Goal: Task Accomplishment & Management: Complete application form

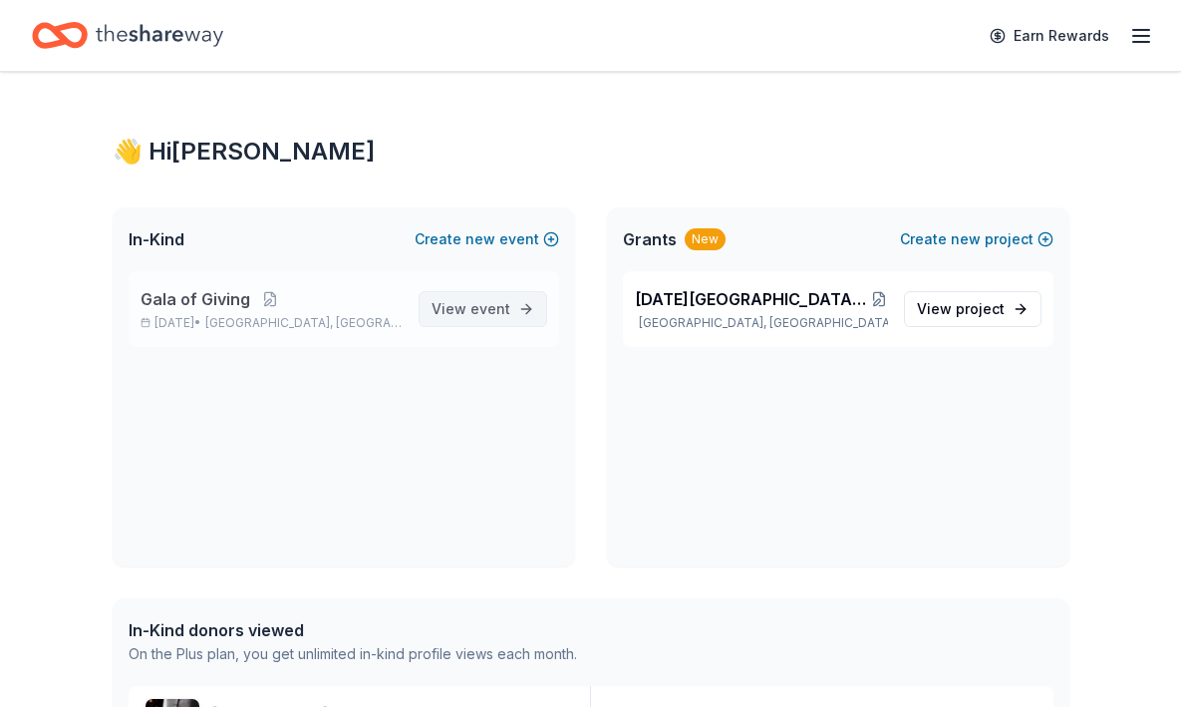
click at [486, 297] on span "View event" at bounding box center [471, 309] width 79 height 24
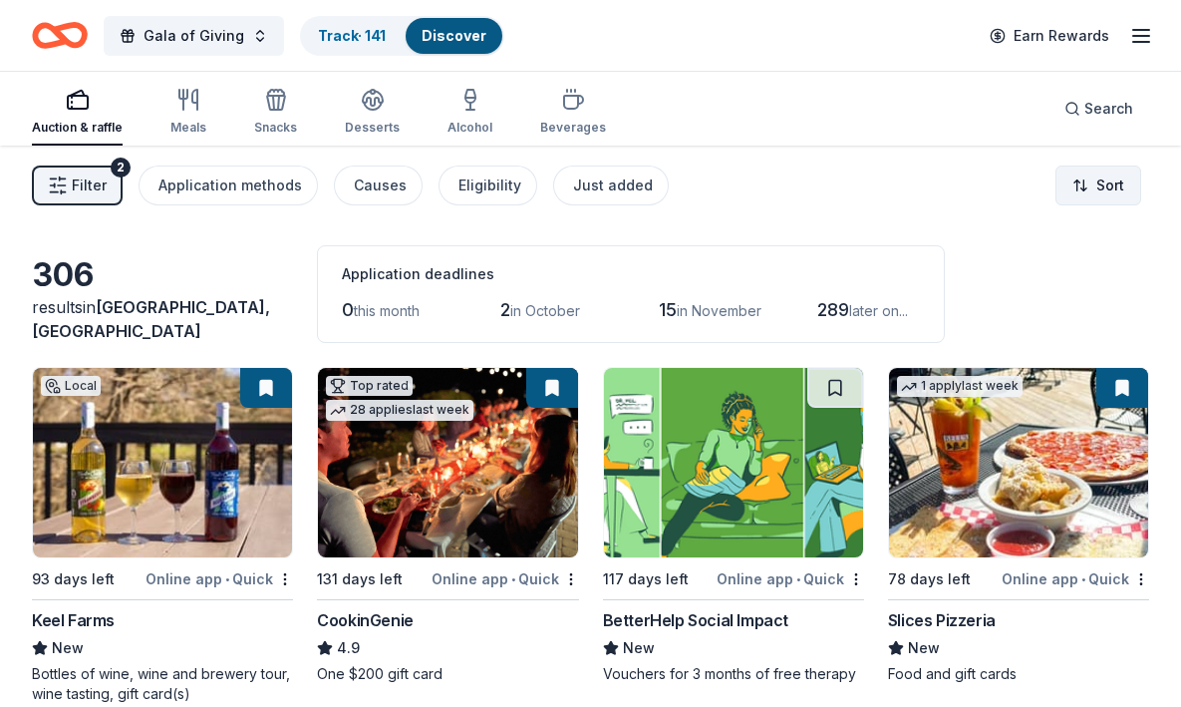
click at [1115, 179] on html "Gala of Giving Track · 141 Discover Earn Rewards Auction & raffle Meals Snacks …" at bounding box center [590, 353] width 1181 height 707
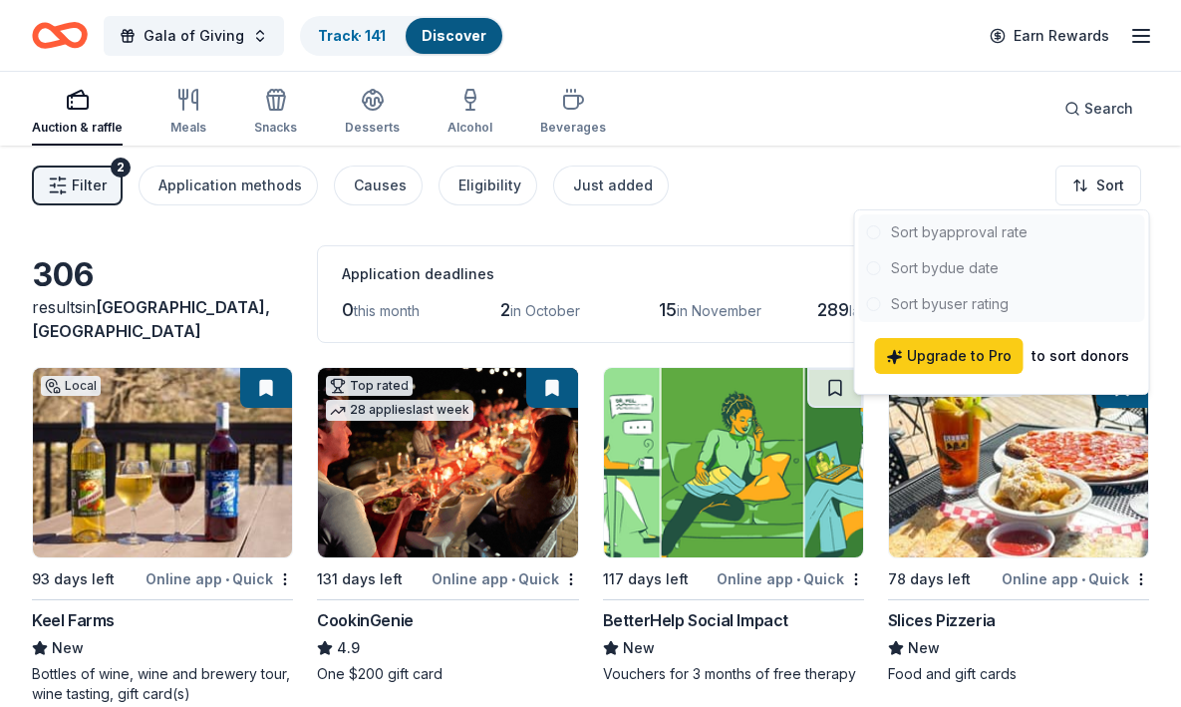
click at [966, 267] on div at bounding box center [1002, 268] width 286 height 108
click at [941, 157] on html "Gala of Giving Track · 141 Discover Earn Rewards Auction & raffle Meals Snacks …" at bounding box center [590, 353] width 1181 height 707
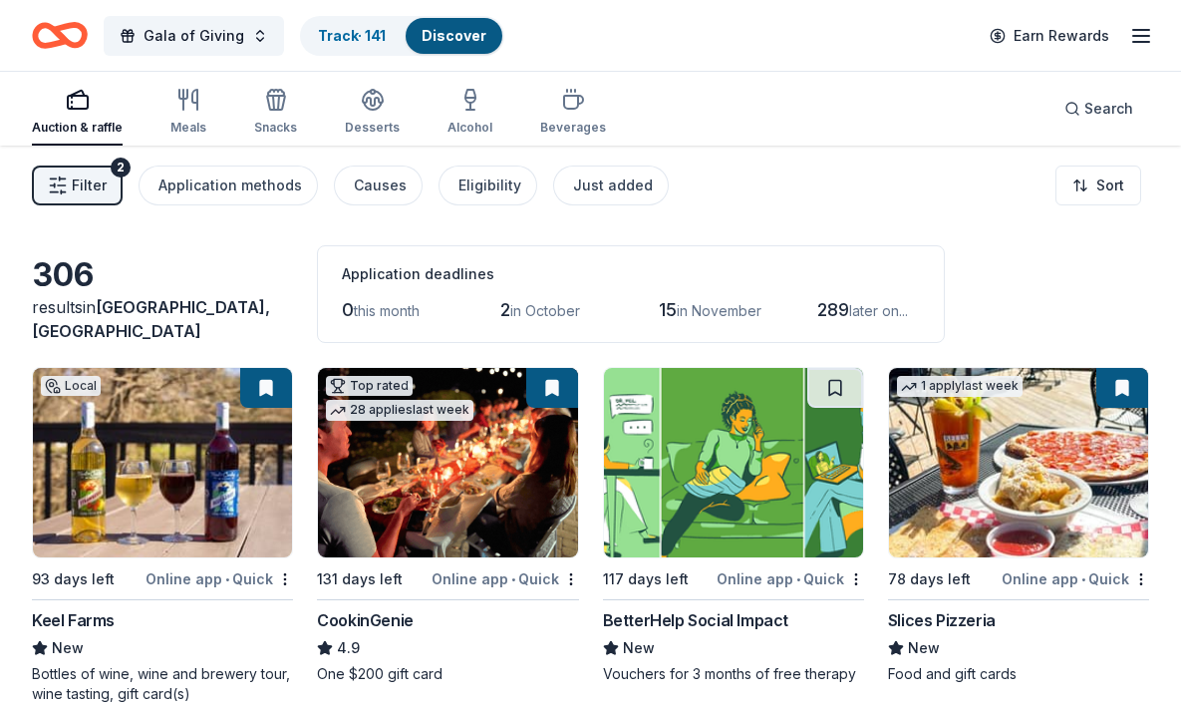
scroll to position [11, 0]
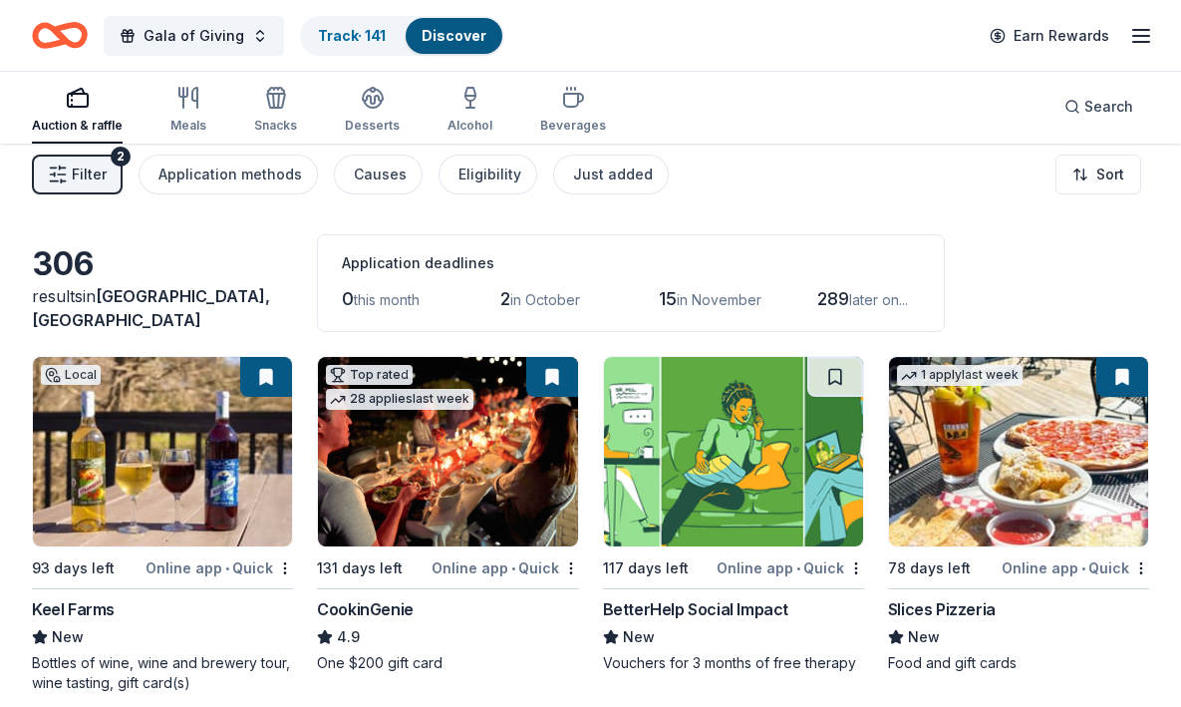
click at [536, 302] on span "in October" at bounding box center [545, 299] width 70 height 17
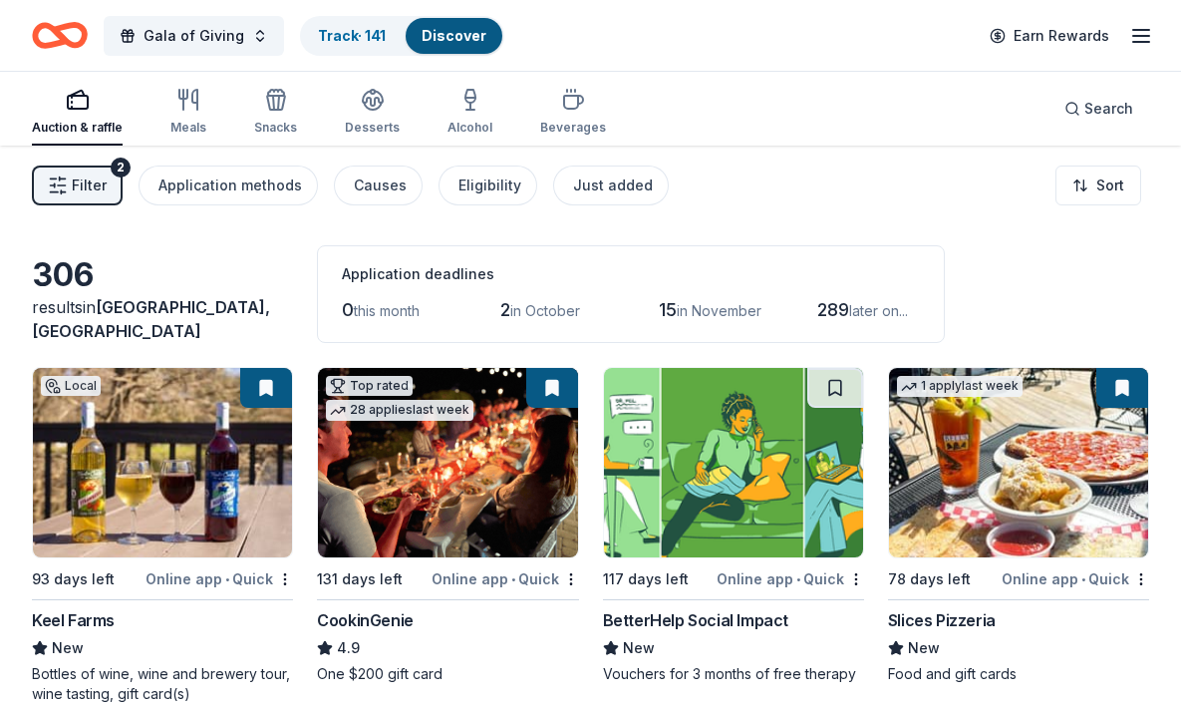
scroll to position [0, 0]
click at [844, 376] on button at bounding box center [835, 388] width 56 height 40
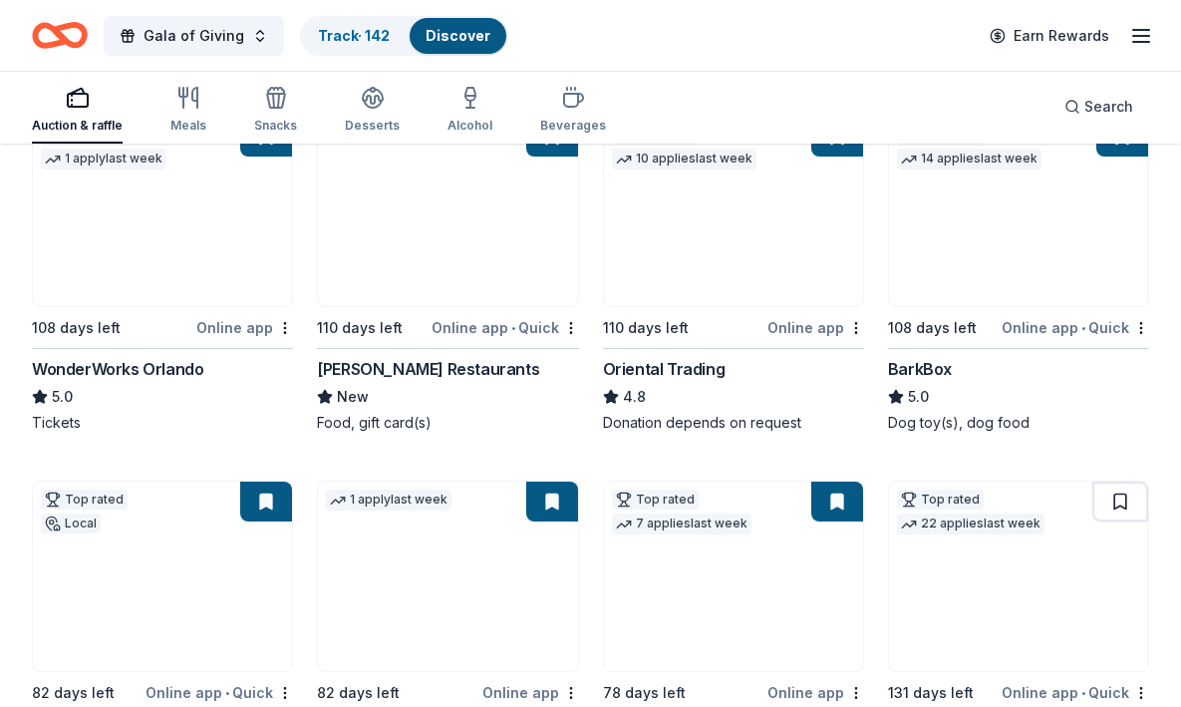
scroll to position [661, 0]
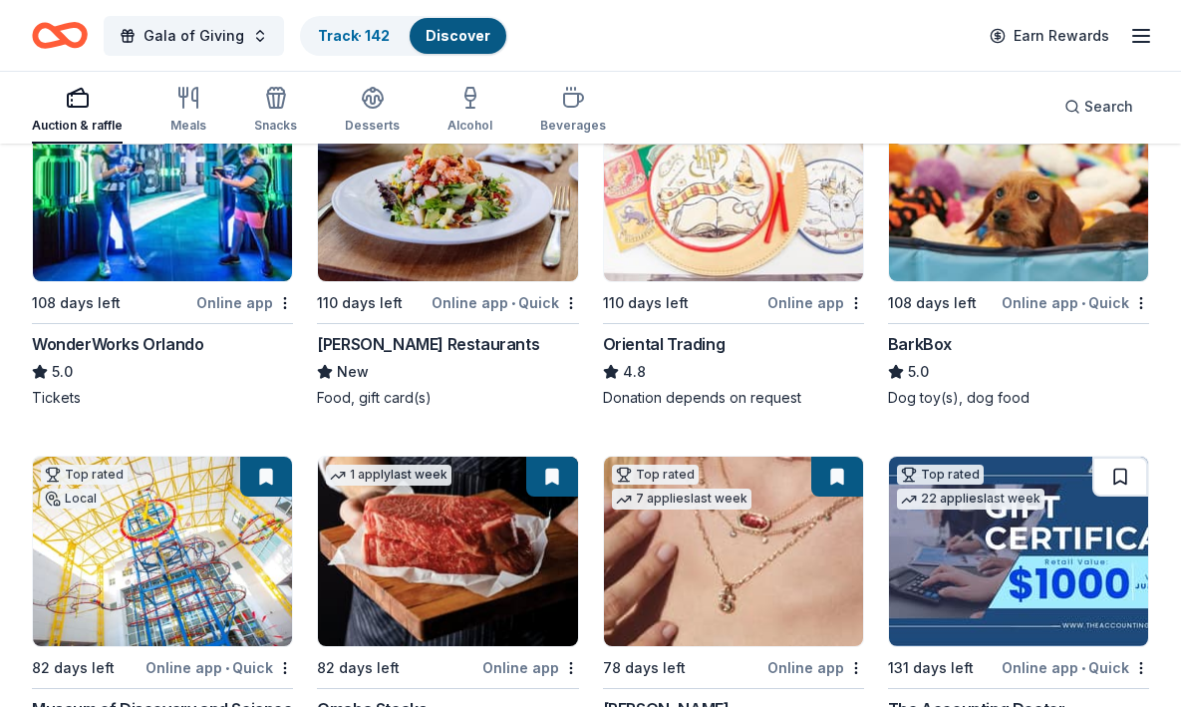
click at [1112, 483] on button at bounding box center [1120, 477] width 56 height 40
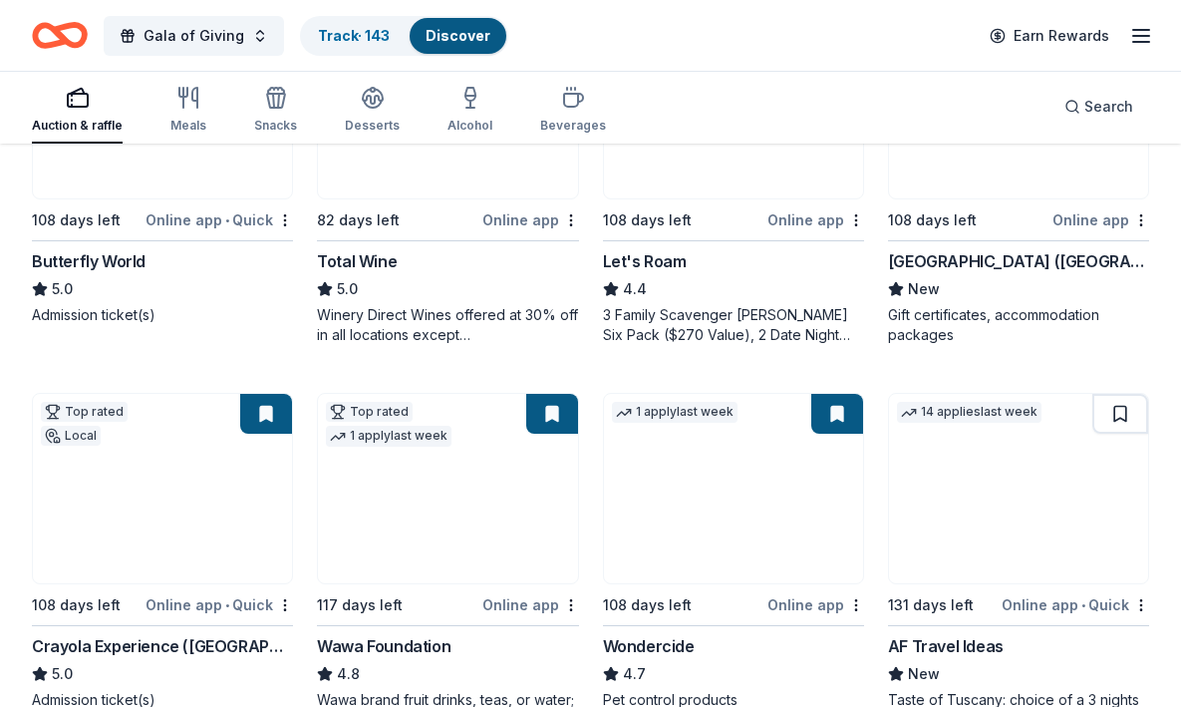
scroll to position [1516, 0]
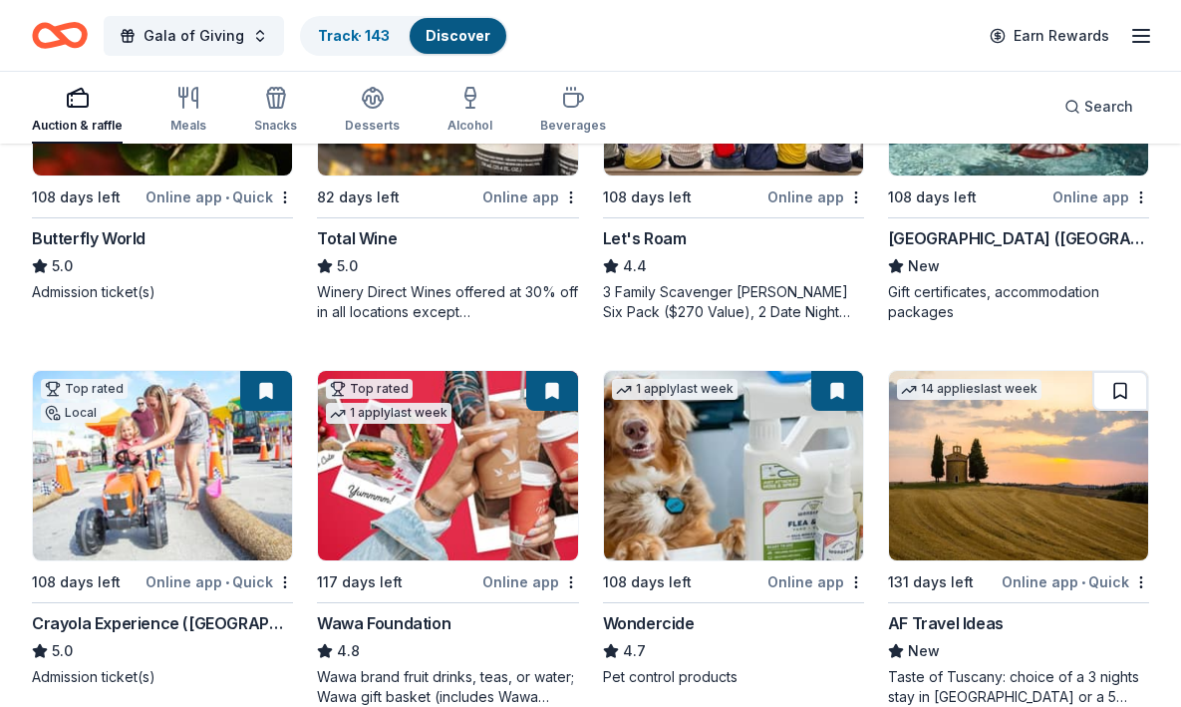
click at [1118, 391] on button at bounding box center [1120, 391] width 56 height 40
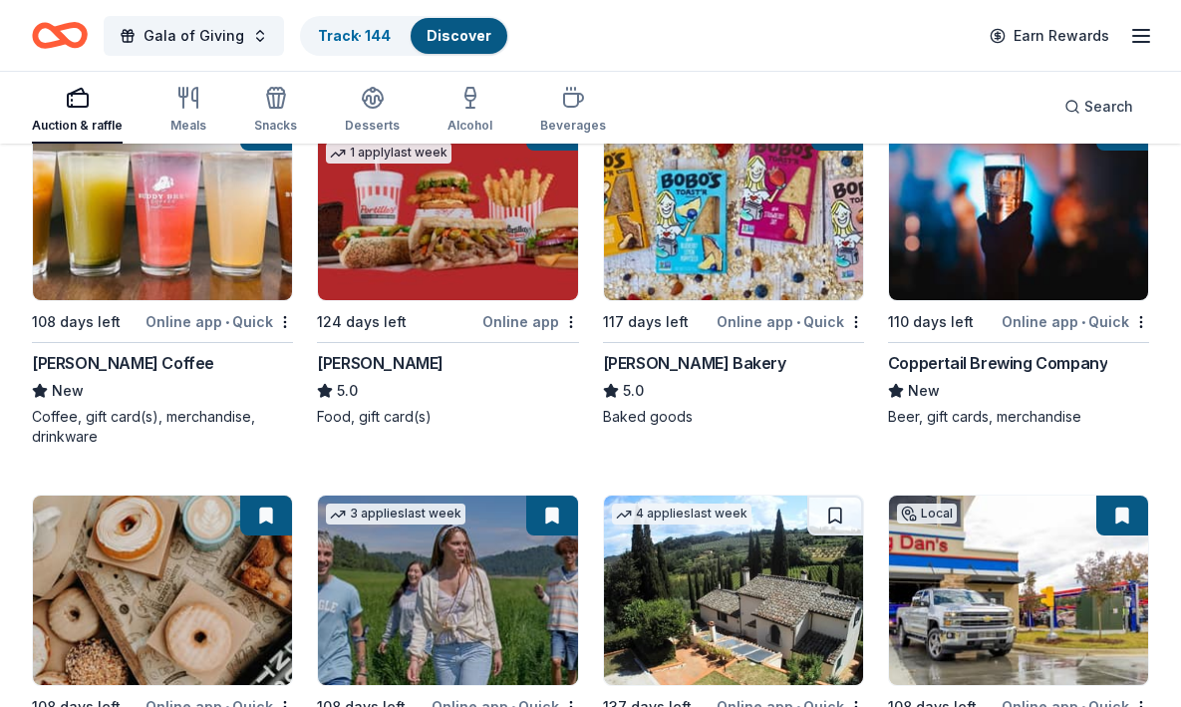
scroll to position [2377, 0]
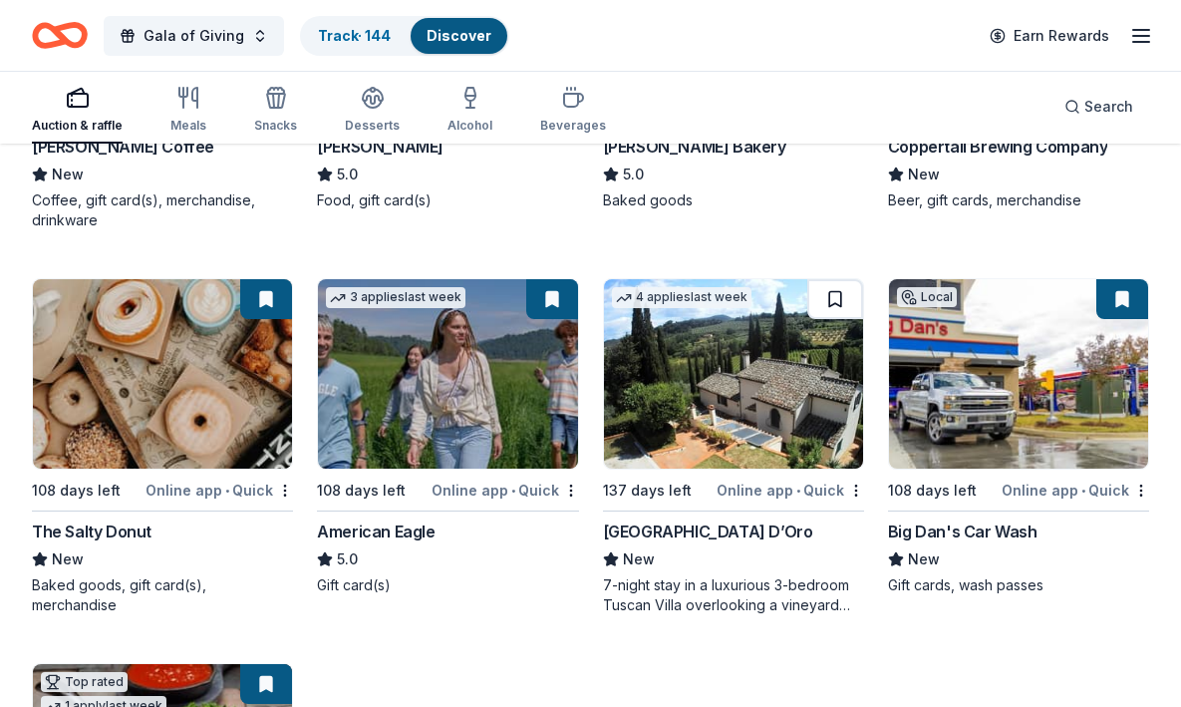
click at [839, 291] on button at bounding box center [835, 299] width 56 height 40
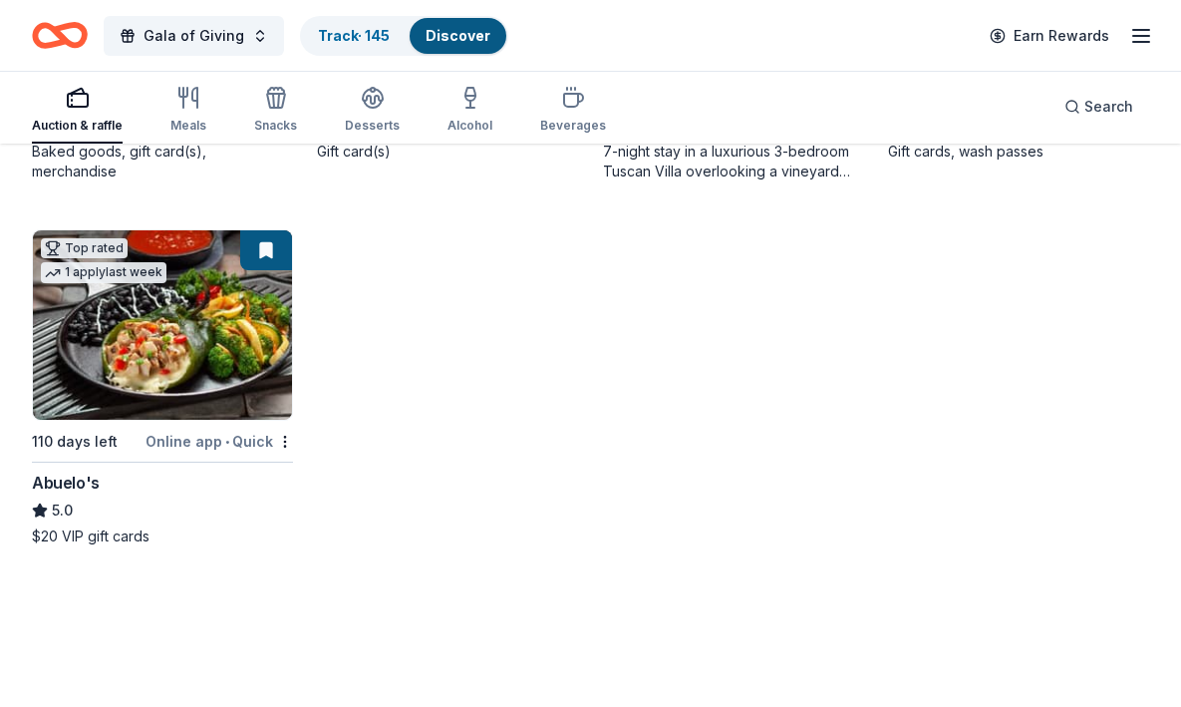
scroll to position [2810, 0]
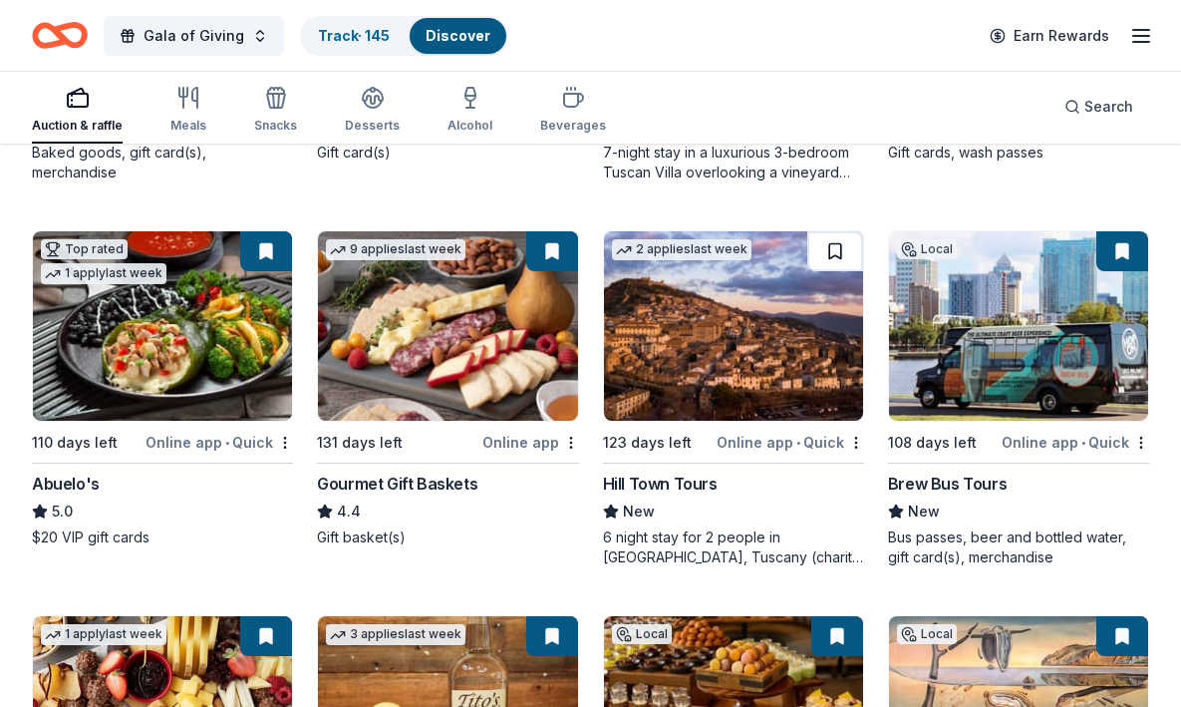
click at [839, 259] on button at bounding box center [835, 251] width 56 height 40
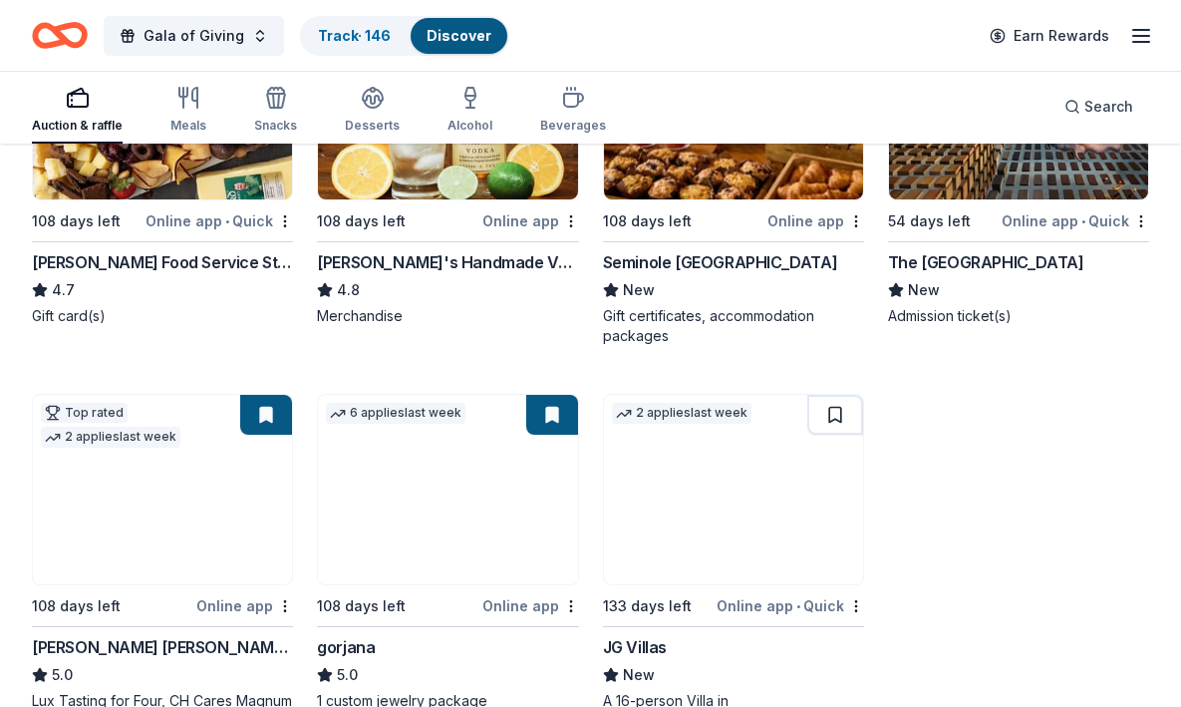
scroll to position [3513, 0]
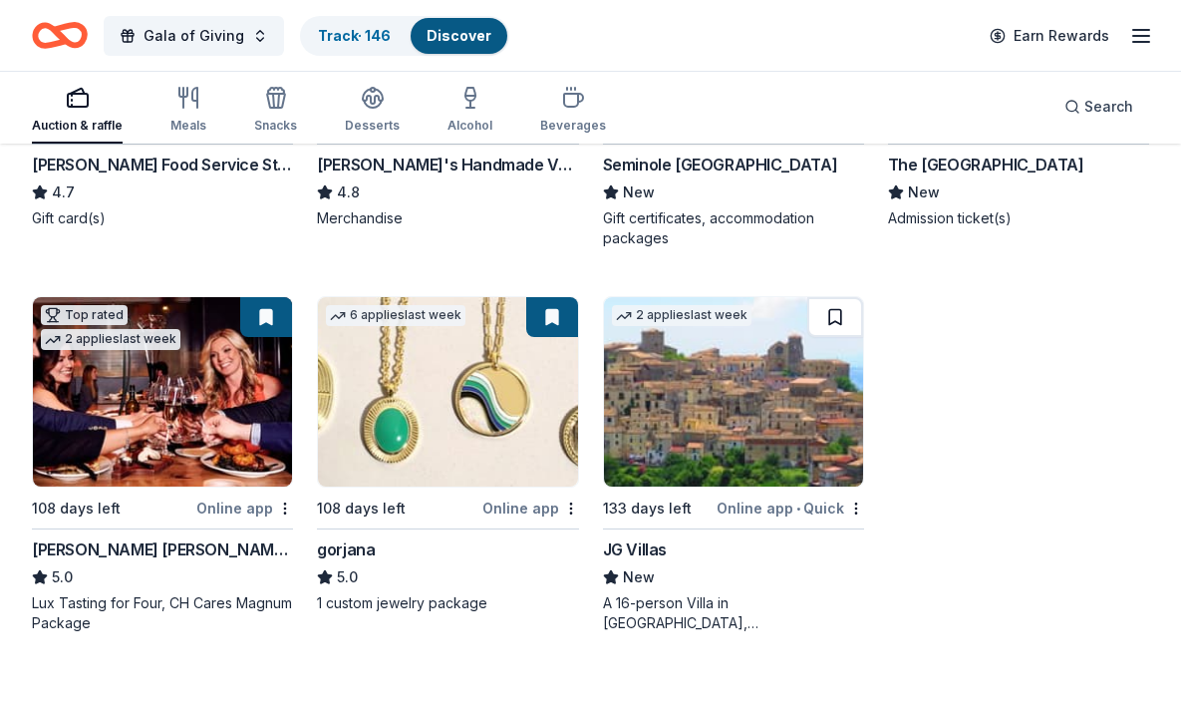
click at [840, 323] on button at bounding box center [835, 317] width 56 height 40
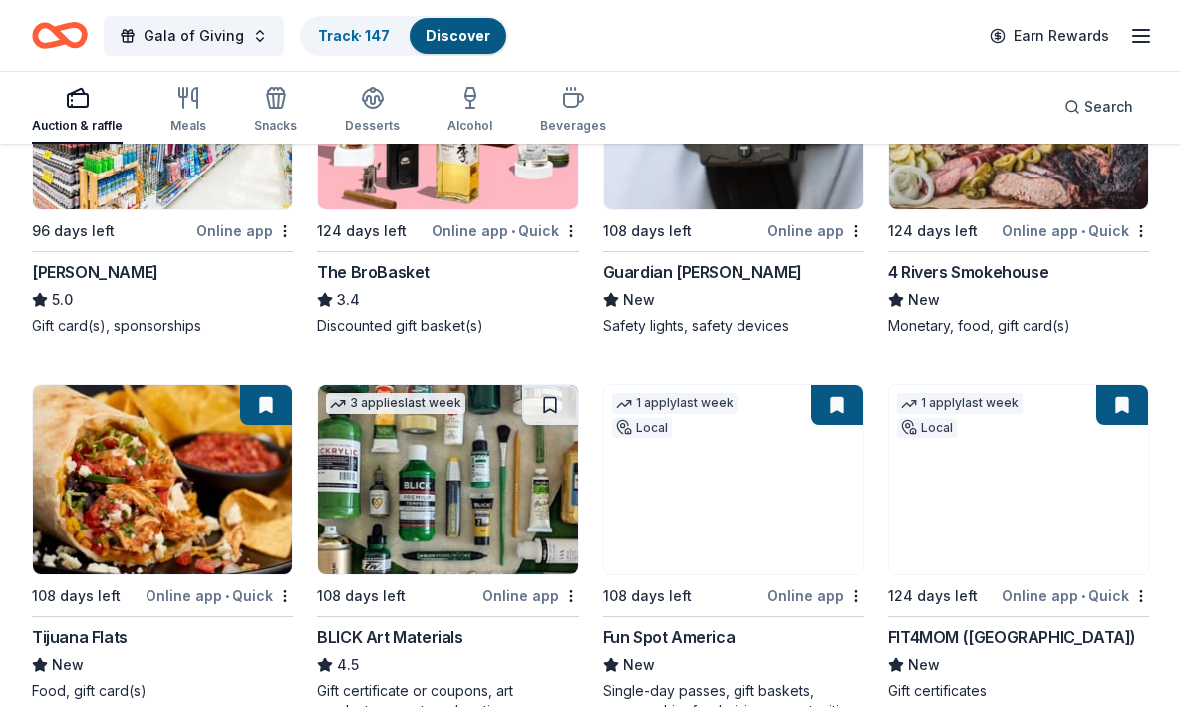
scroll to position [4359, 0]
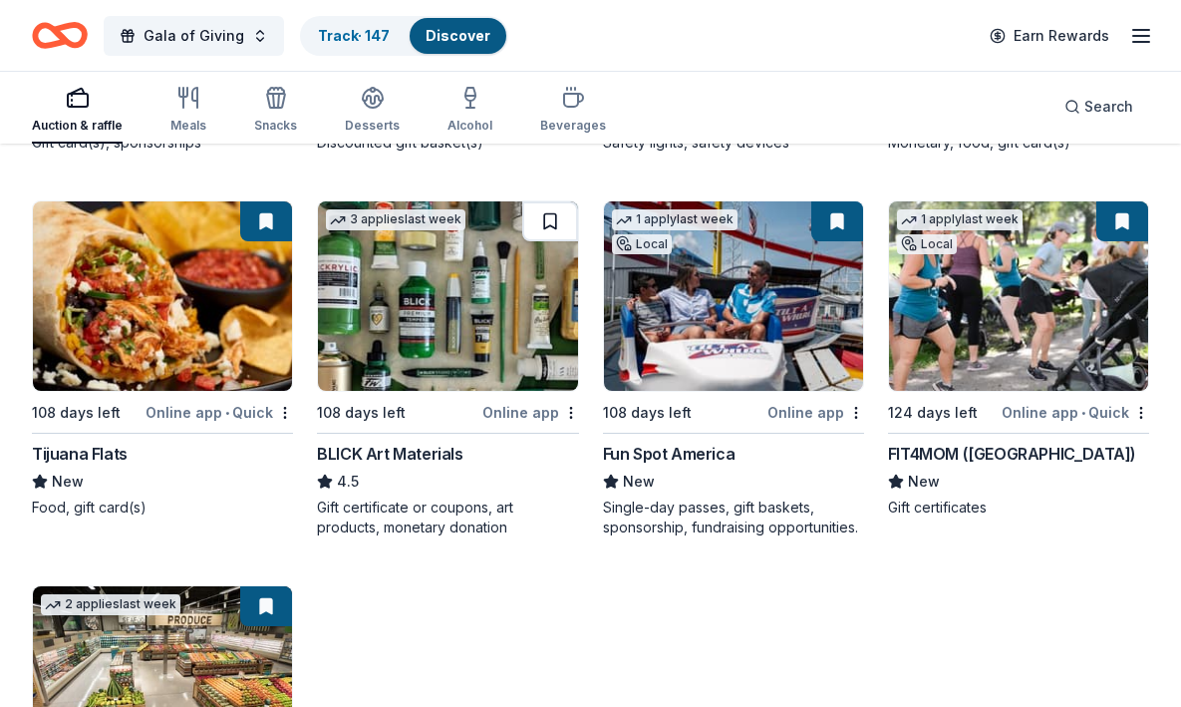
click at [545, 229] on button at bounding box center [550, 221] width 56 height 40
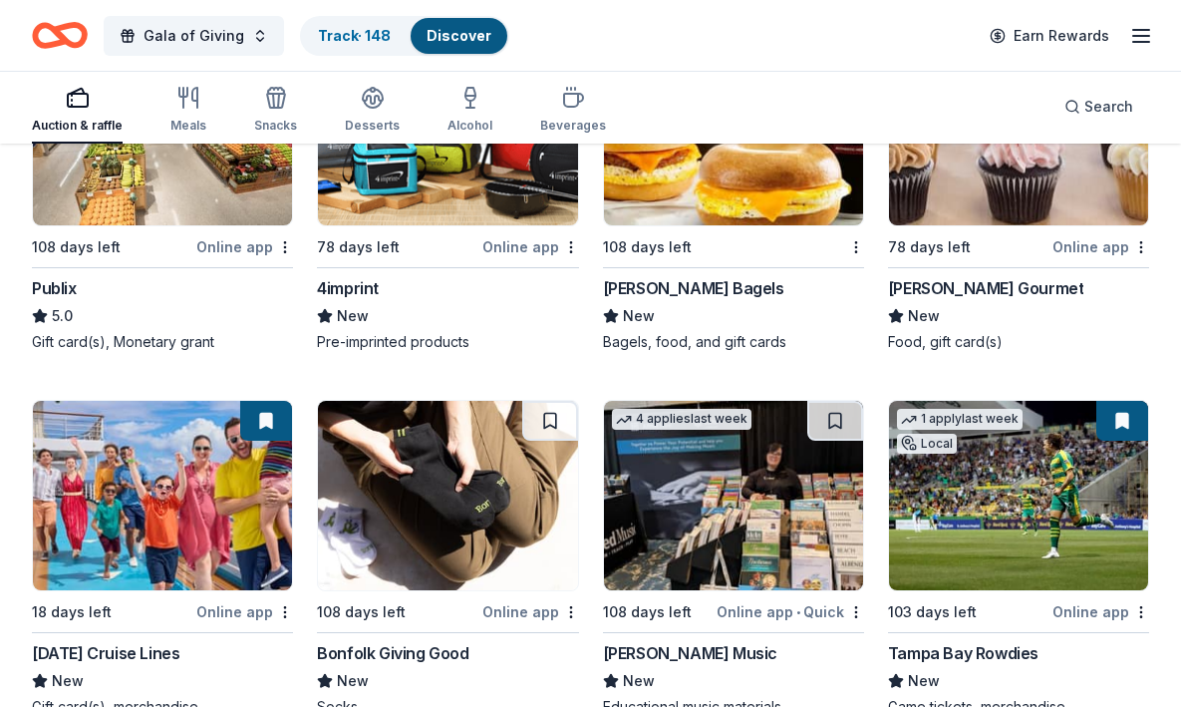
scroll to position [4967, 0]
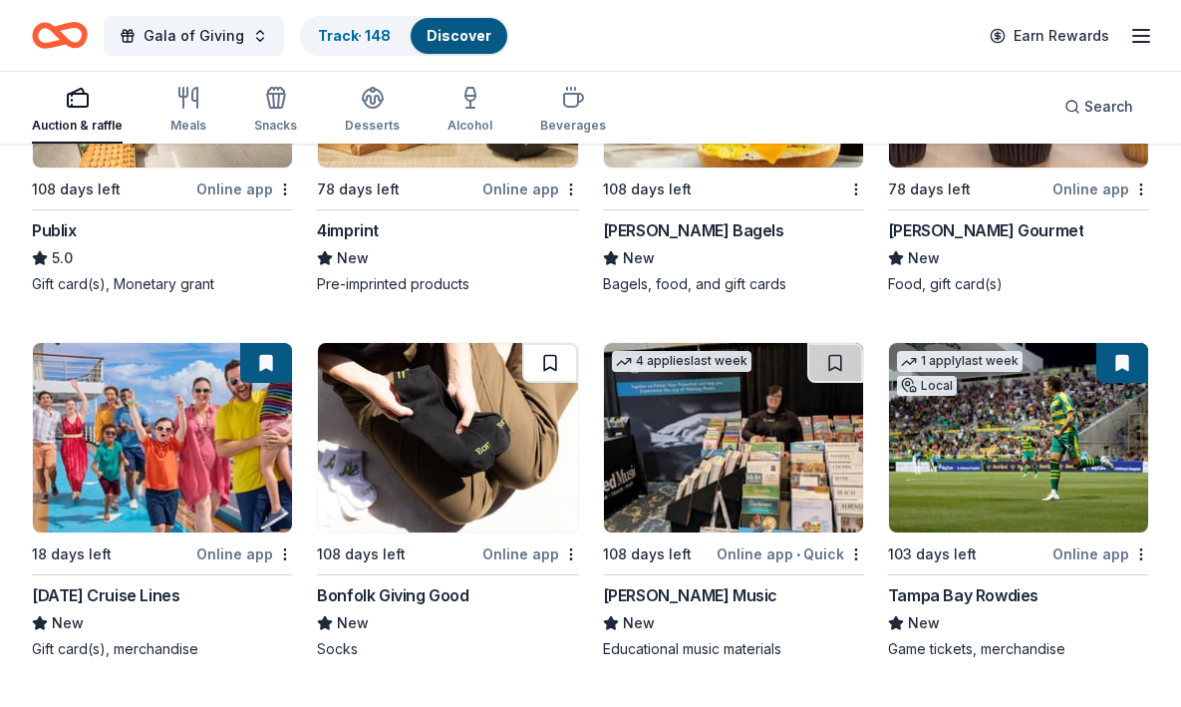
click at [546, 364] on button at bounding box center [550, 363] width 56 height 40
click at [827, 368] on button at bounding box center [835, 363] width 56 height 40
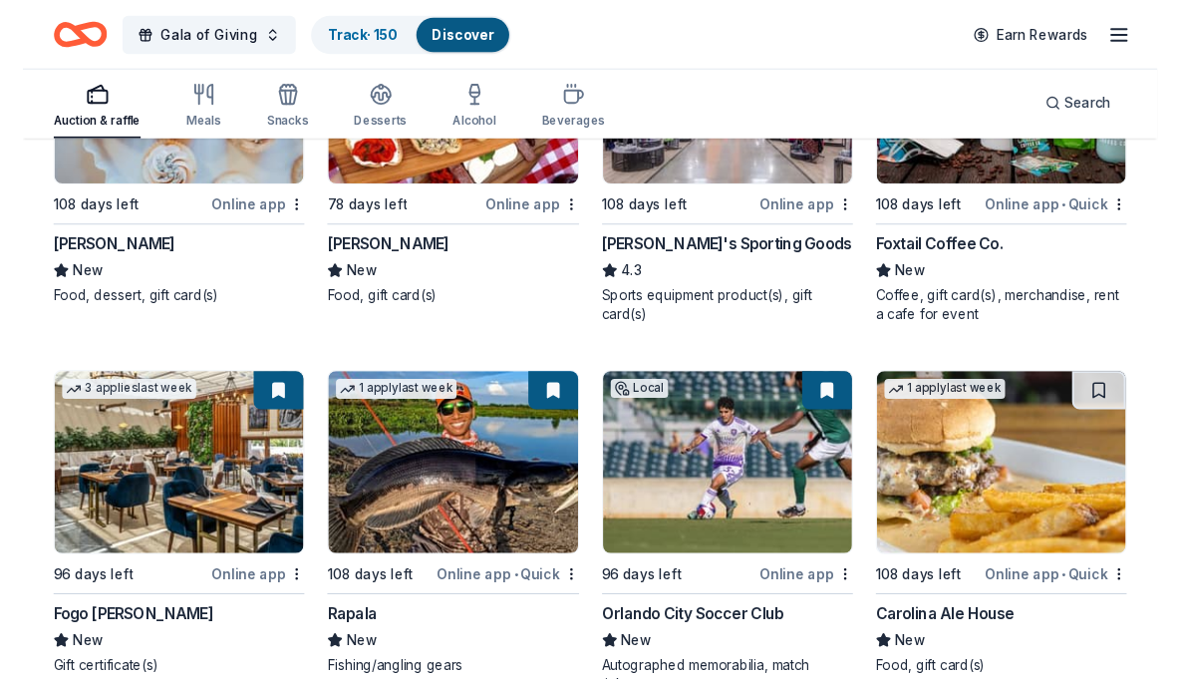
scroll to position [9876, 0]
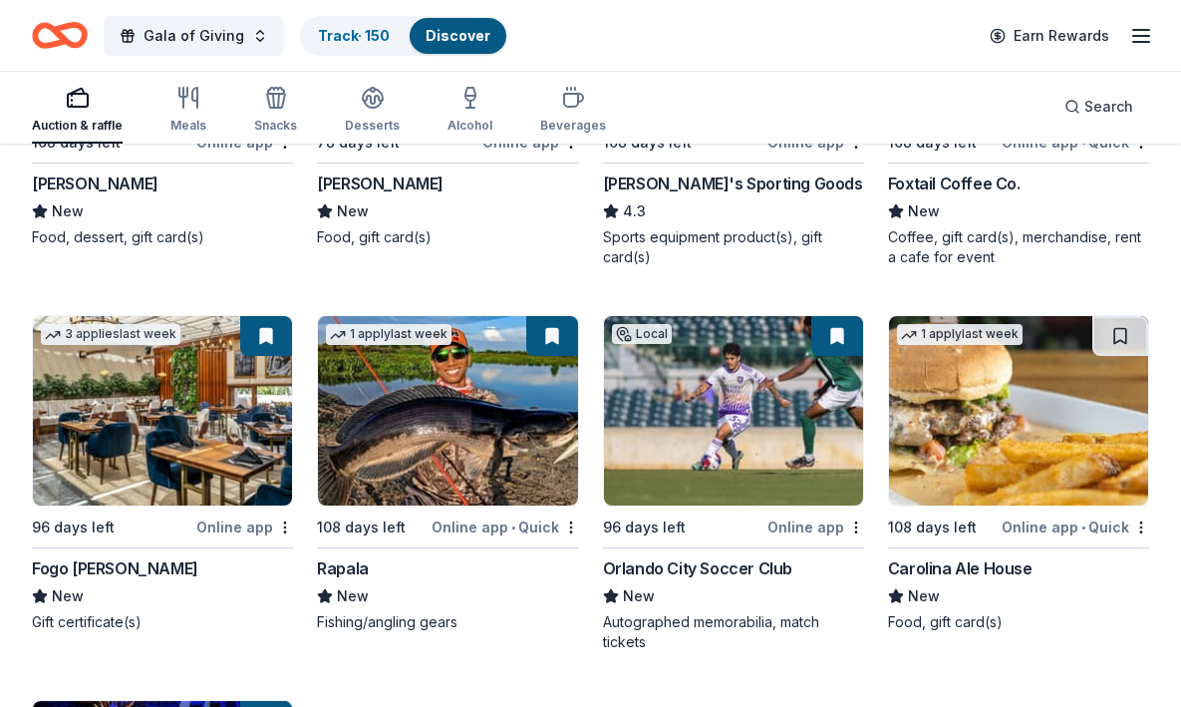
click at [968, 470] on img at bounding box center [1018, 410] width 259 height 189
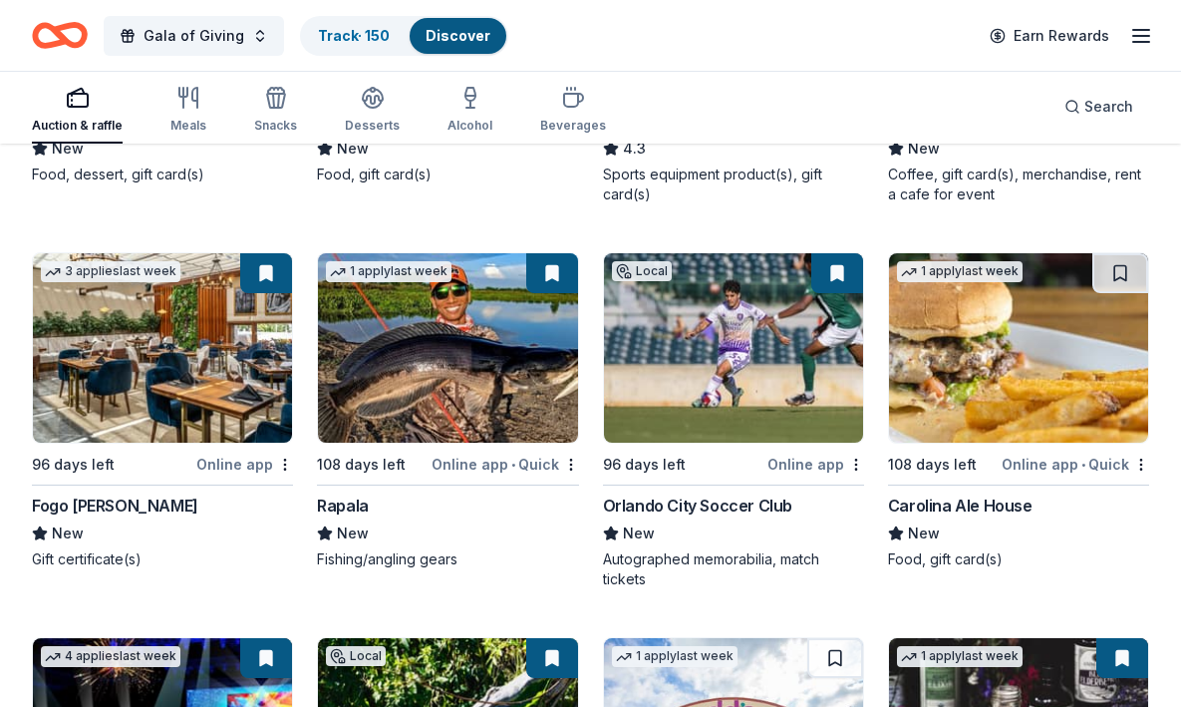
scroll to position [9936, 0]
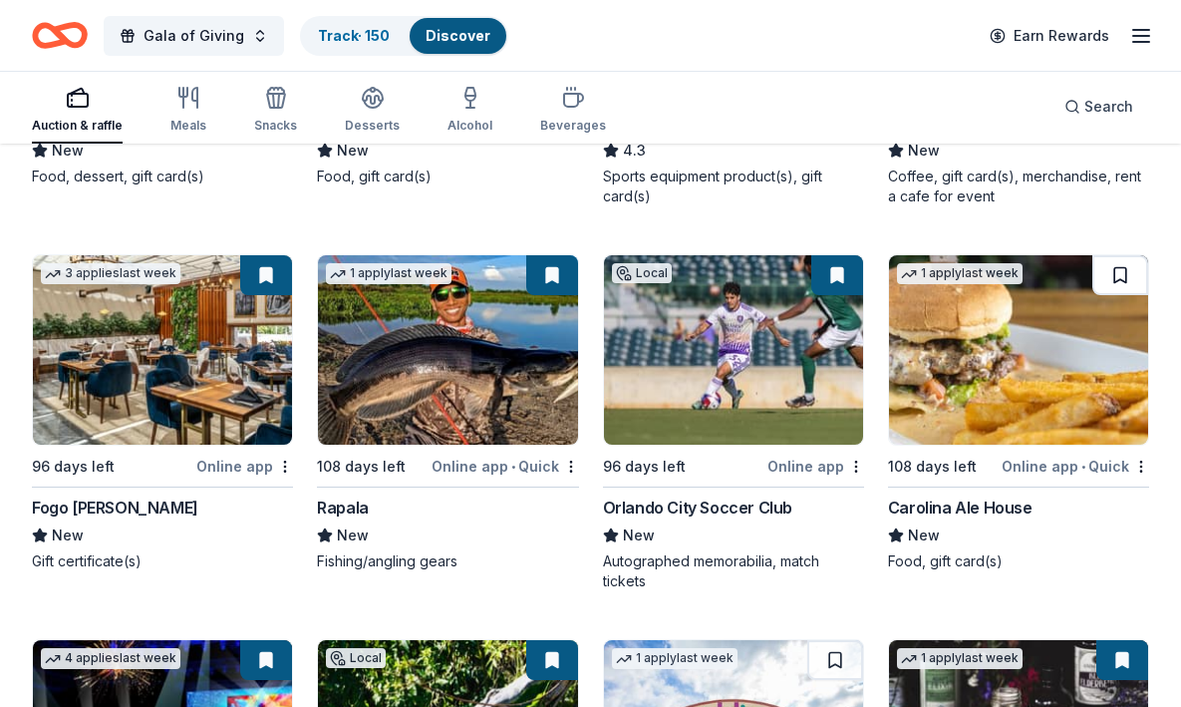
click at [1109, 287] on button at bounding box center [1120, 275] width 56 height 40
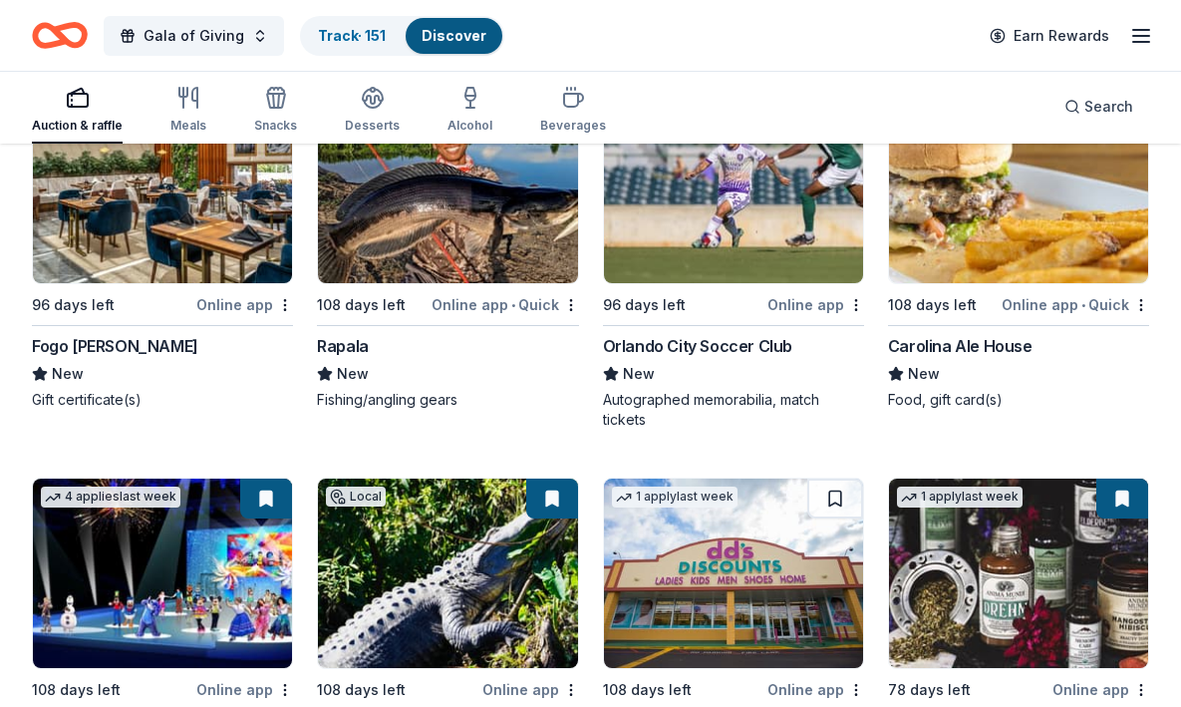
scroll to position [10113, 0]
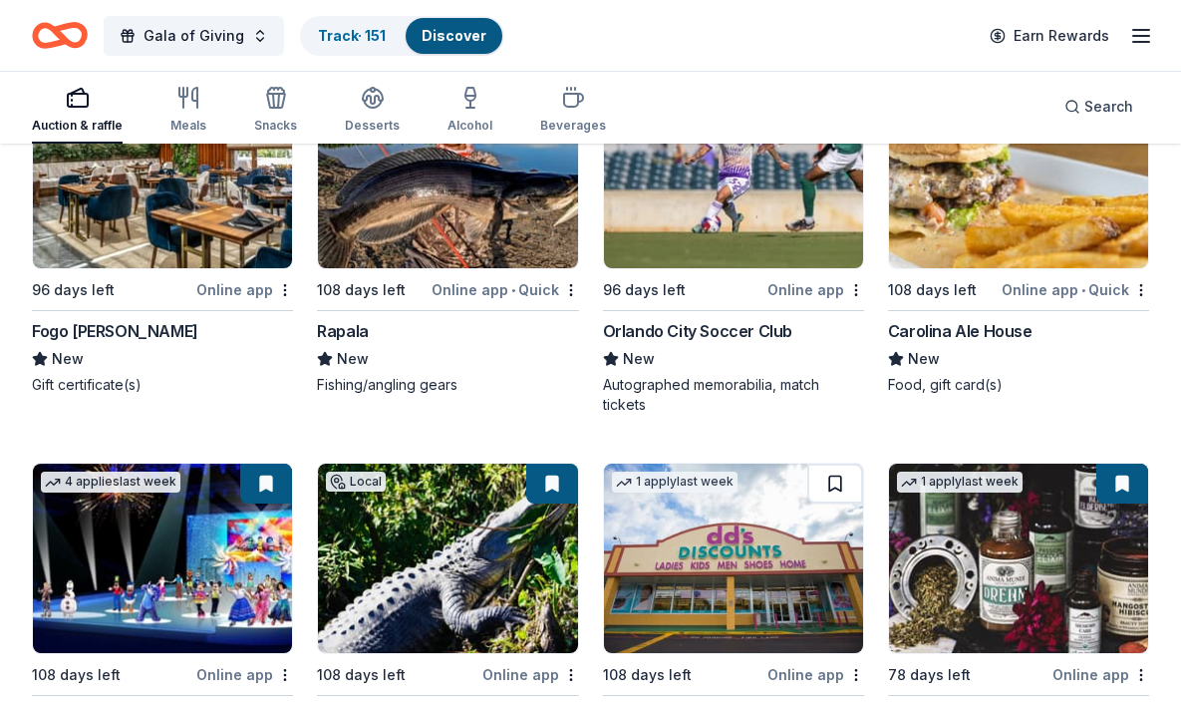
click at [828, 482] on button at bounding box center [835, 483] width 56 height 40
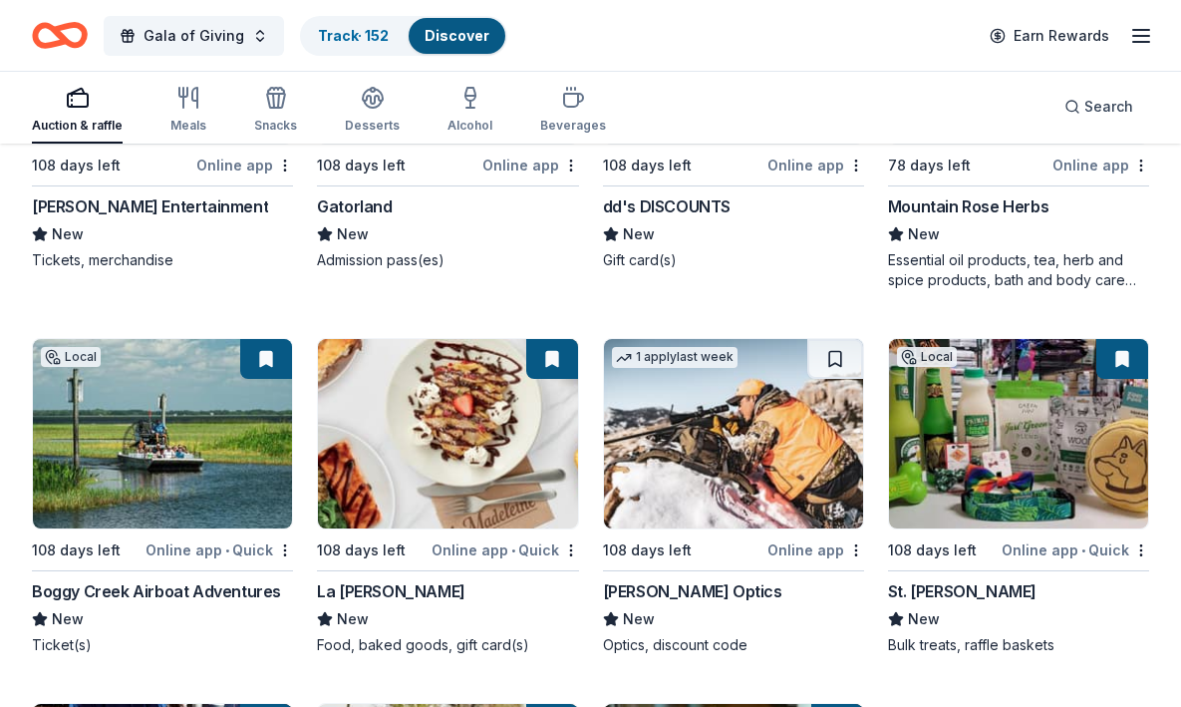
scroll to position [10657, 0]
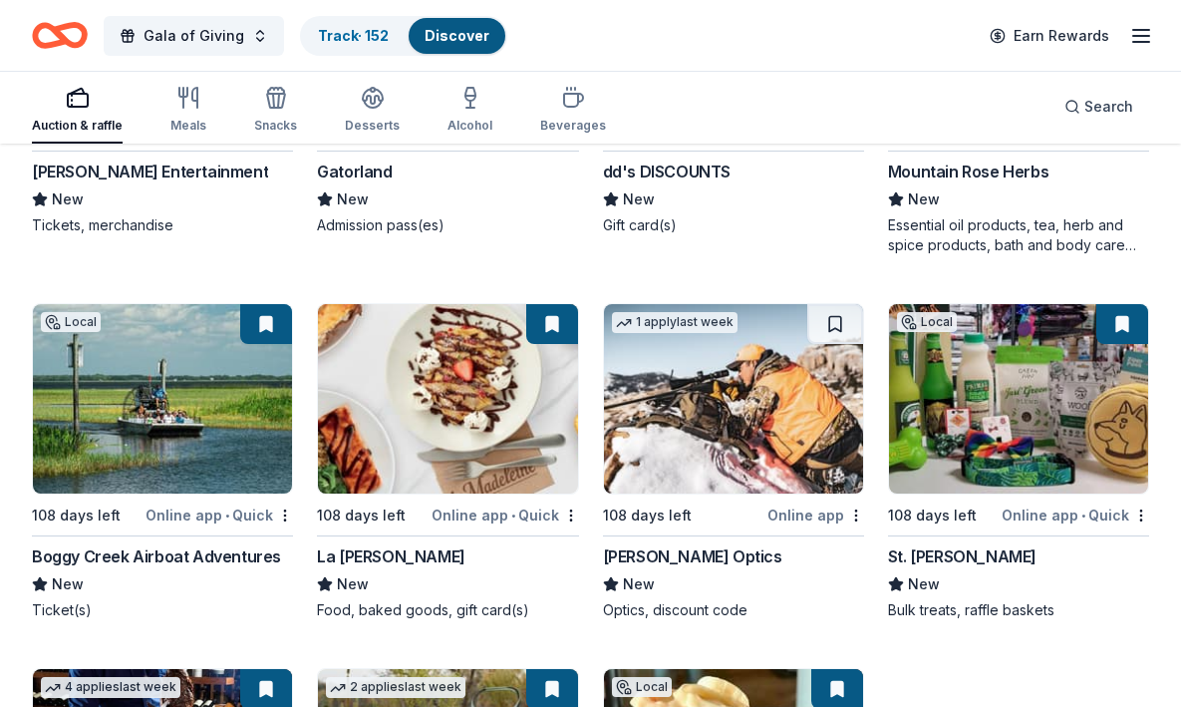
click at [786, 415] on img at bounding box center [733, 398] width 259 height 189
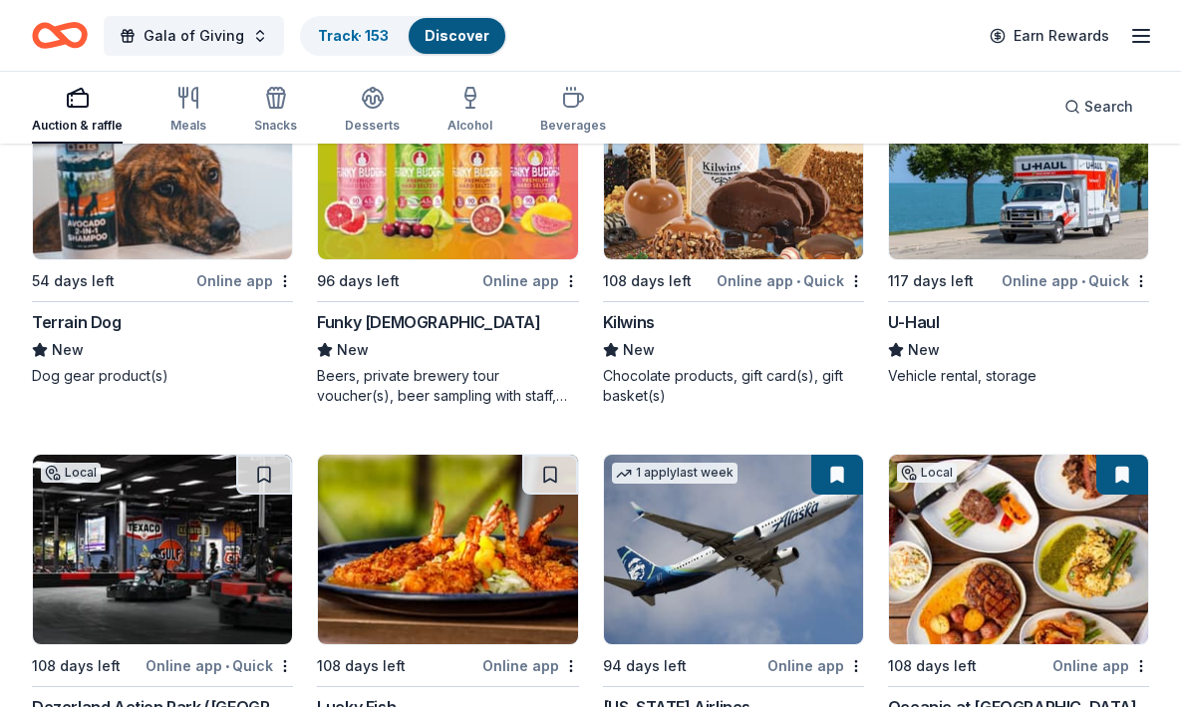
scroll to position [11827, 0]
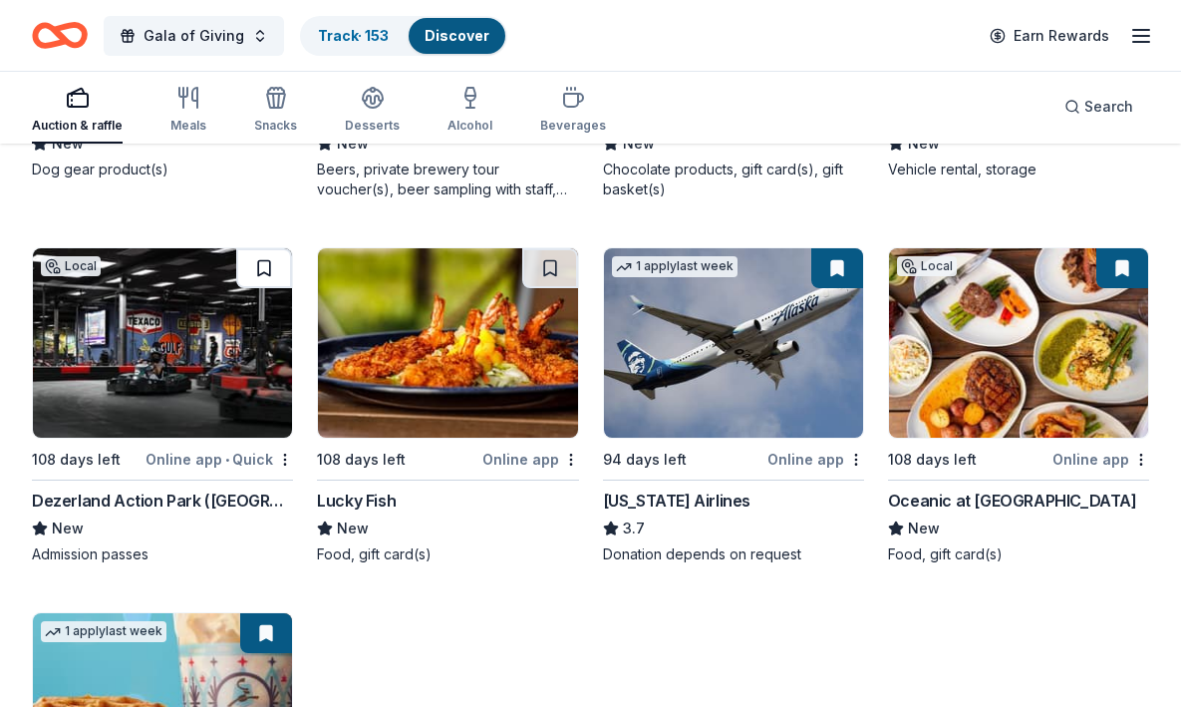
click at [273, 264] on button at bounding box center [264, 268] width 56 height 40
click at [556, 258] on button at bounding box center [550, 268] width 56 height 40
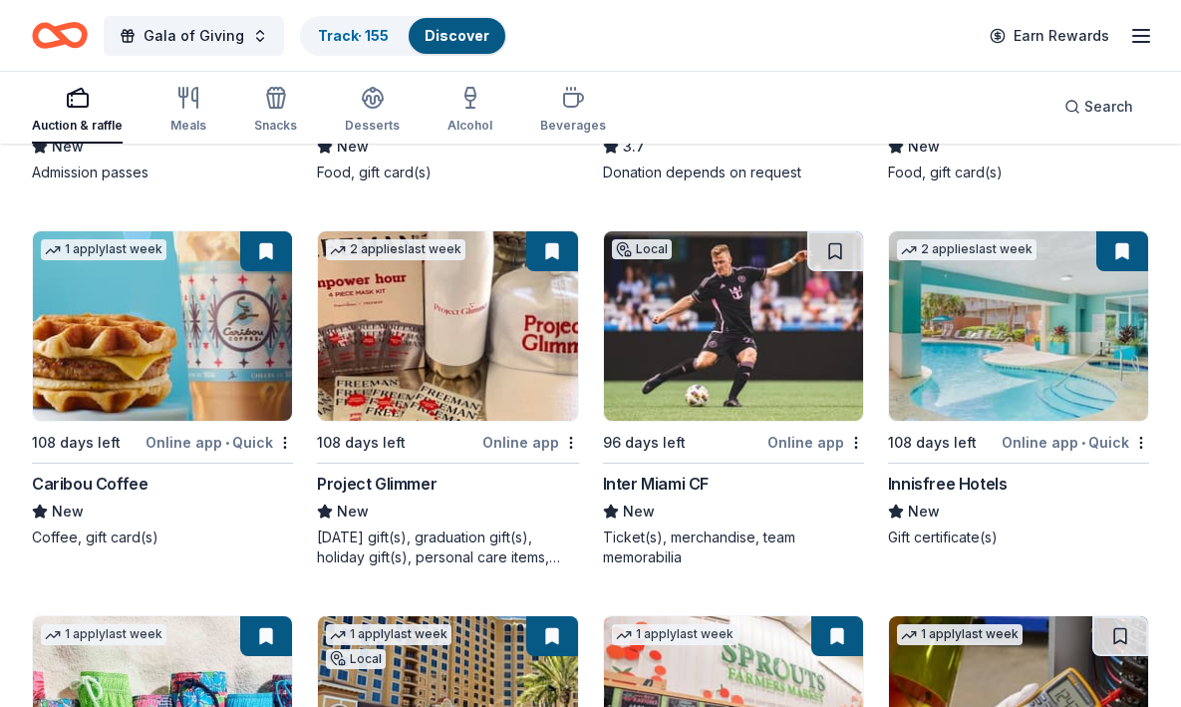
scroll to position [12212, 0]
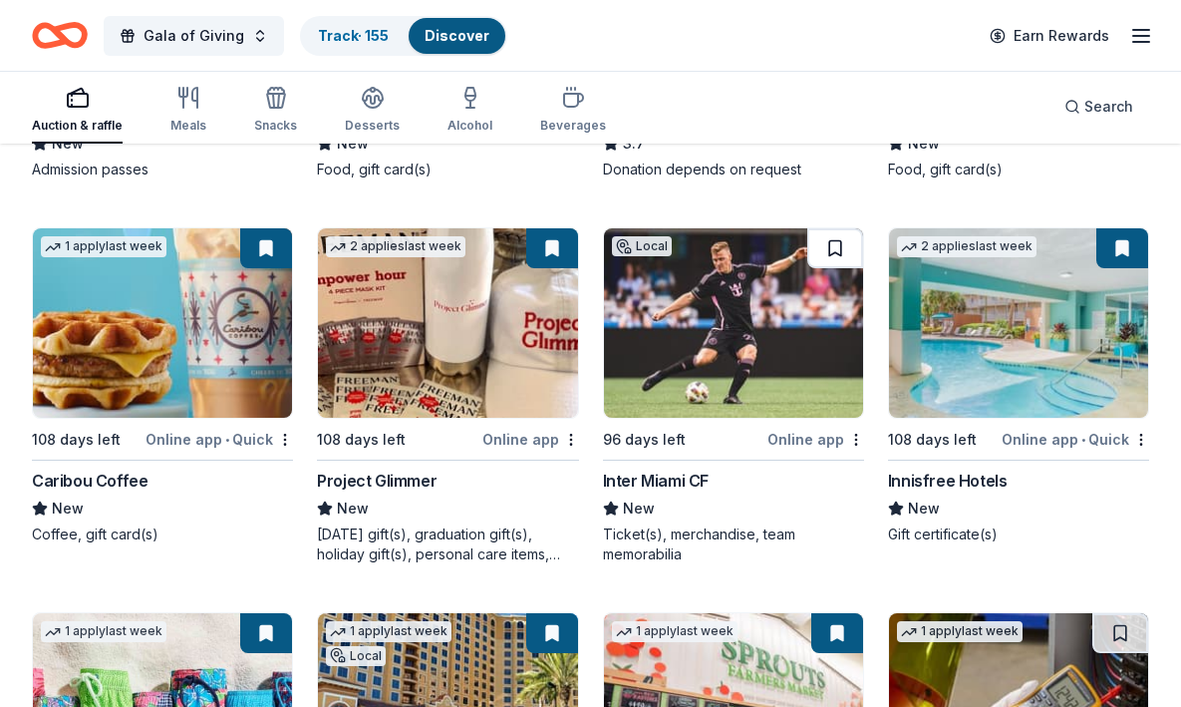
click at [838, 255] on button at bounding box center [835, 248] width 56 height 40
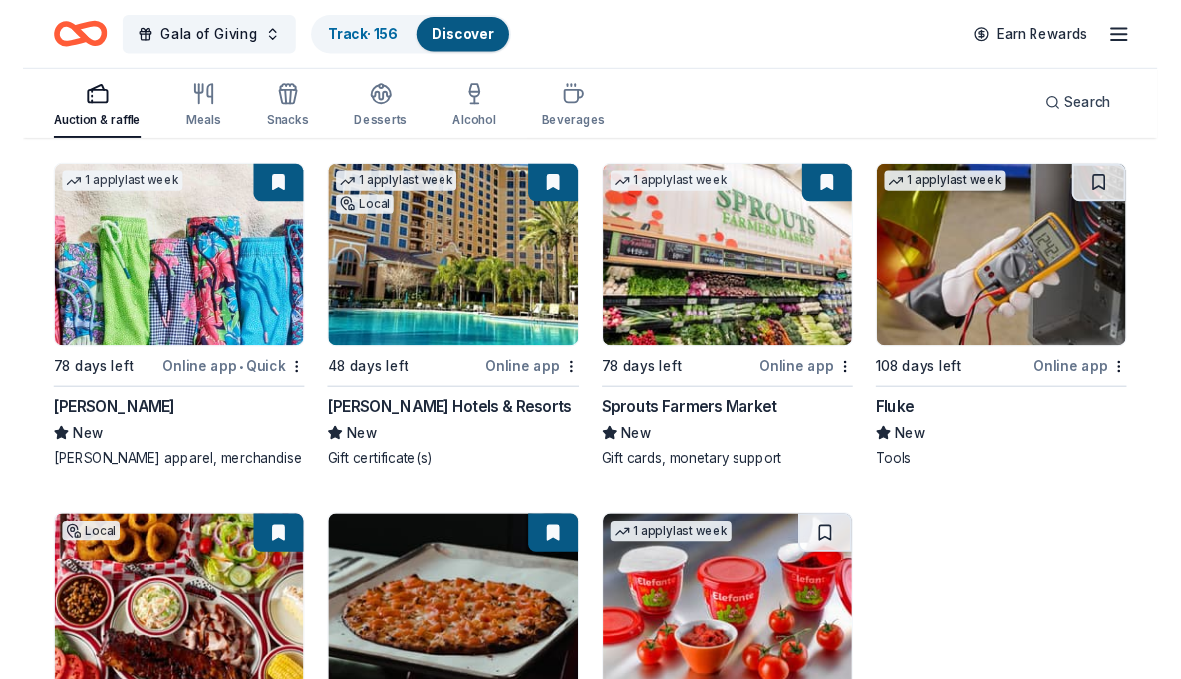
scroll to position [12671, 0]
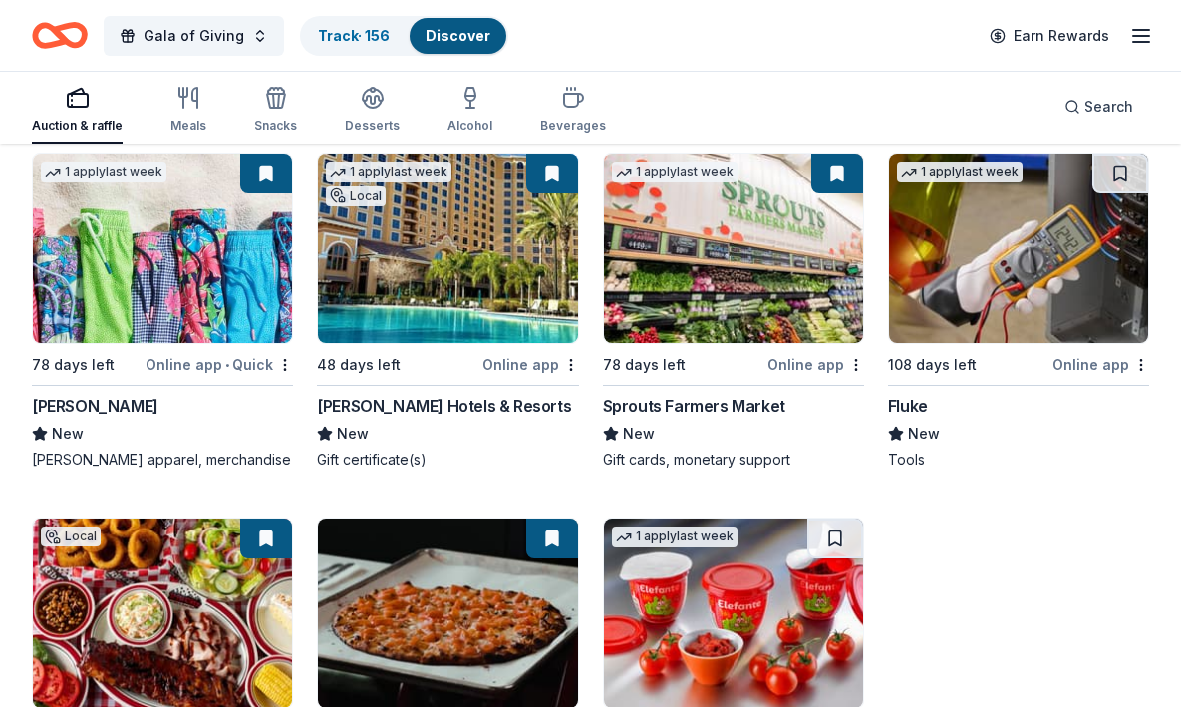
click at [189, 326] on img at bounding box center [162, 247] width 259 height 189
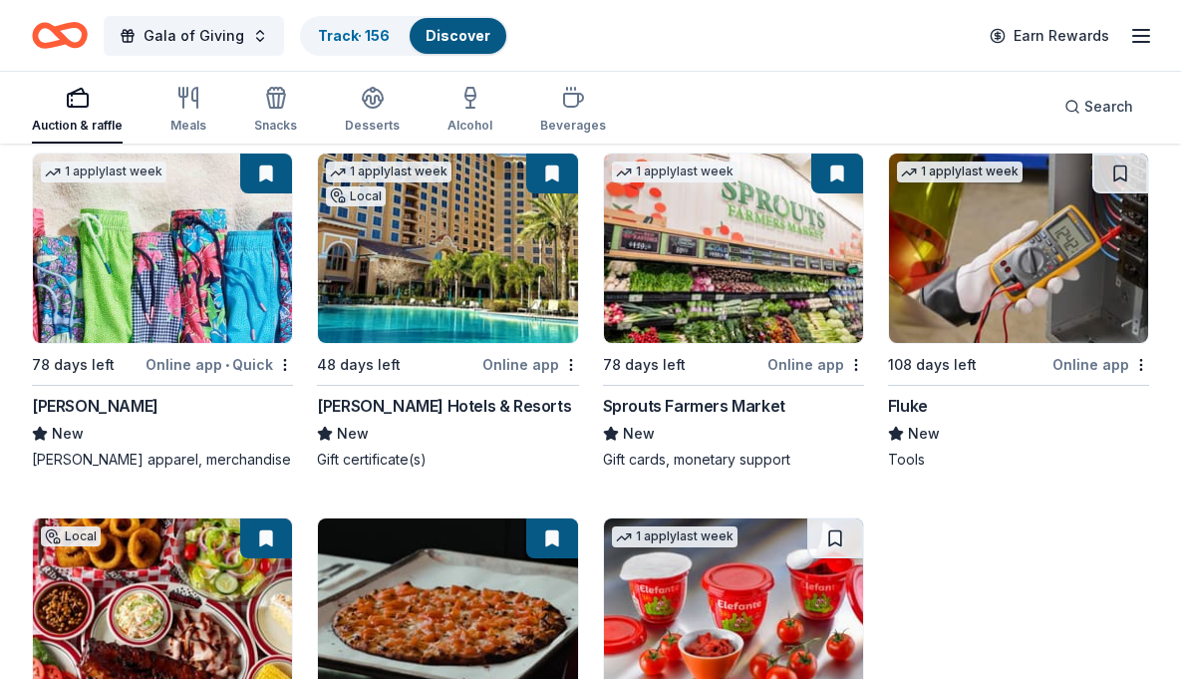
click at [963, 281] on img at bounding box center [1018, 247] width 259 height 189
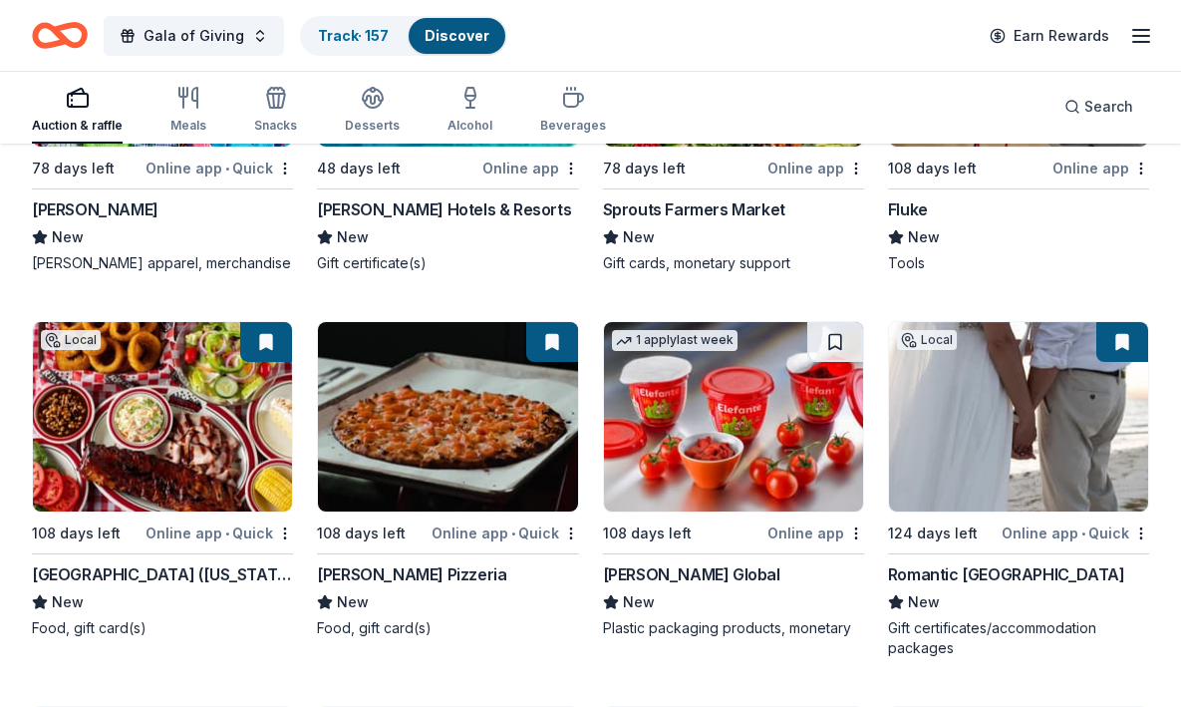
scroll to position [12933, 0]
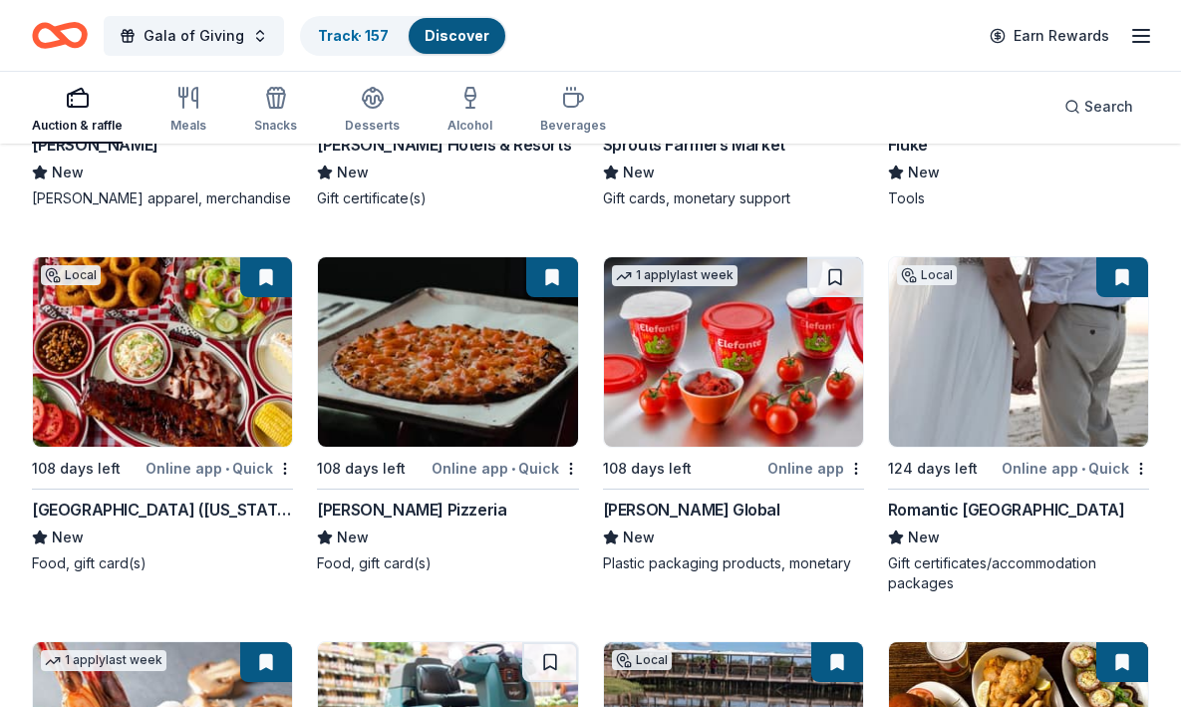
click at [722, 366] on img at bounding box center [733, 351] width 259 height 189
click at [846, 274] on button at bounding box center [835, 277] width 56 height 40
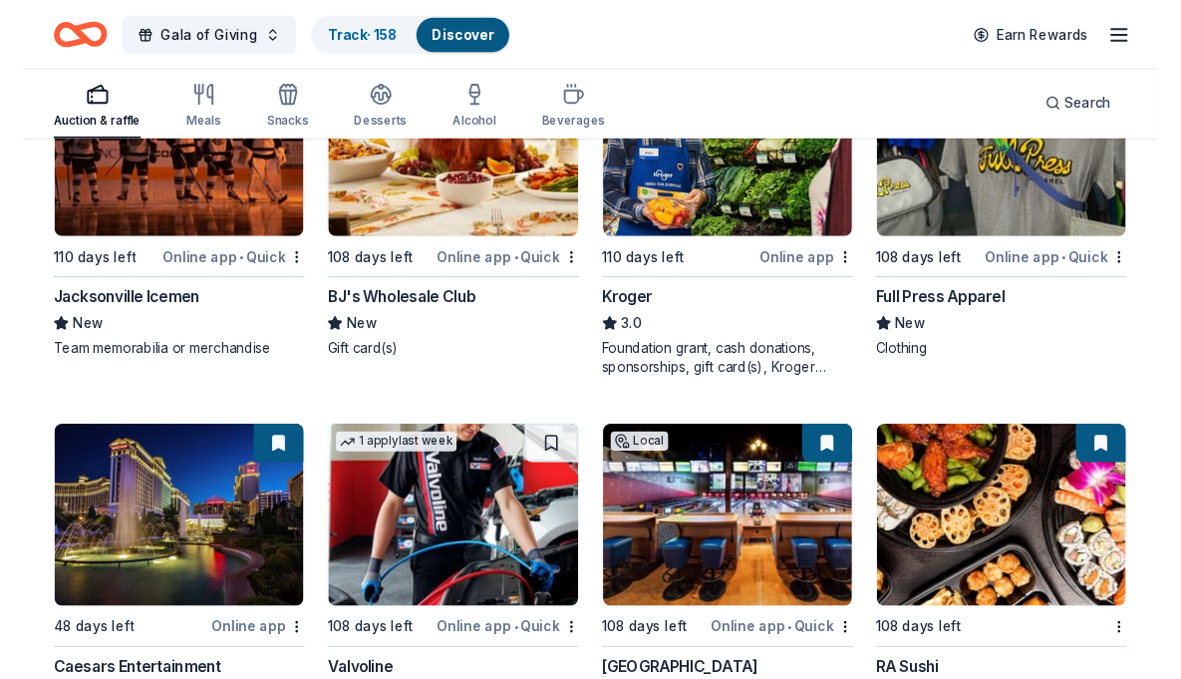
scroll to position [14516, 0]
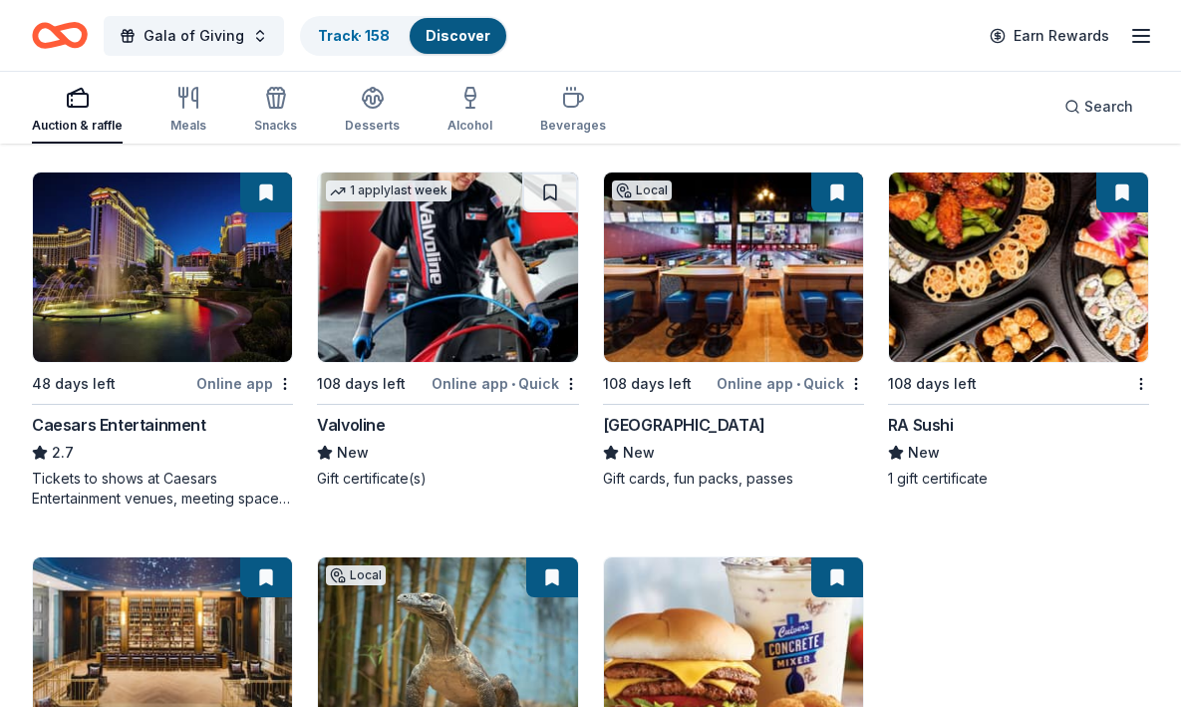
click at [481, 308] on img at bounding box center [447, 266] width 259 height 189
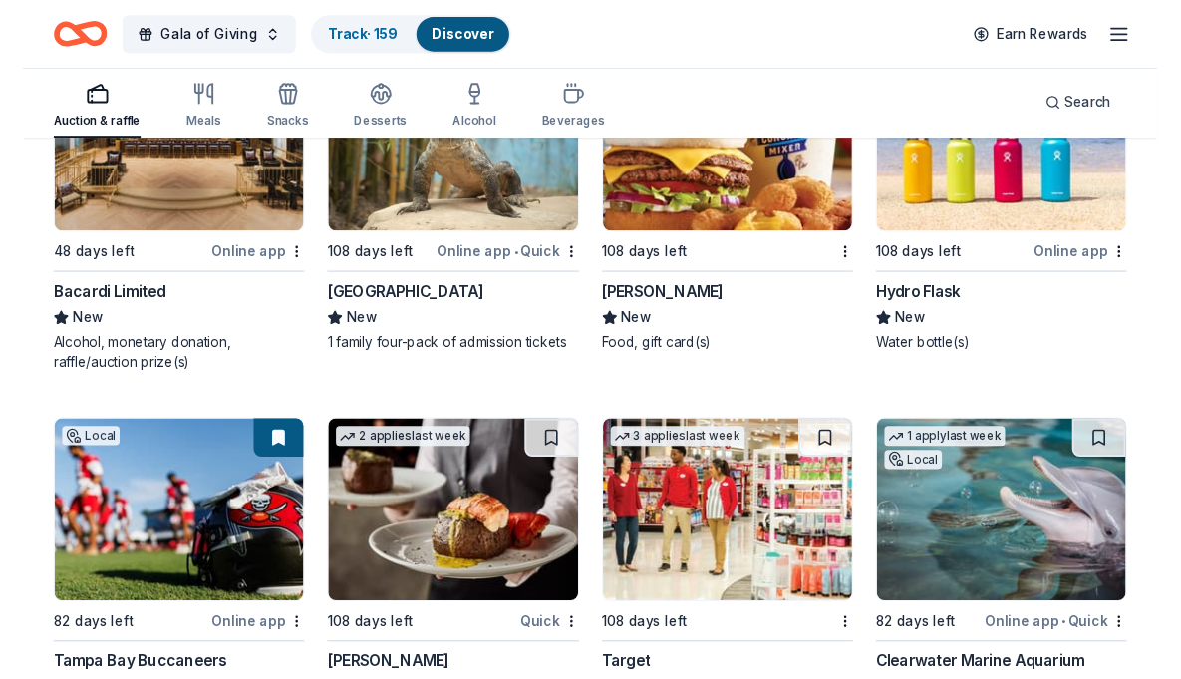
scroll to position [15023, 0]
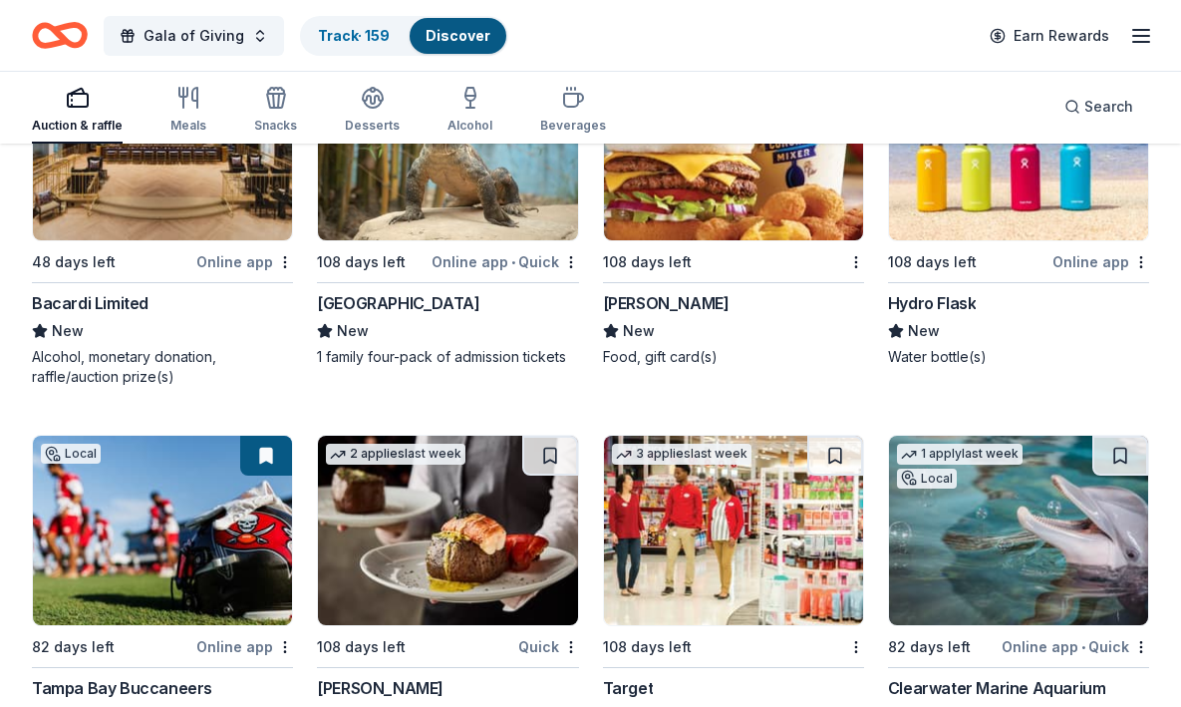
click at [979, 211] on img at bounding box center [1018, 145] width 259 height 189
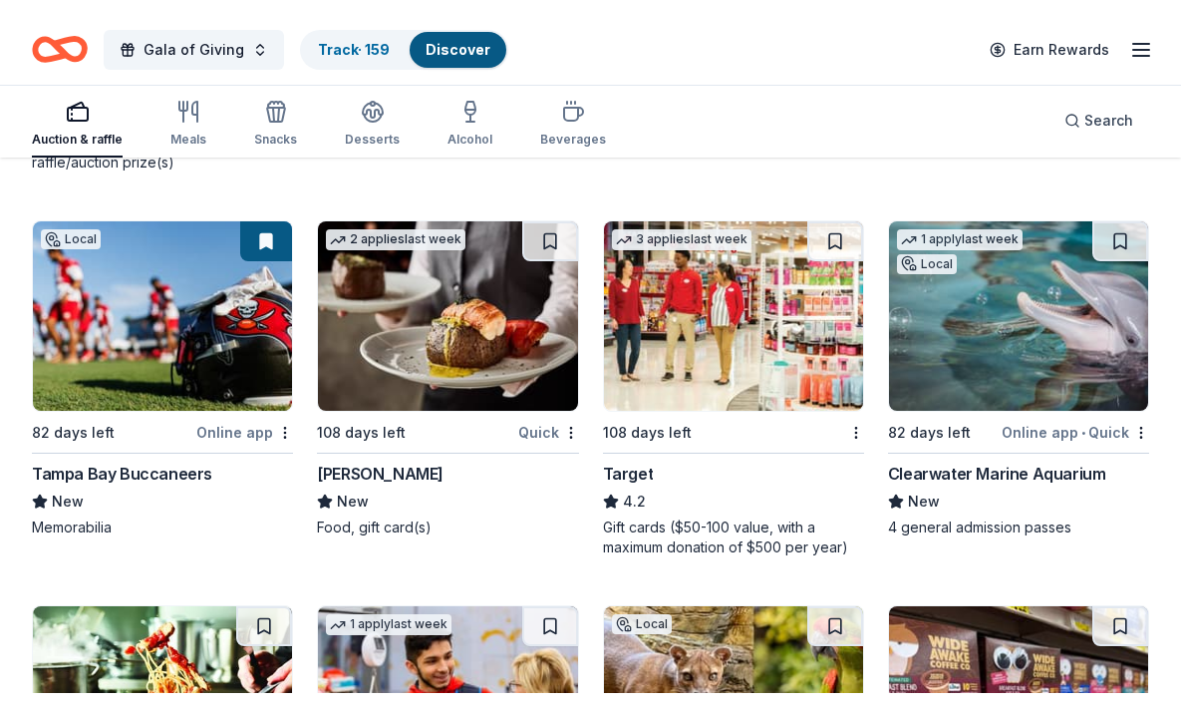
scroll to position [15251, 0]
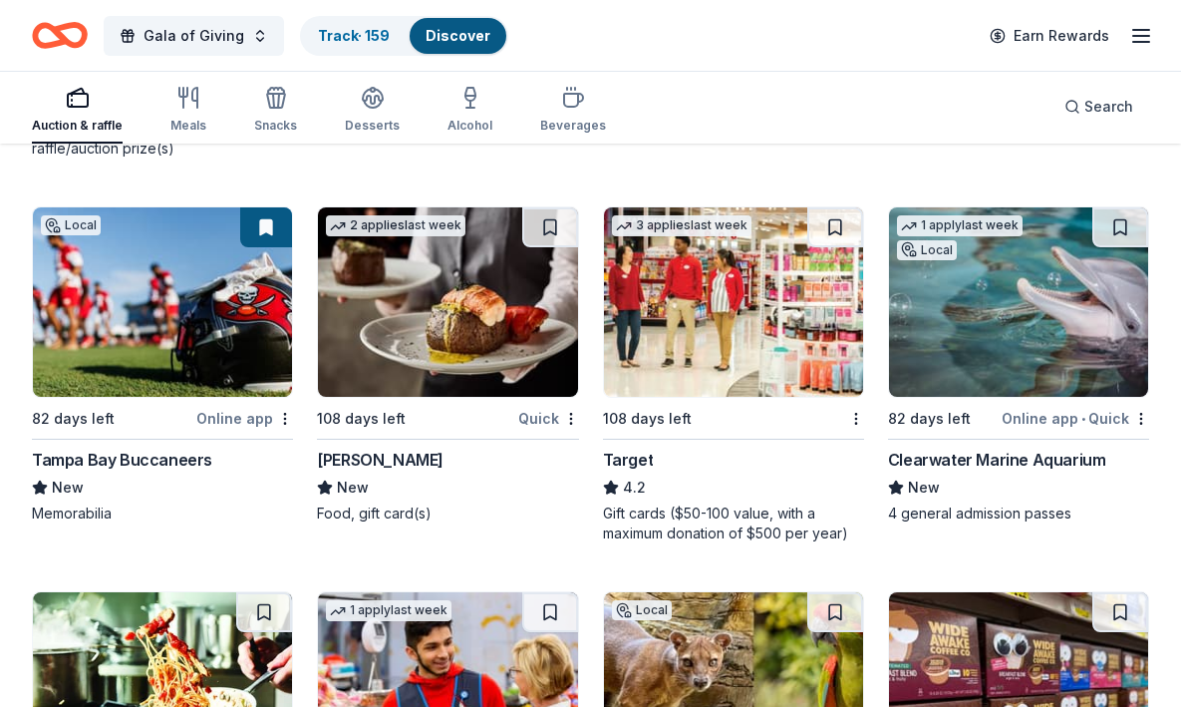
click at [686, 273] on img at bounding box center [733, 301] width 259 height 189
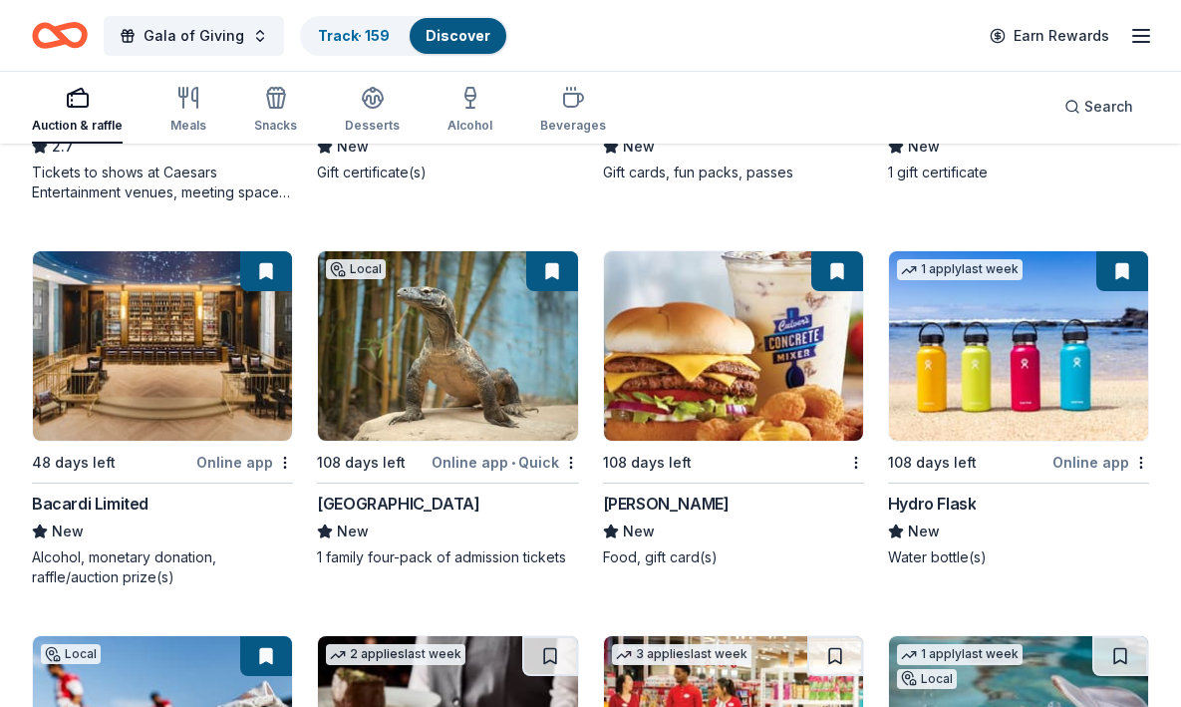
scroll to position [14820, 0]
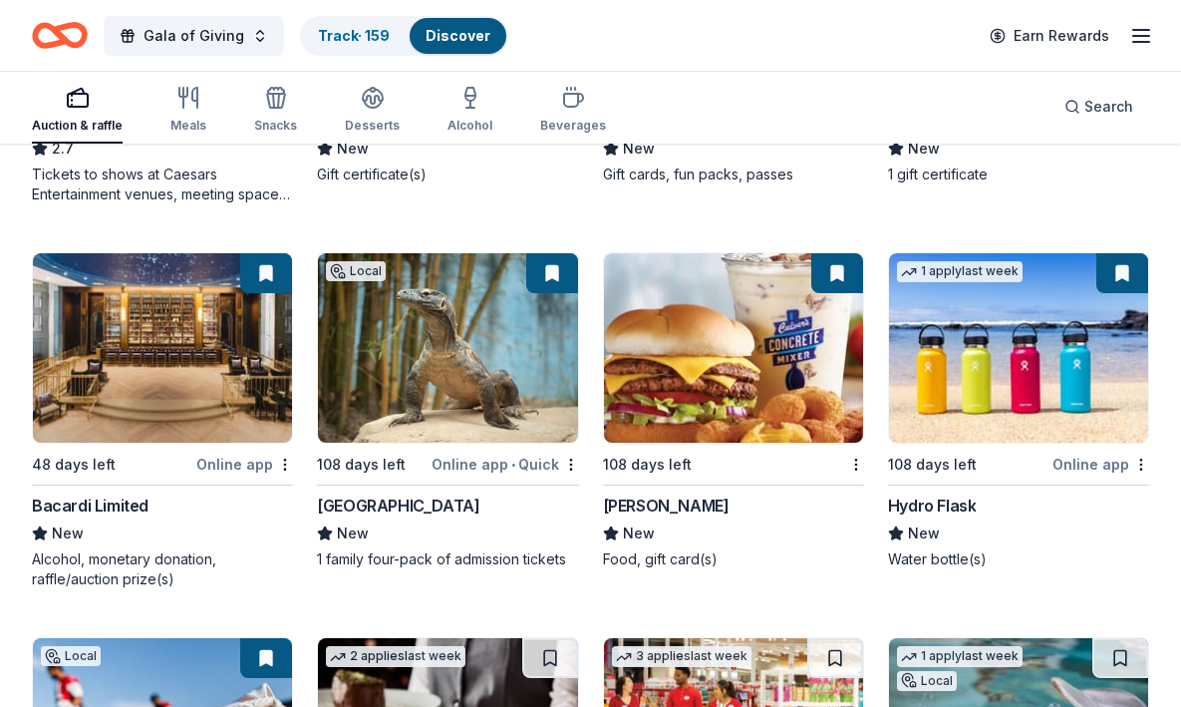
click at [956, 359] on img at bounding box center [1018, 347] width 259 height 189
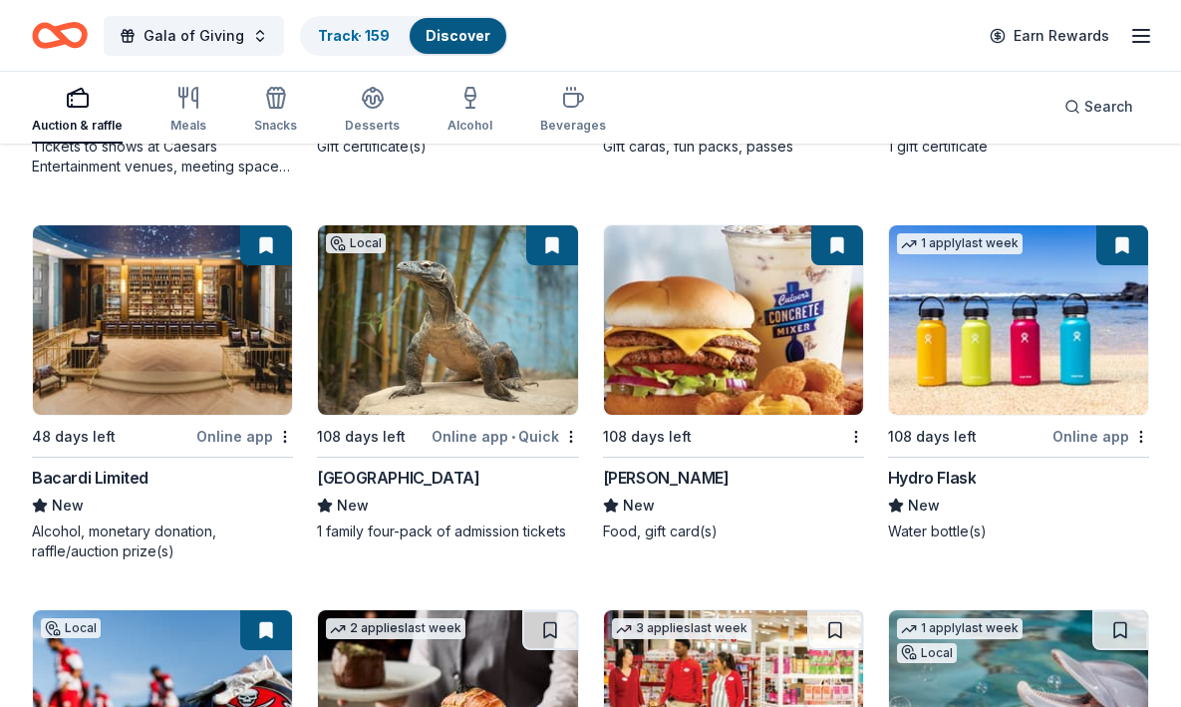
click at [1119, 256] on button at bounding box center [1122, 245] width 52 height 40
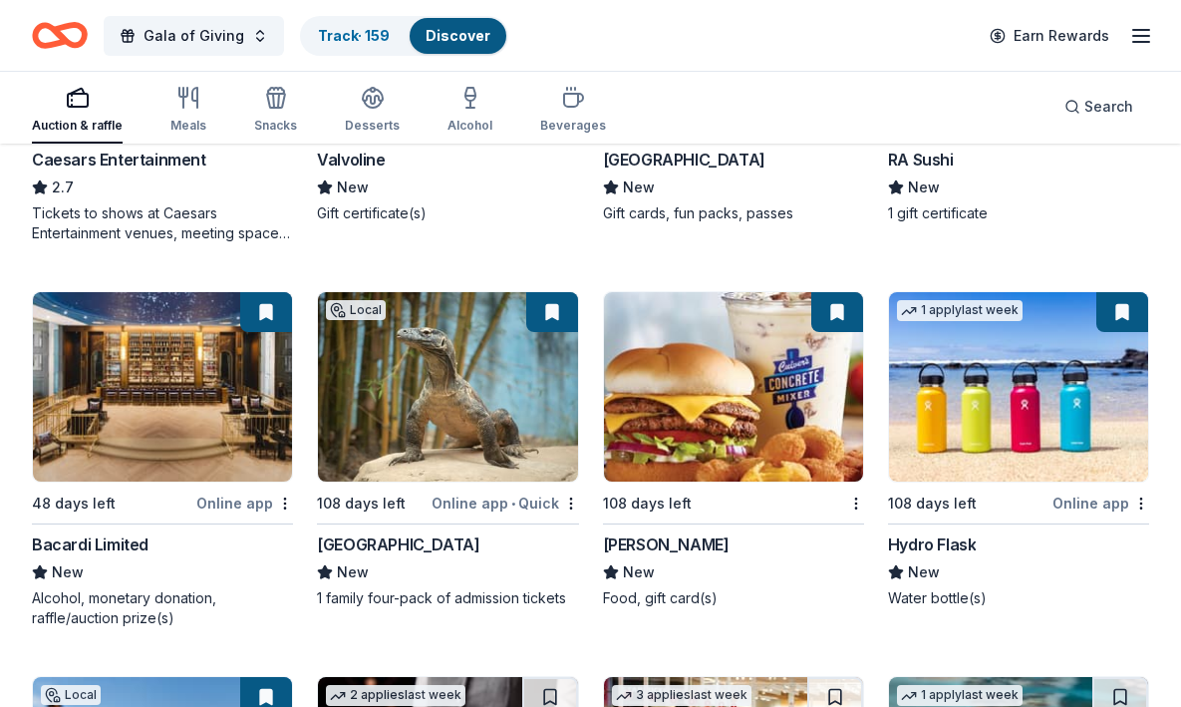
scroll to position [14873, 0]
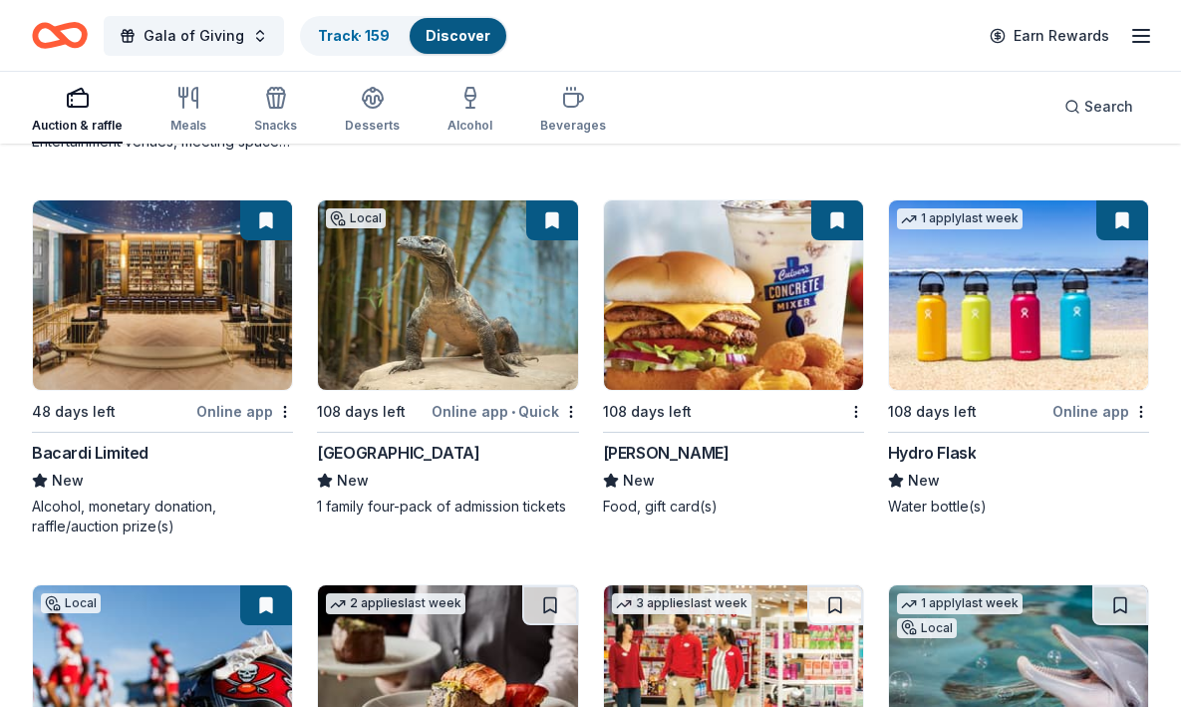
click at [1123, 226] on button at bounding box center [1122, 220] width 52 height 40
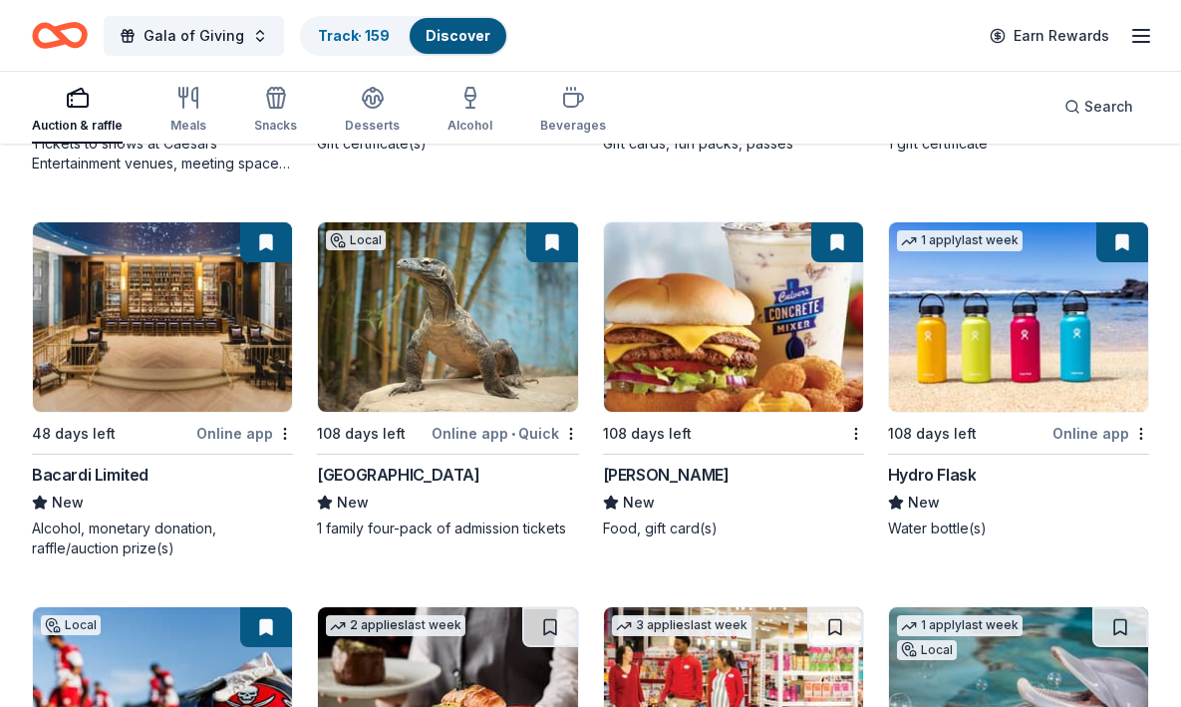
scroll to position [14857, 0]
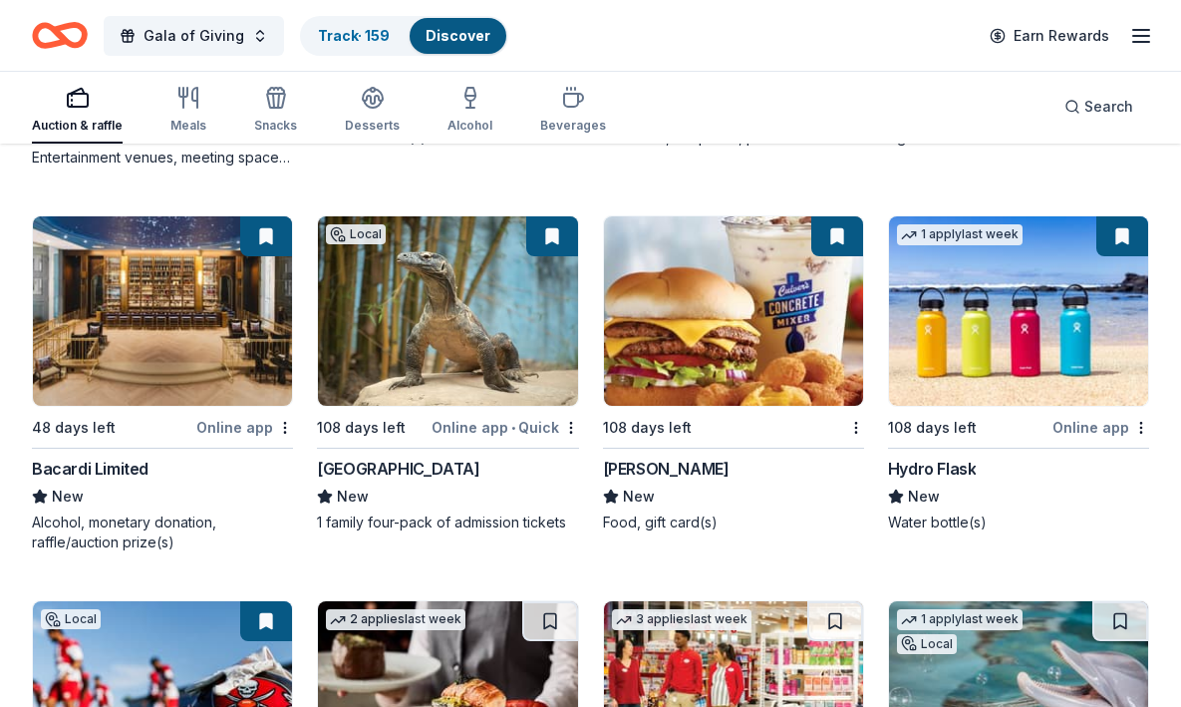
click at [1115, 235] on button at bounding box center [1122, 236] width 52 height 40
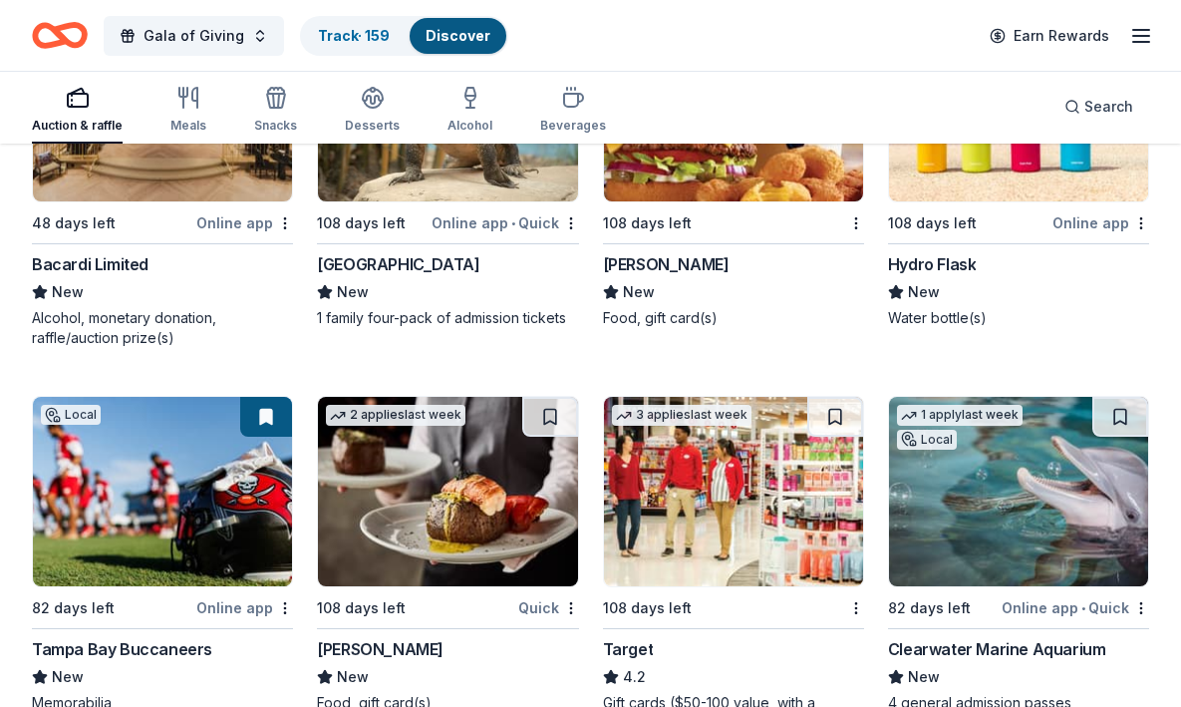
scroll to position [15069, 0]
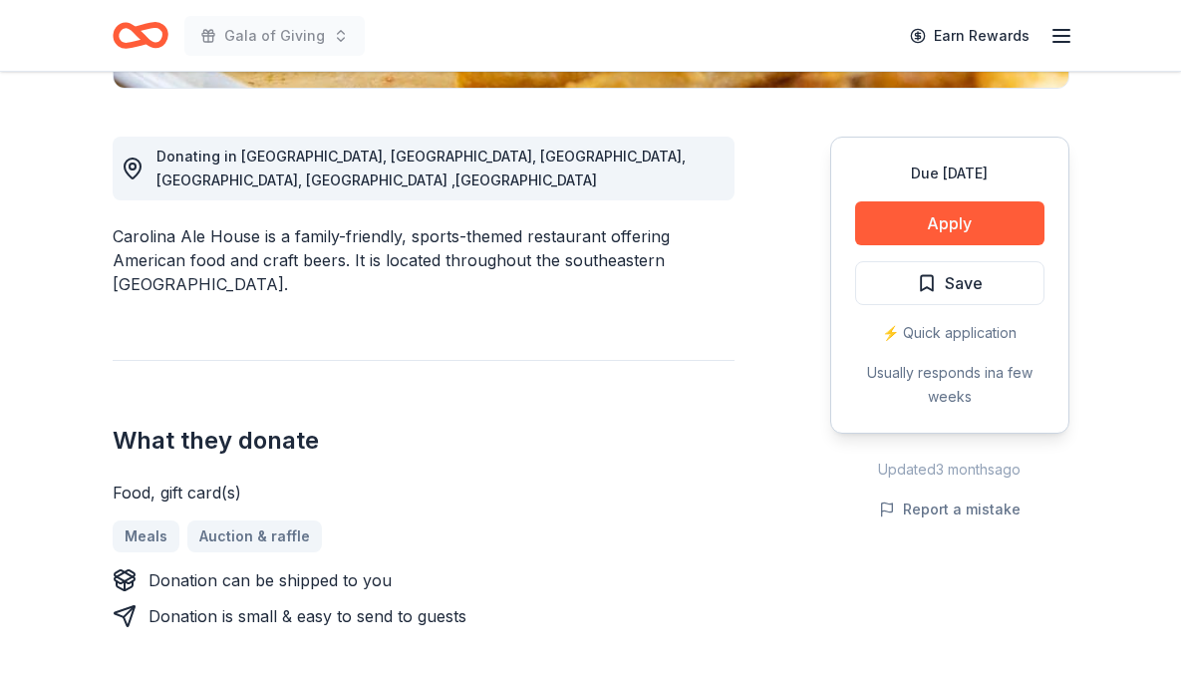
scroll to position [520, 0]
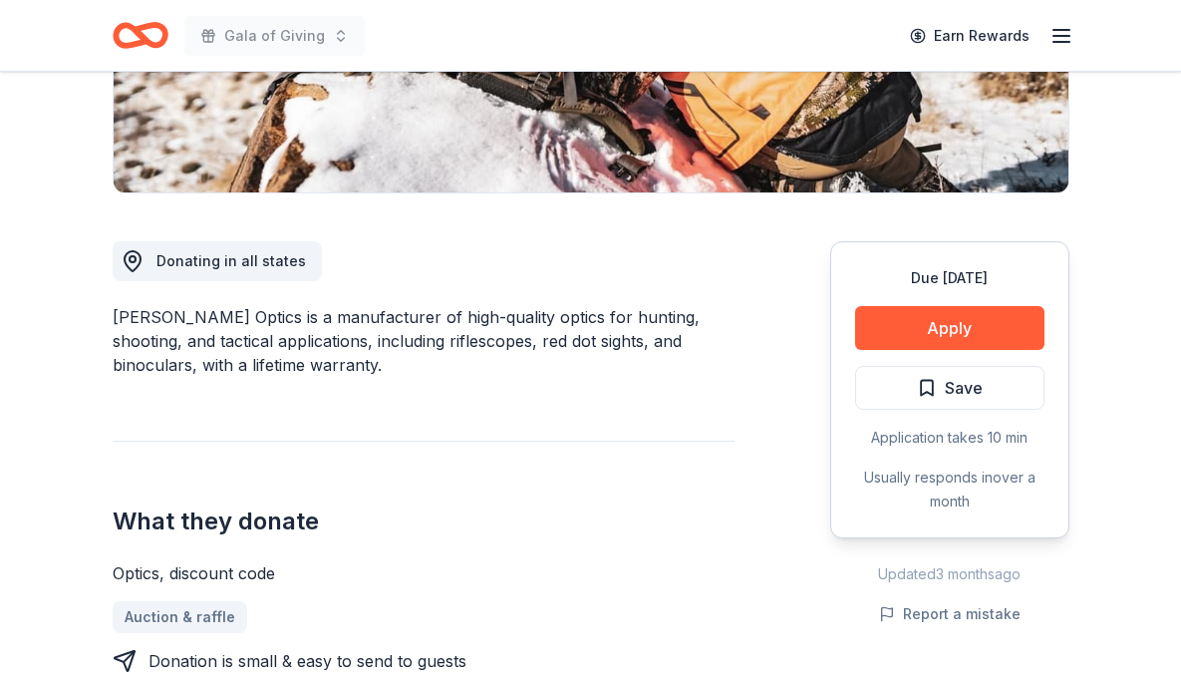
scroll to position [430, 0]
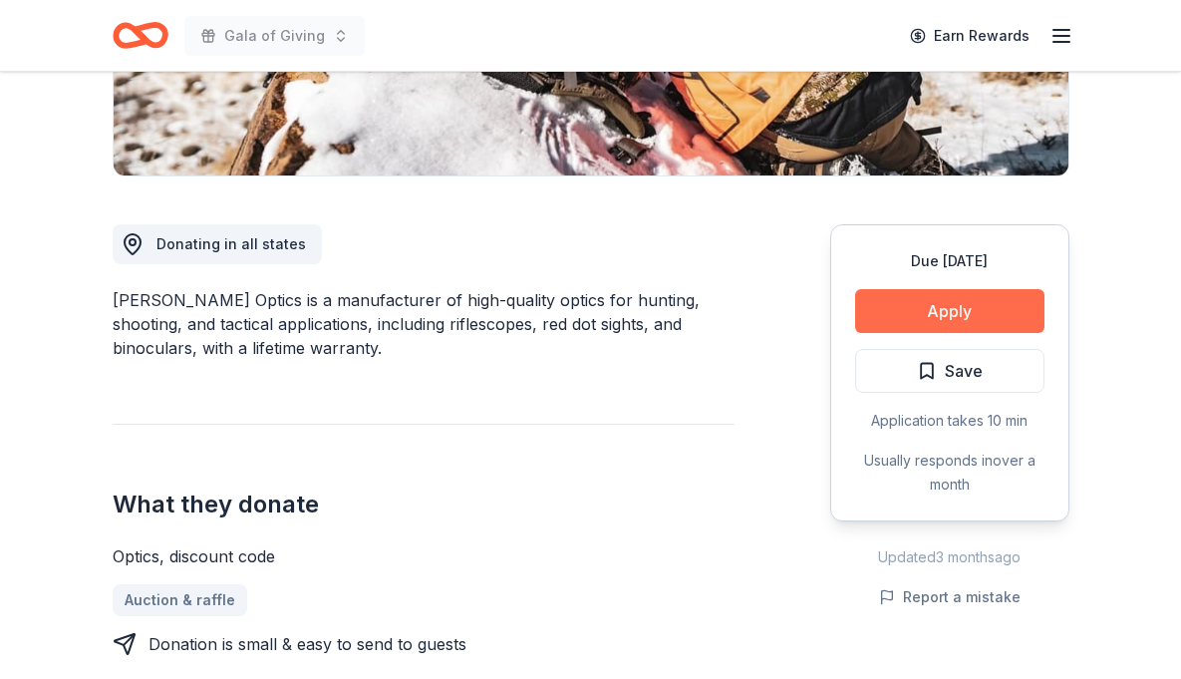
click at [904, 309] on button "Apply" at bounding box center [949, 311] width 189 height 44
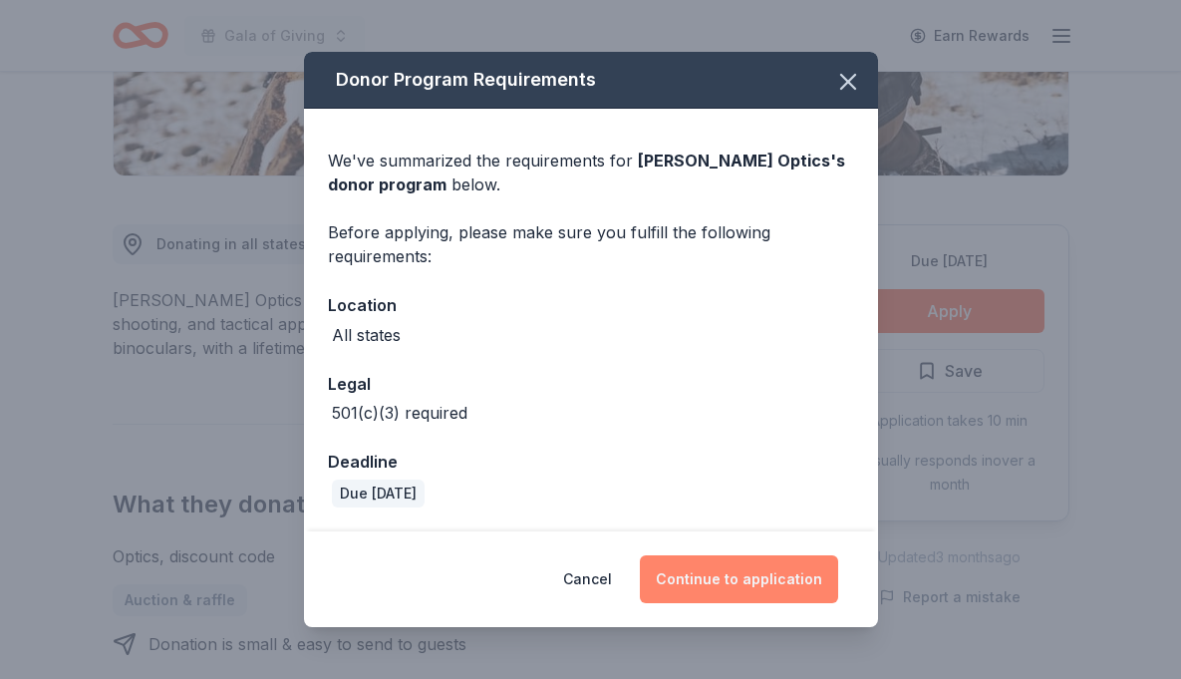
click at [717, 587] on button "Continue to application" at bounding box center [739, 579] width 198 height 48
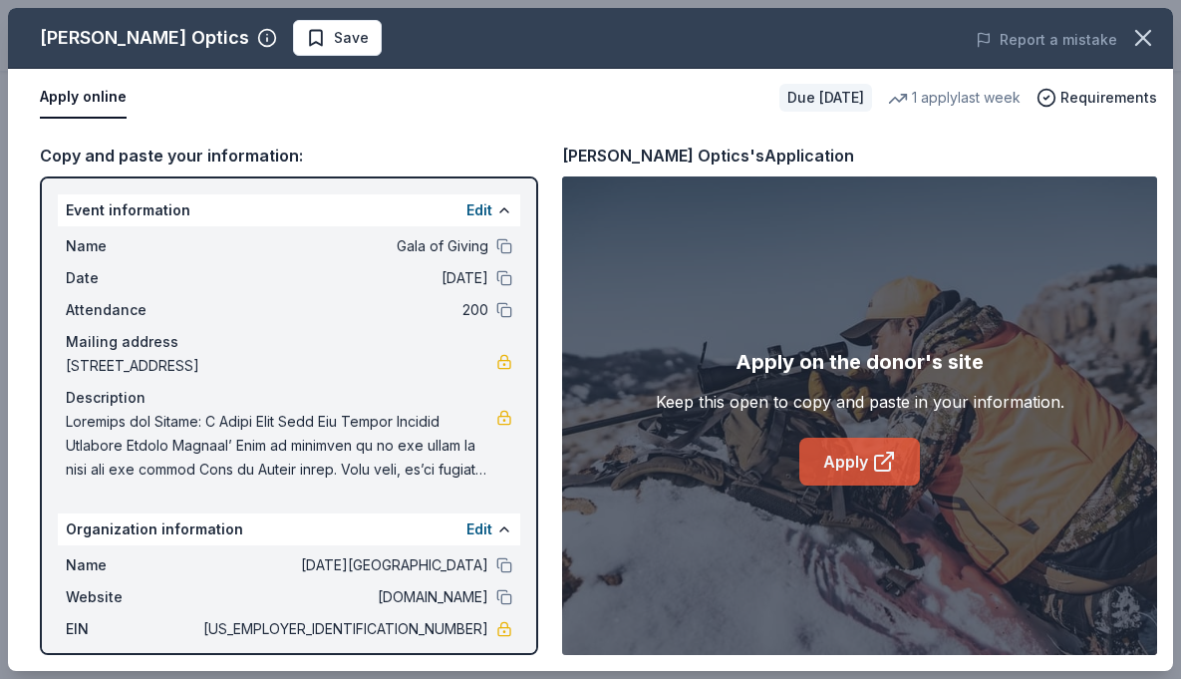
click at [865, 464] on link "Apply" at bounding box center [859, 462] width 121 height 48
click at [293, 50] on button "Save" at bounding box center [337, 38] width 89 height 36
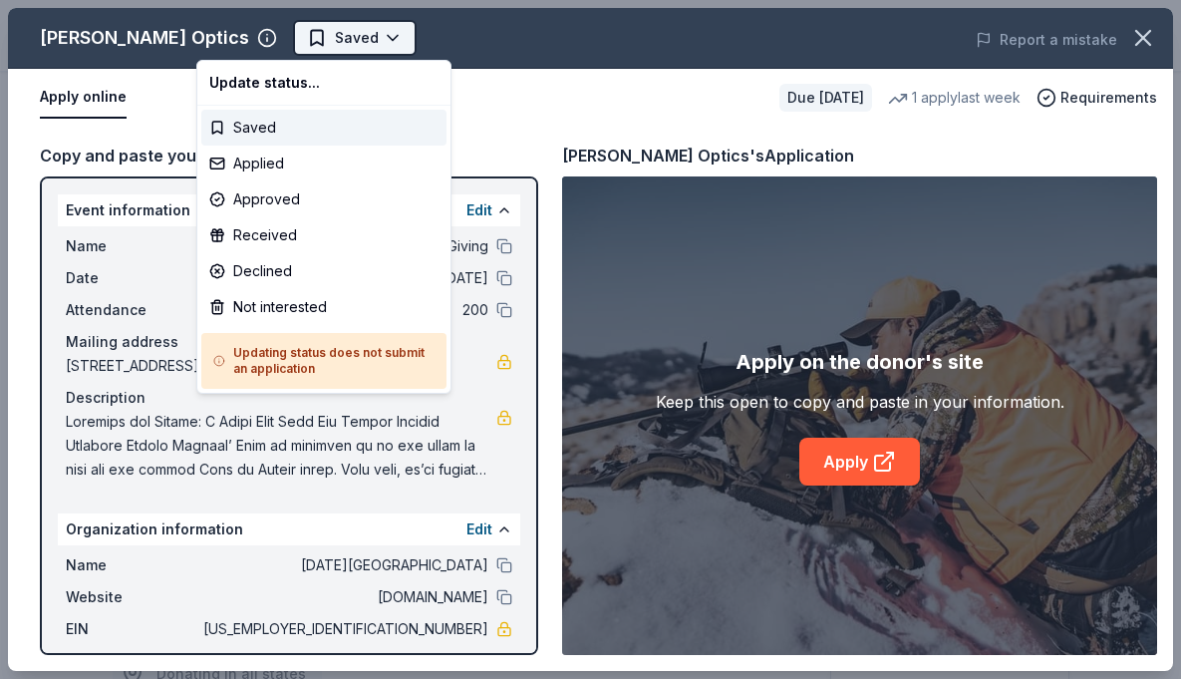
scroll to position [0, 0]
click at [273, 159] on div "Applied" at bounding box center [323, 164] width 245 height 36
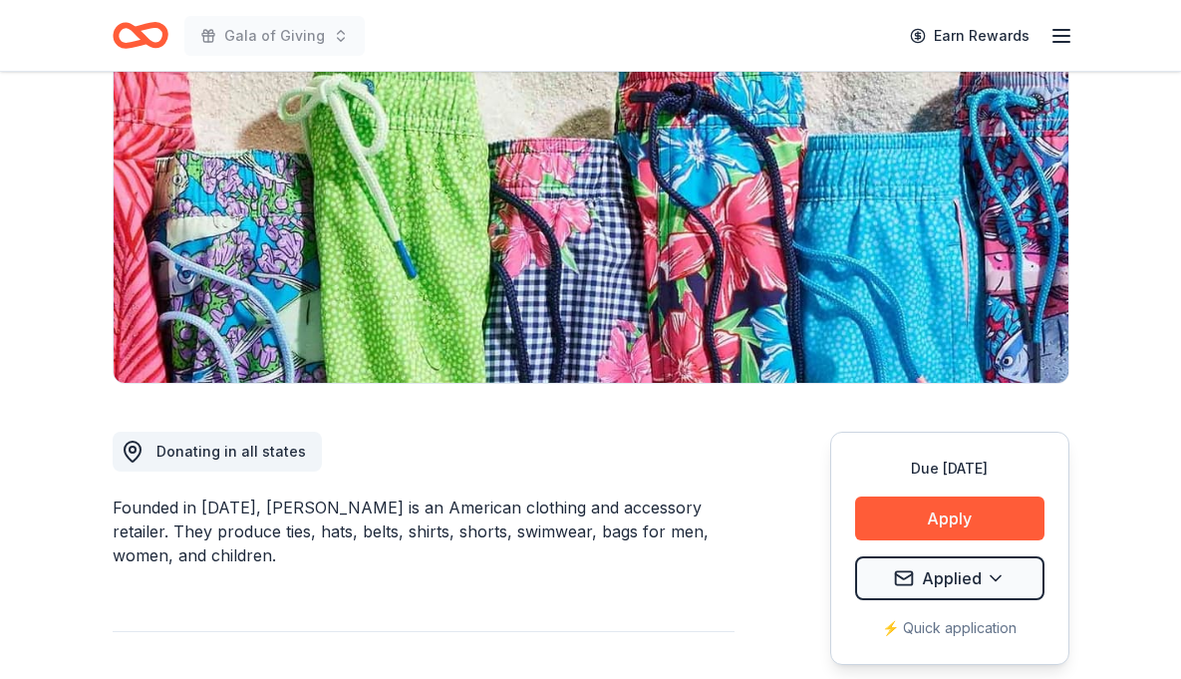
scroll to position [432, 0]
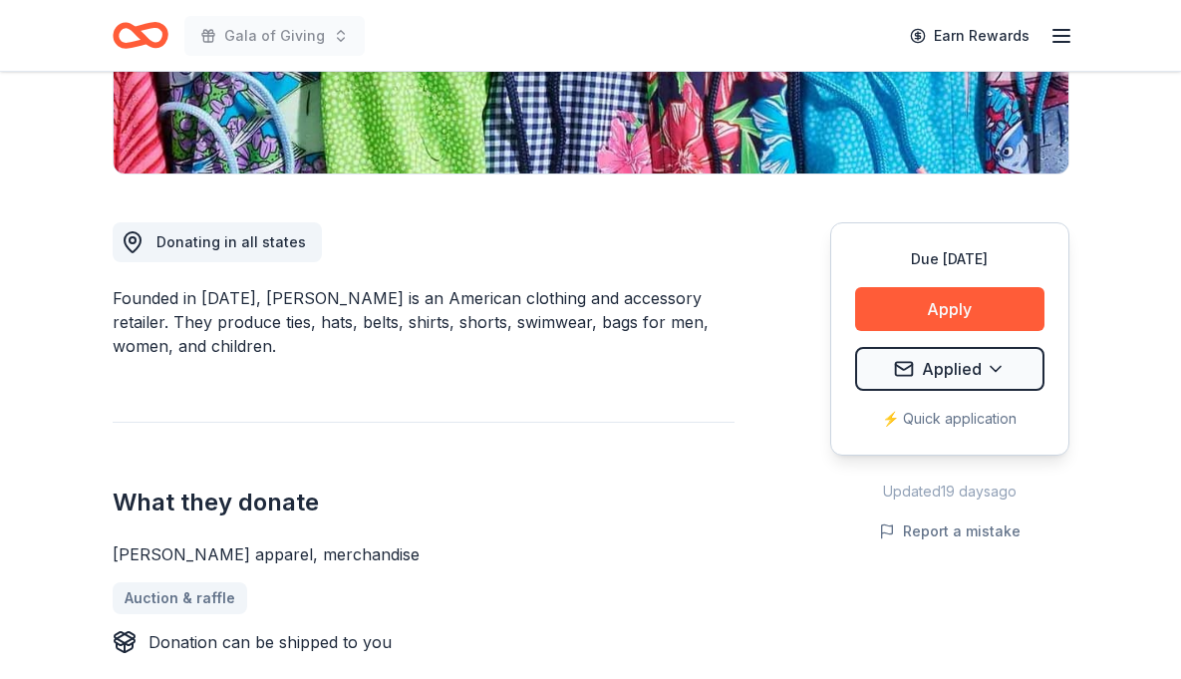
click at [904, 333] on div "Due in 78 days Apply Applied ⚡️ Quick application" at bounding box center [949, 338] width 239 height 233
click at [895, 307] on button "Apply" at bounding box center [949, 309] width 189 height 44
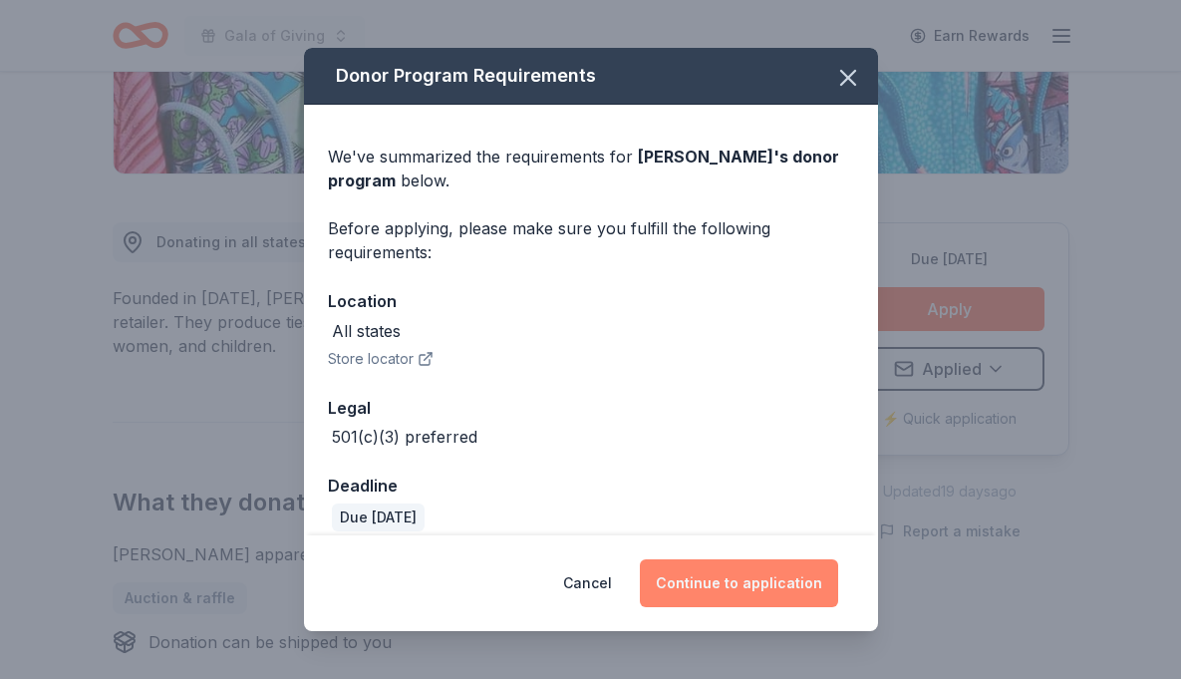
click at [707, 584] on button "Continue to application" at bounding box center [739, 583] width 198 height 48
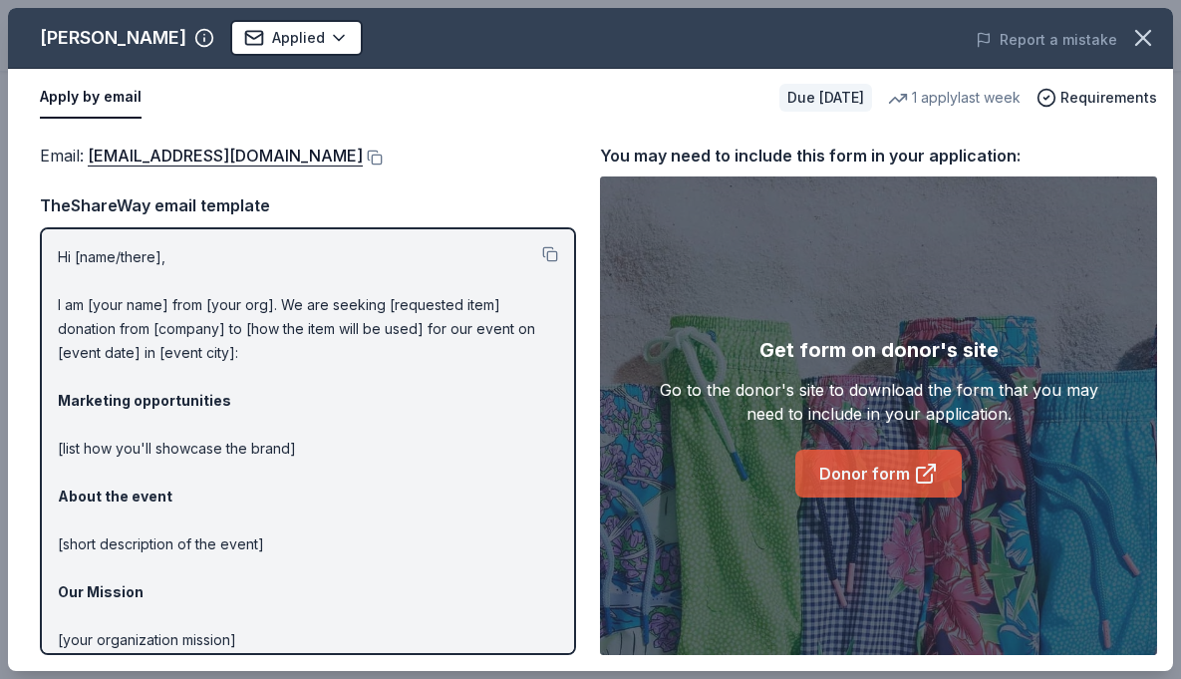
click at [876, 465] on link "Donor form" at bounding box center [878, 474] width 166 height 48
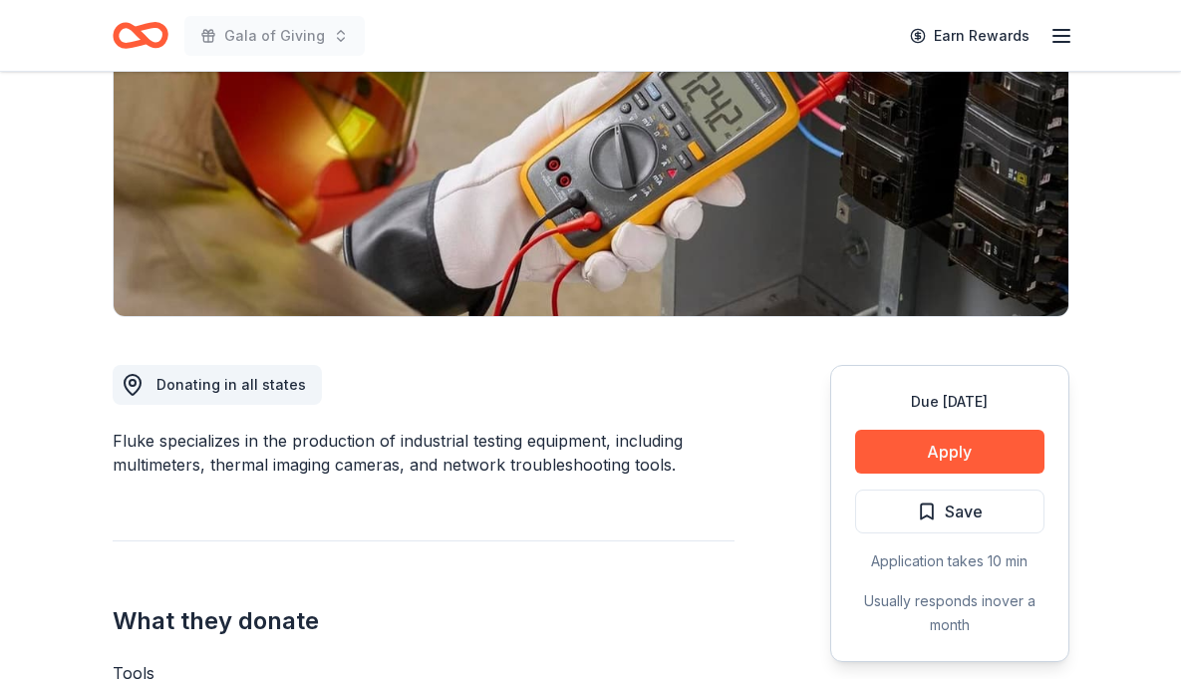
scroll to position [492, 0]
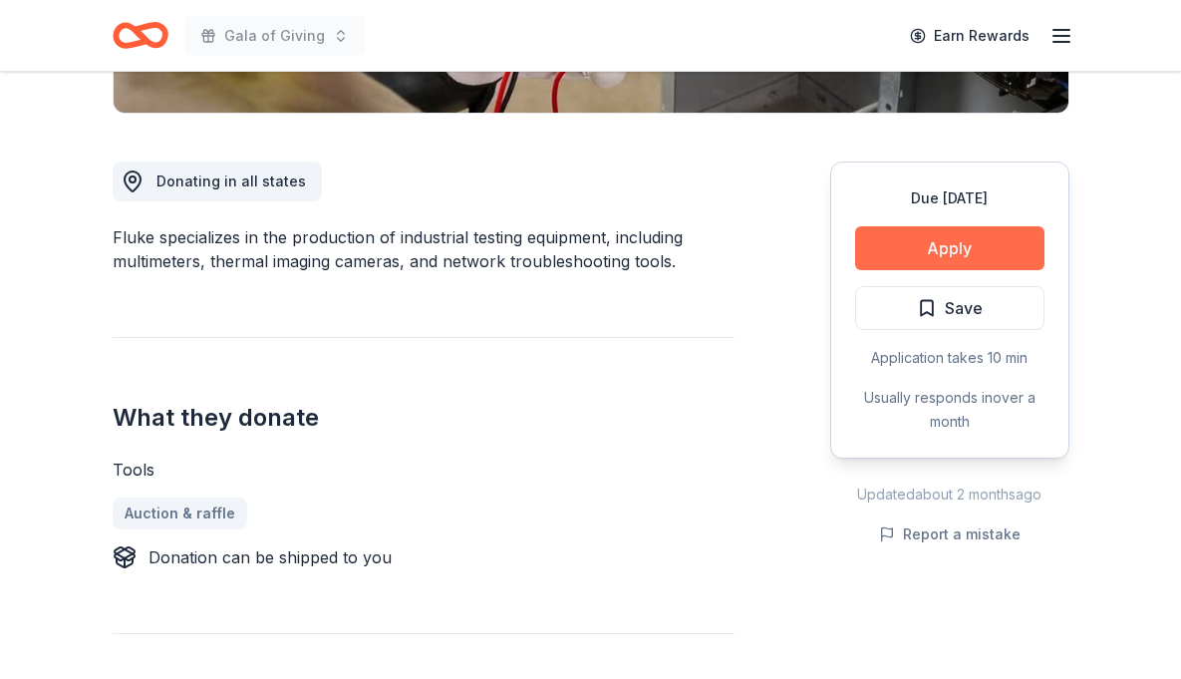
click at [943, 243] on button "Apply" at bounding box center [949, 248] width 189 height 44
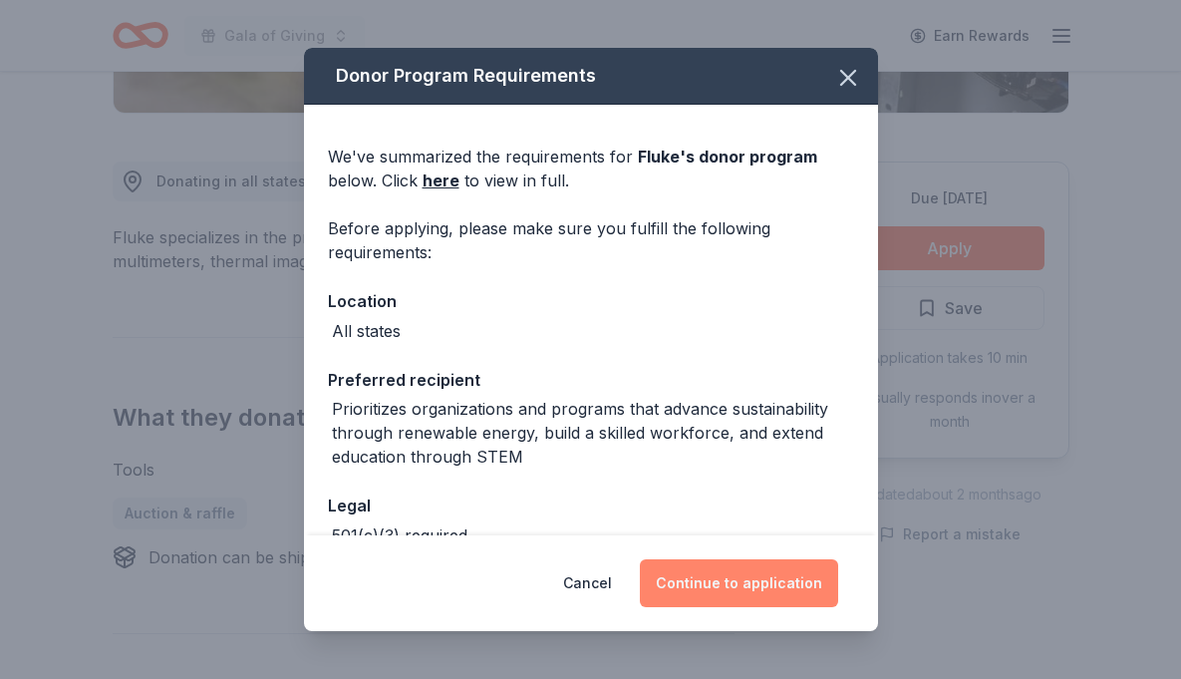
click at [712, 586] on button "Continue to application" at bounding box center [739, 583] width 198 height 48
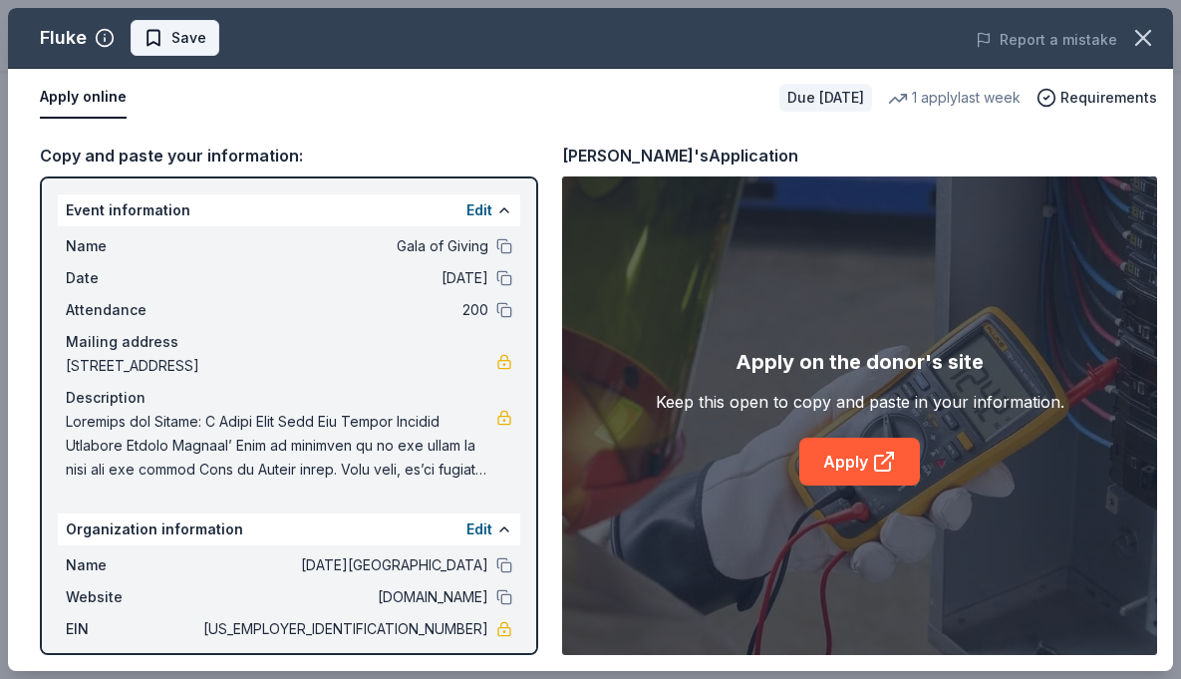
click at [196, 32] on span "Save" at bounding box center [188, 38] width 35 height 24
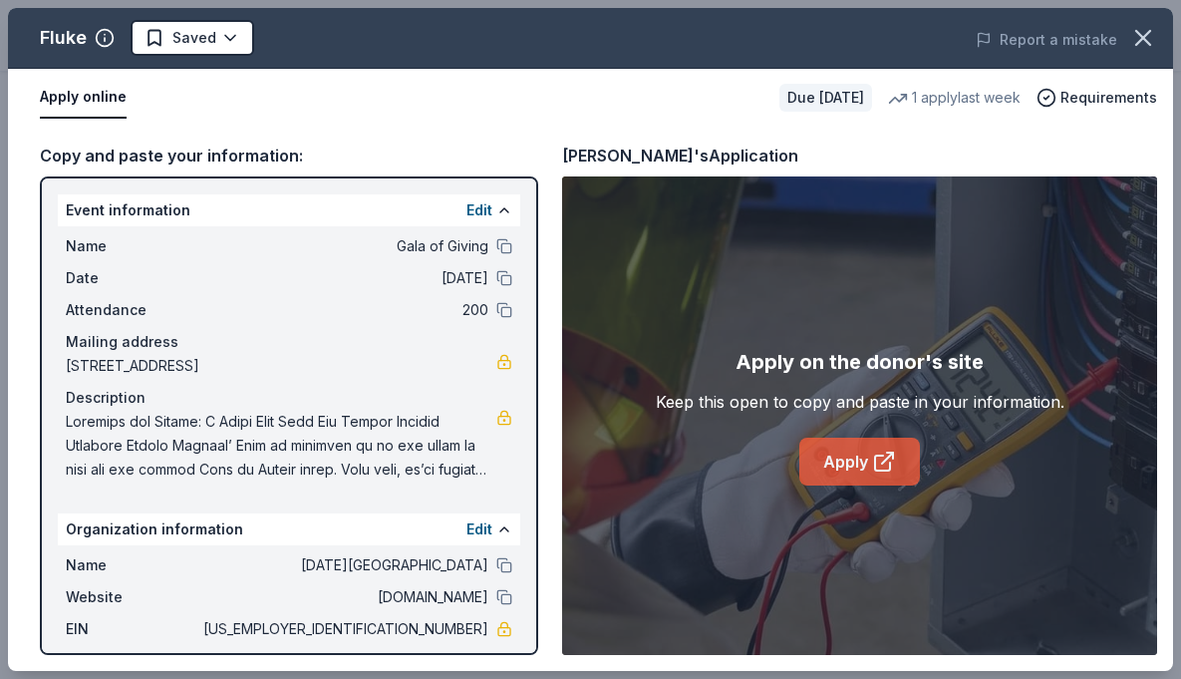
click at [852, 457] on link "Apply" at bounding box center [859, 462] width 121 height 48
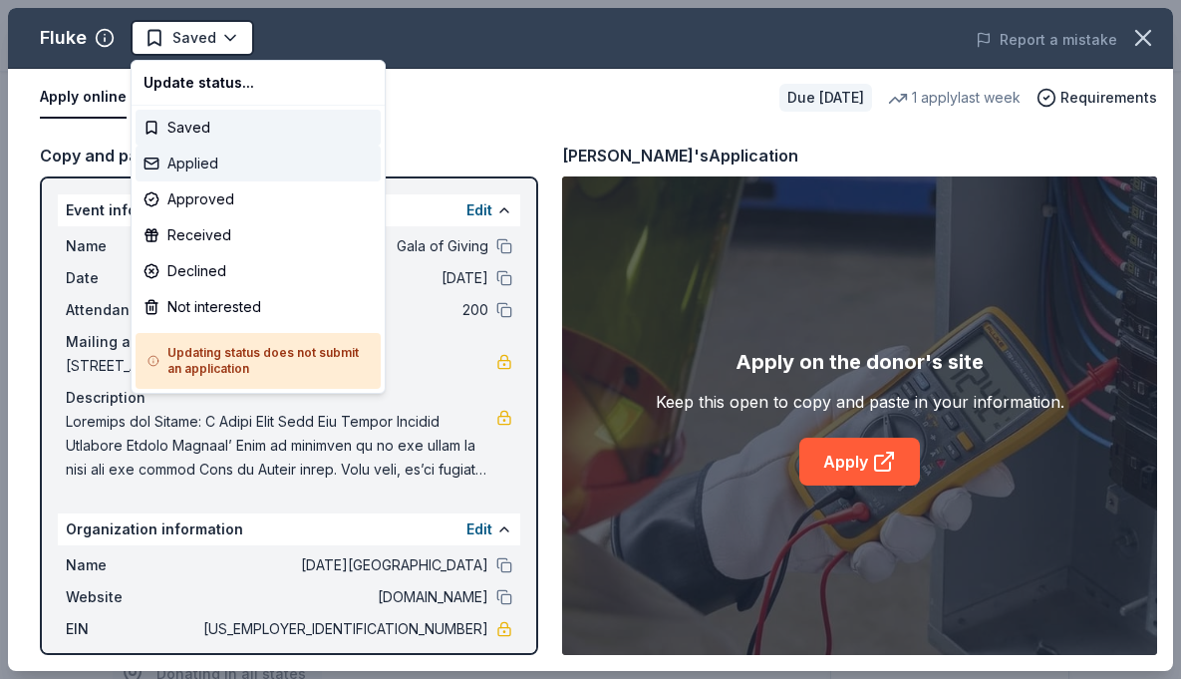
click at [205, 167] on div "Applied" at bounding box center [258, 164] width 245 height 36
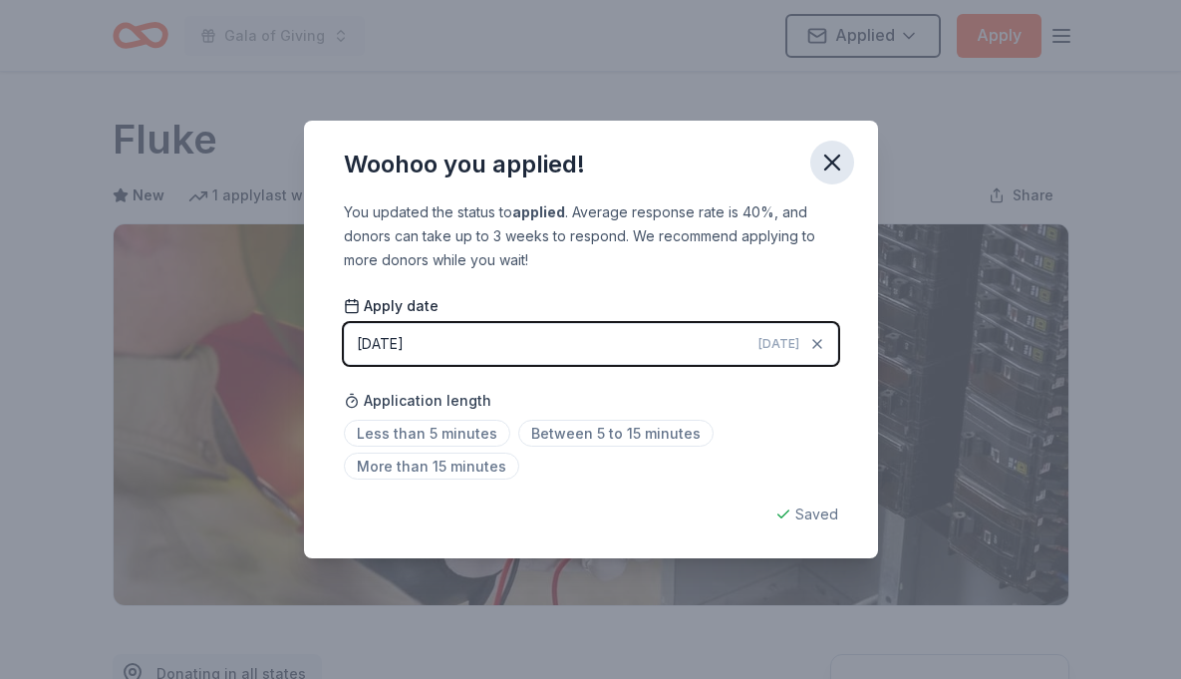
click at [828, 166] on icon "button" at bounding box center [832, 162] width 14 height 14
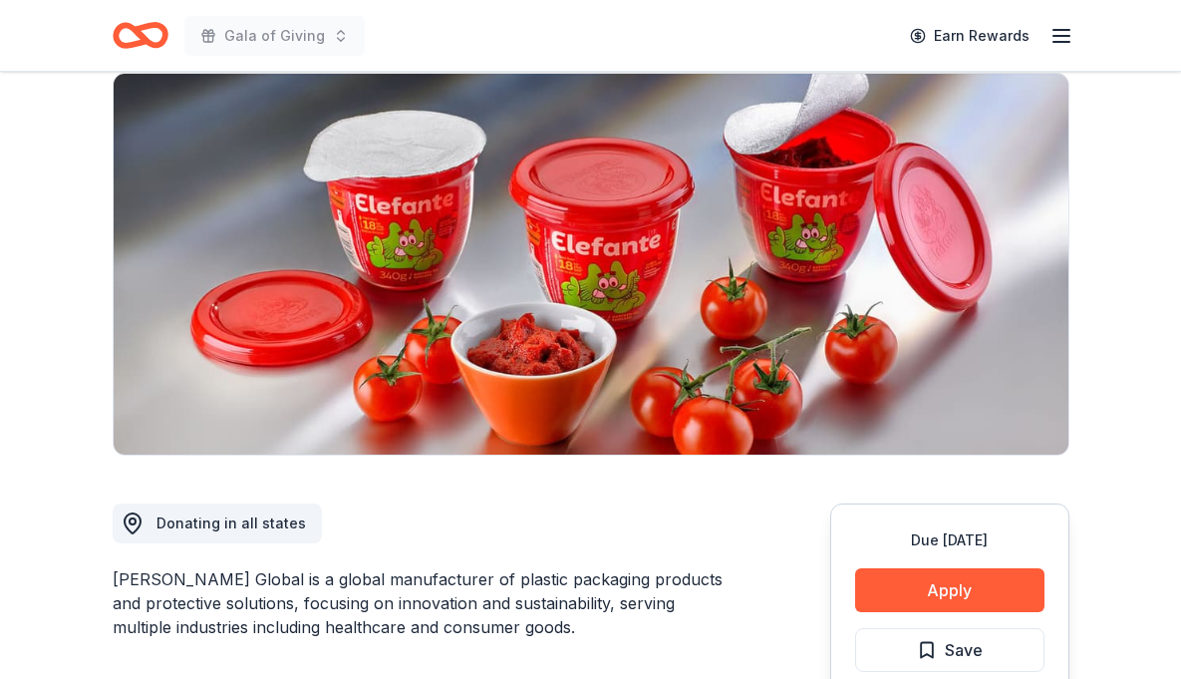
scroll to position [145, 0]
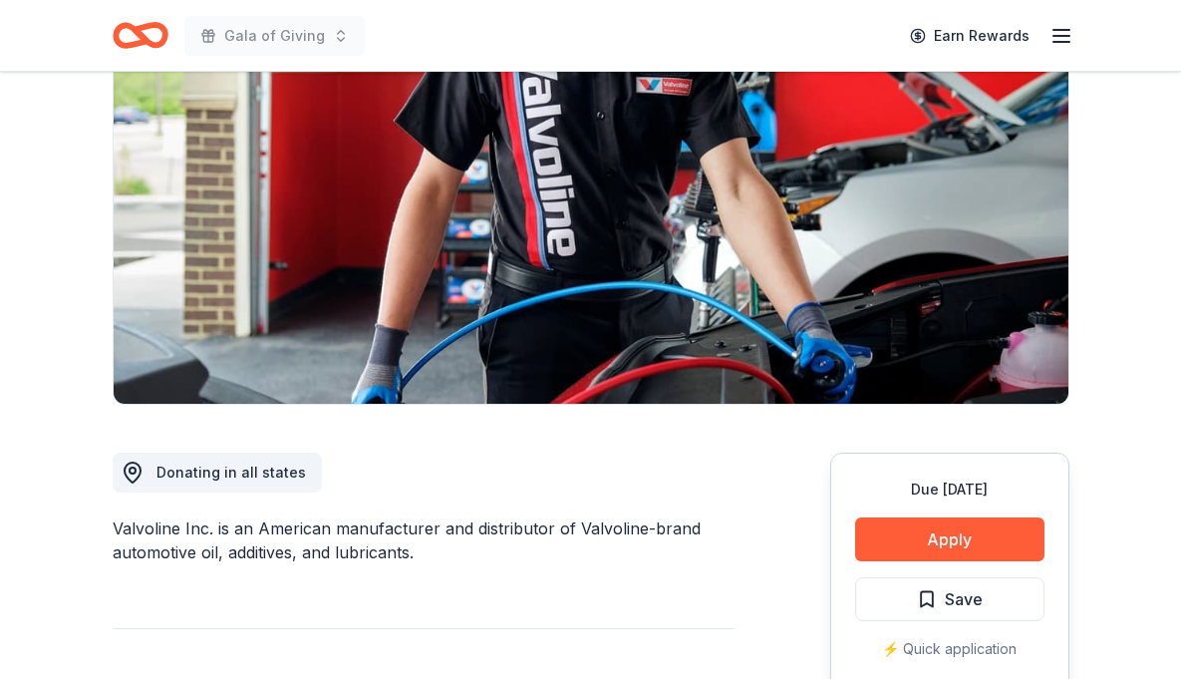
scroll to position [397, 0]
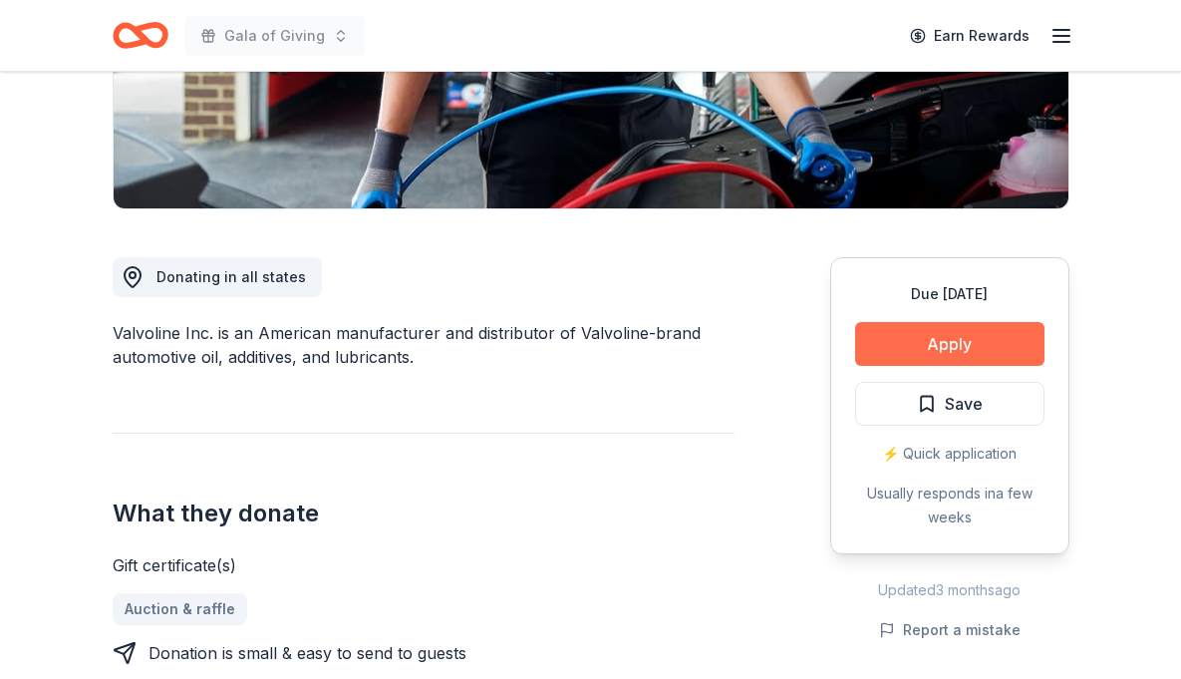
click at [906, 359] on button "Apply" at bounding box center [949, 344] width 189 height 44
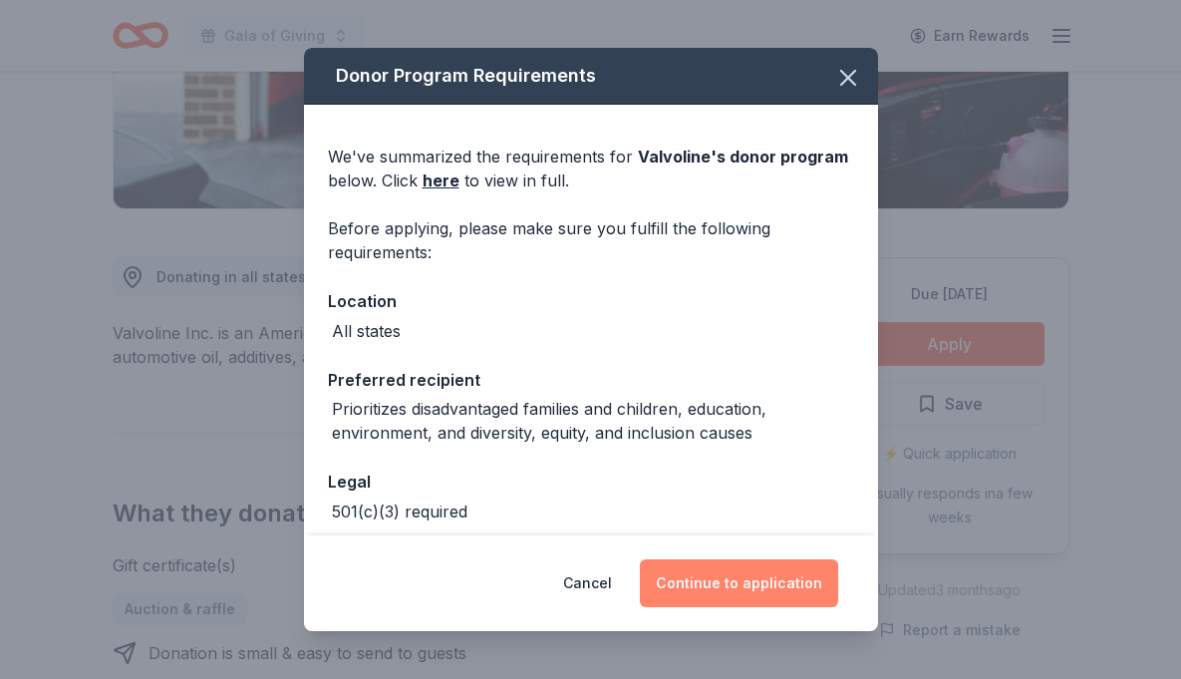
click at [729, 597] on button "Continue to application" at bounding box center [739, 583] width 198 height 48
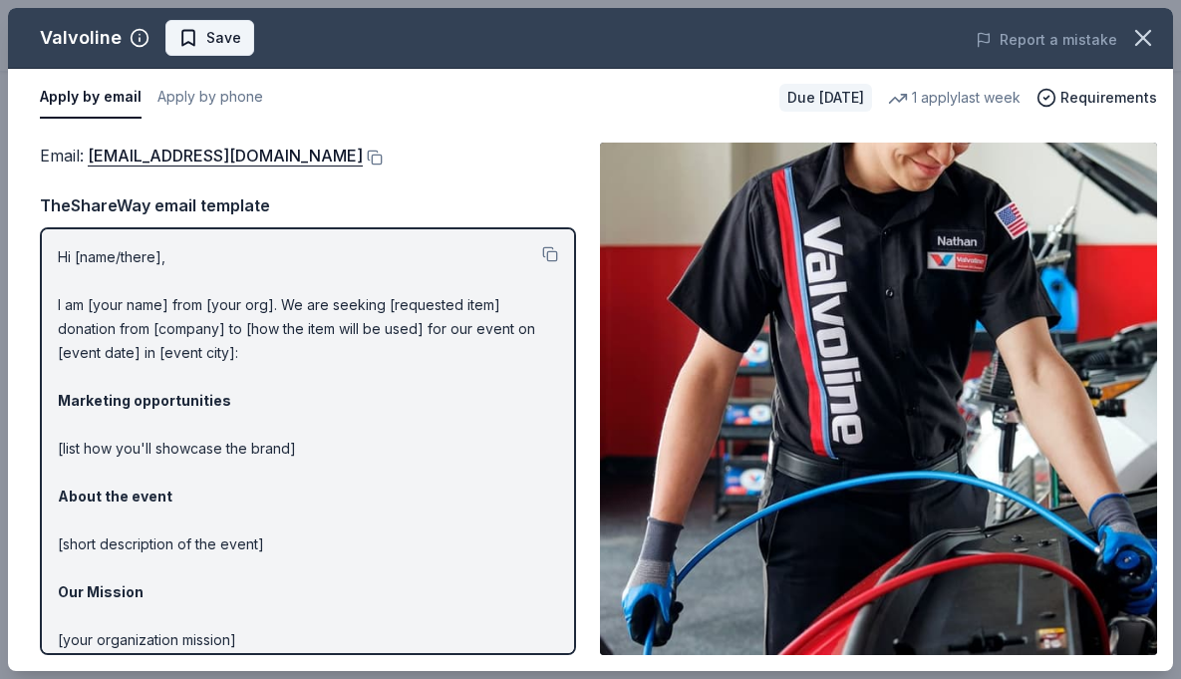
click at [212, 46] on span "Save" at bounding box center [223, 38] width 35 height 24
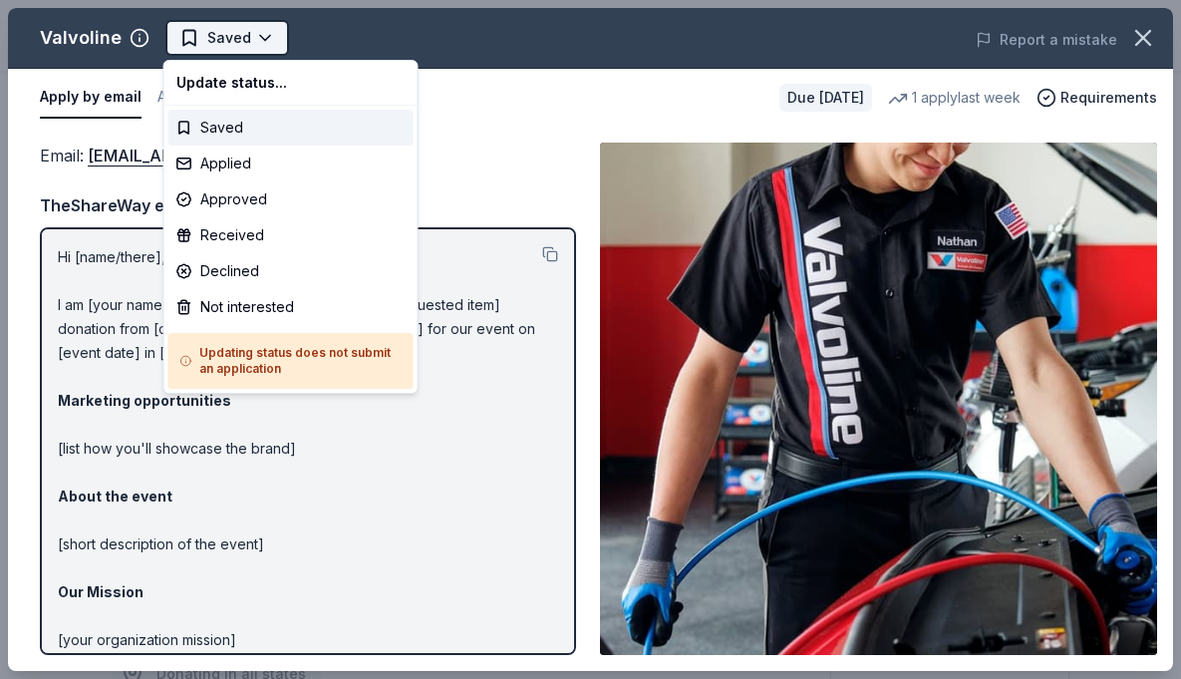
click at [257, 46] on body "Gala of Giving Earn Rewards Due in 108 days Share Valvoline New • 2 reviews 1 a…" at bounding box center [590, 339] width 1181 height 679
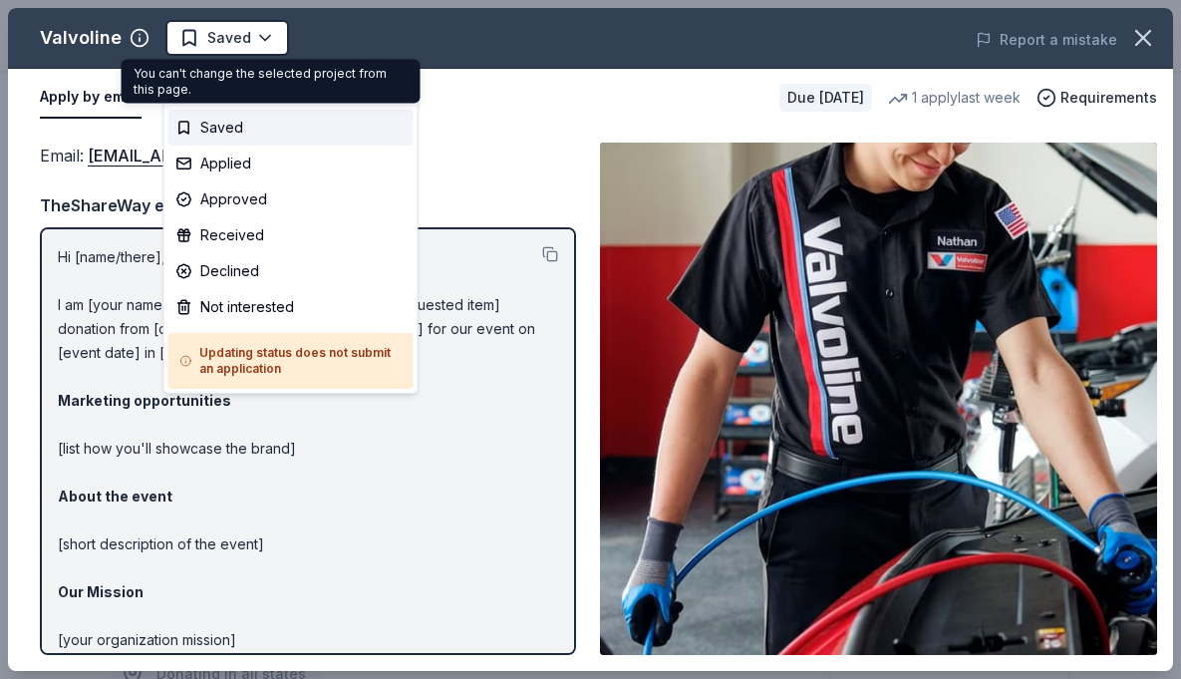
scroll to position [0, 0]
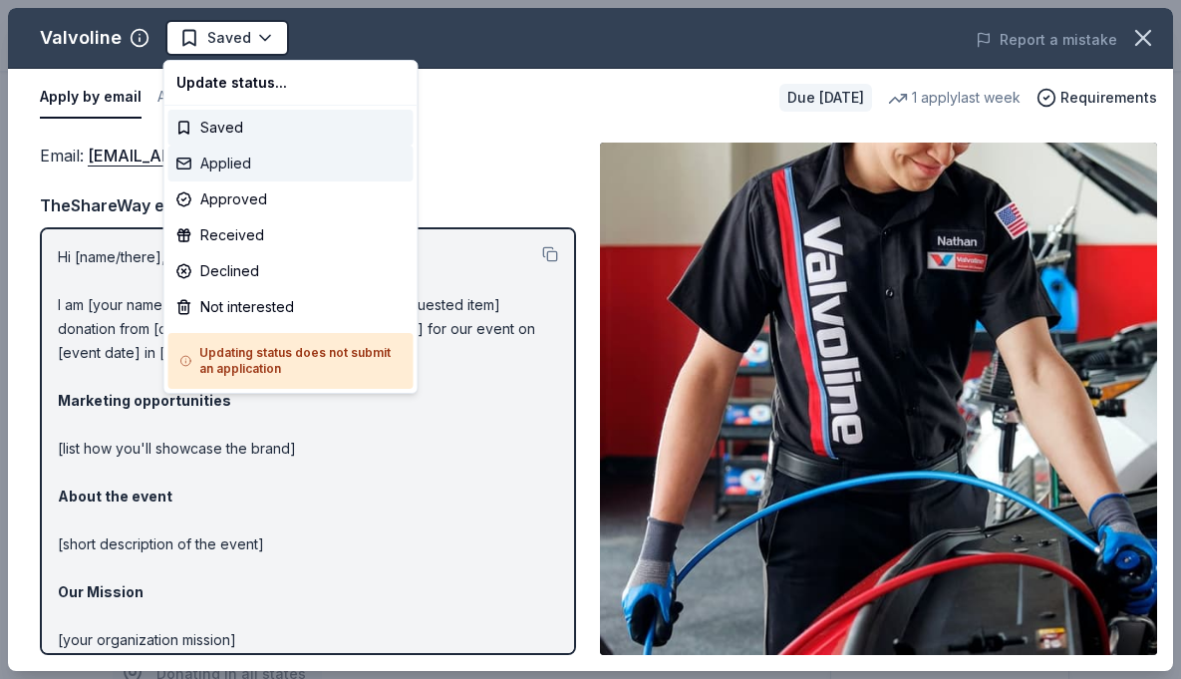
click at [231, 157] on div "Applied" at bounding box center [290, 164] width 245 height 36
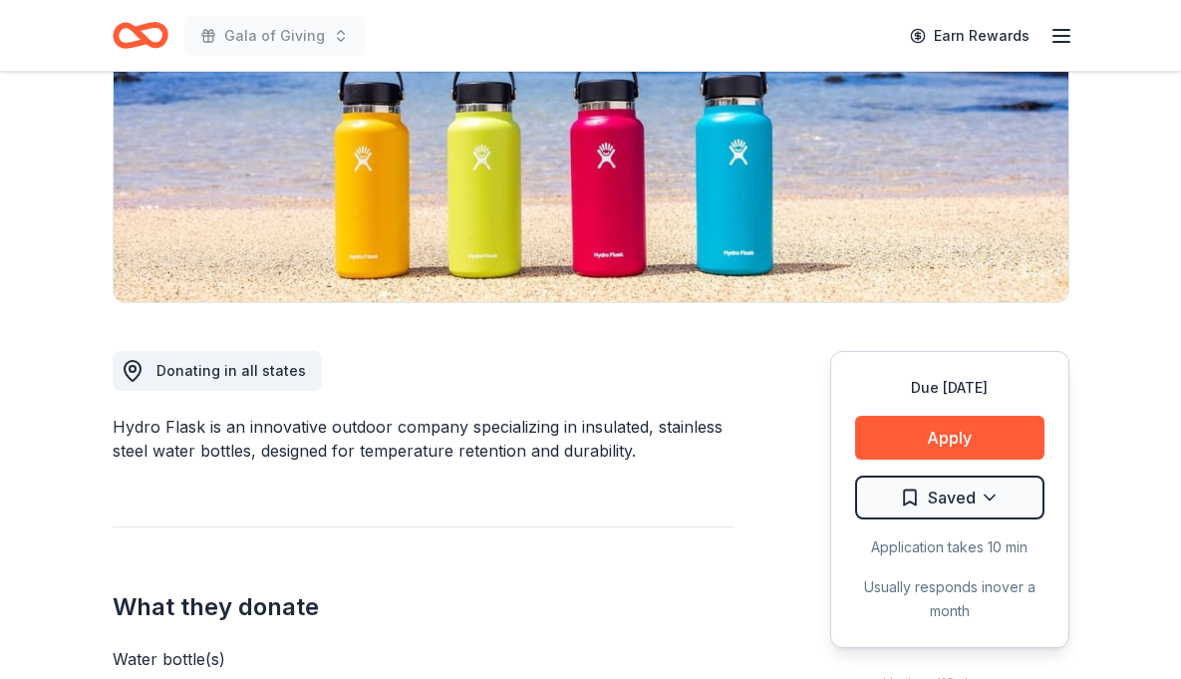
scroll to position [350, 0]
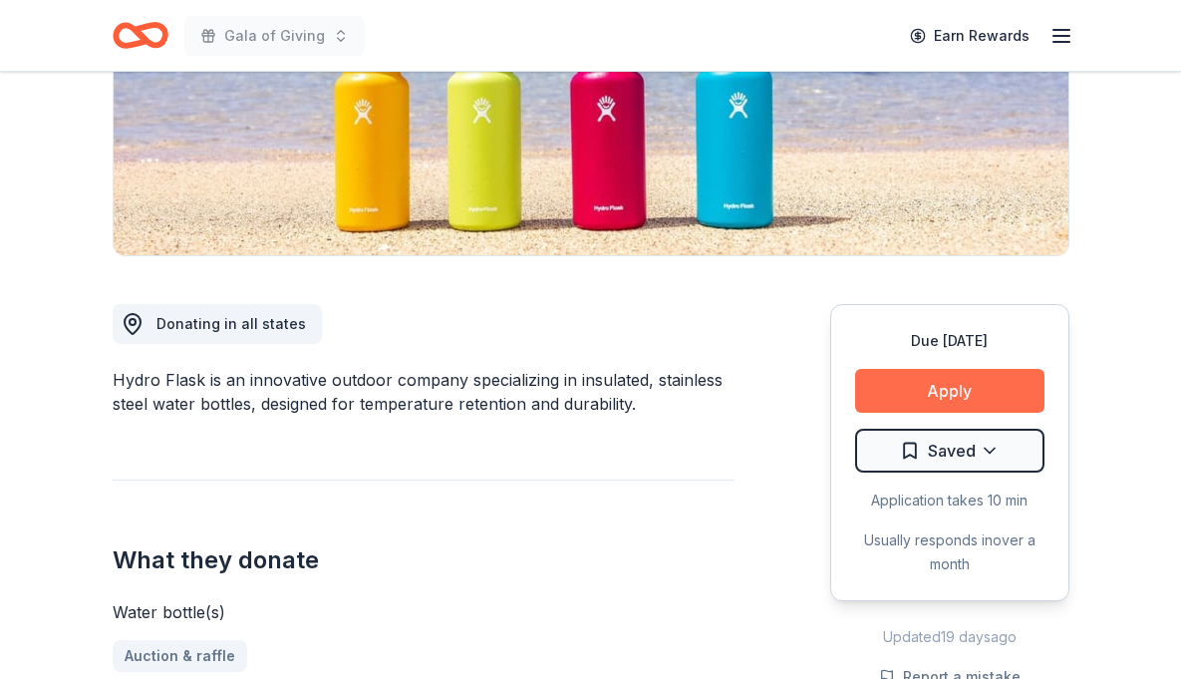
click at [917, 411] on button "Apply" at bounding box center [949, 391] width 189 height 44
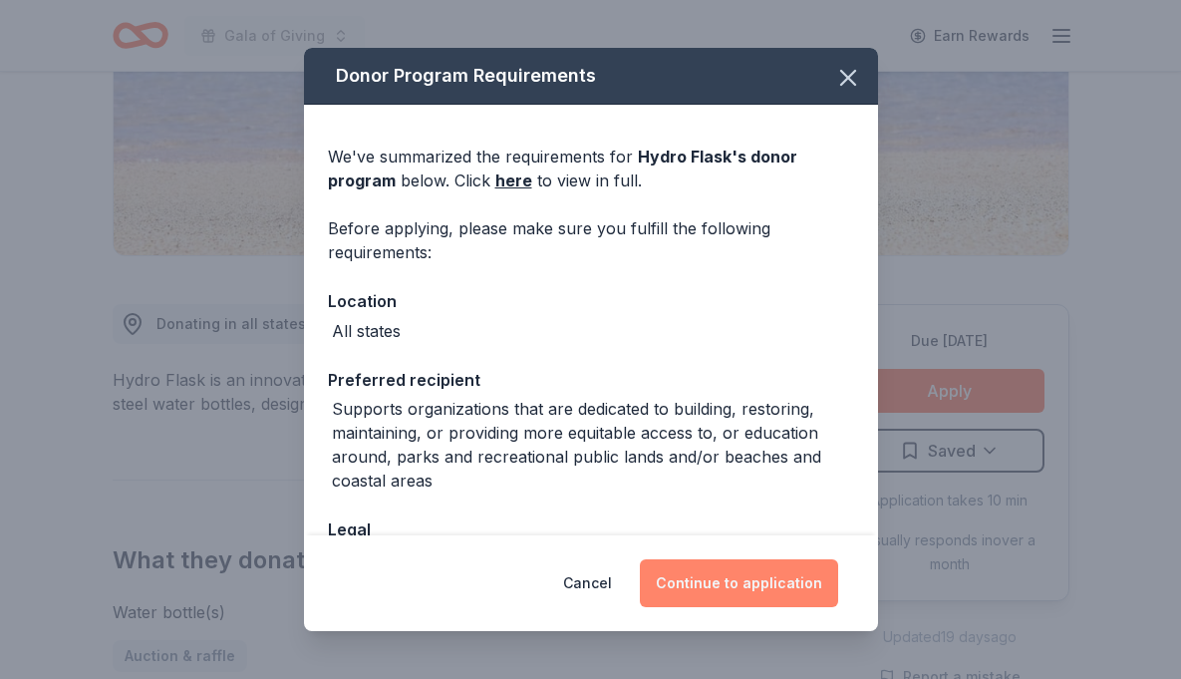
click at [741, 580] on button "Continue to application" at bounding box center [739, 583] width 198 height 48
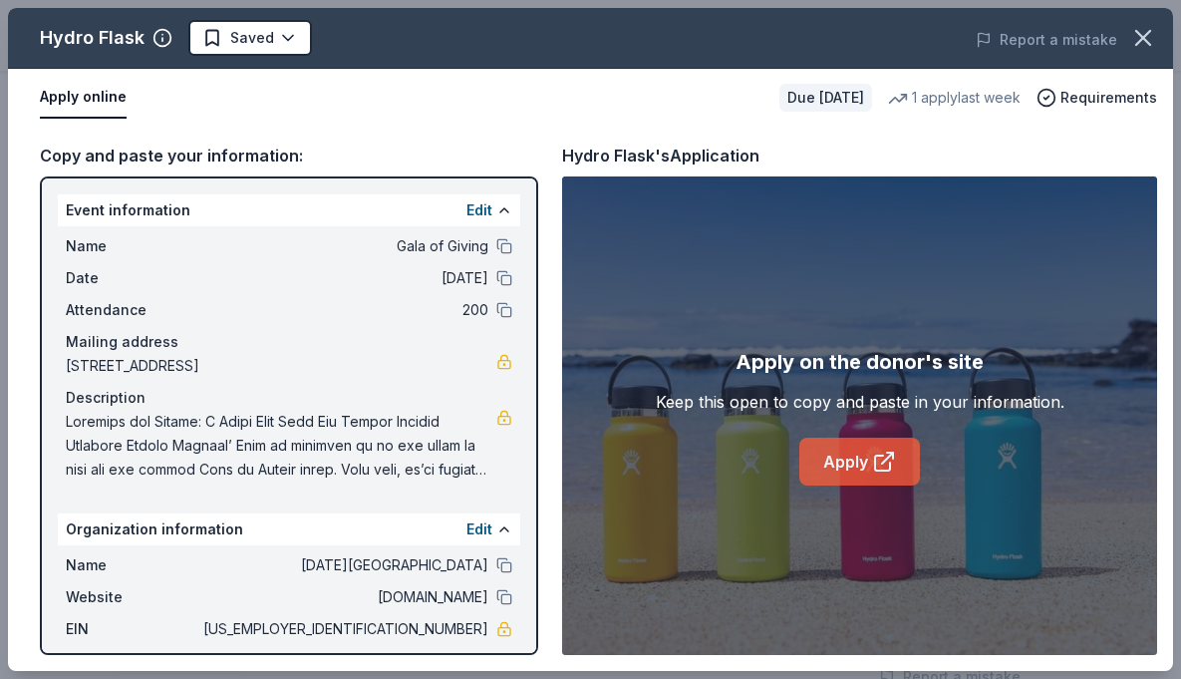
click at [865, 473] on link "Apply" at bounding box center [859, 462] width 121 height 48
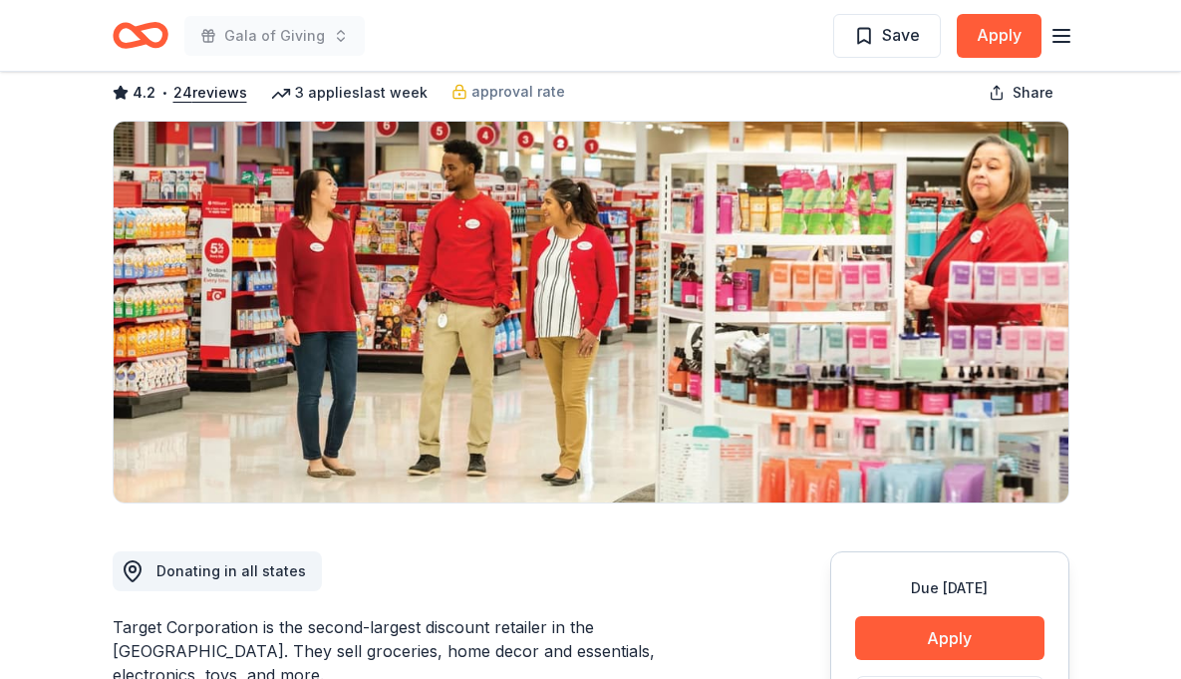
scroll to position [426, 0]
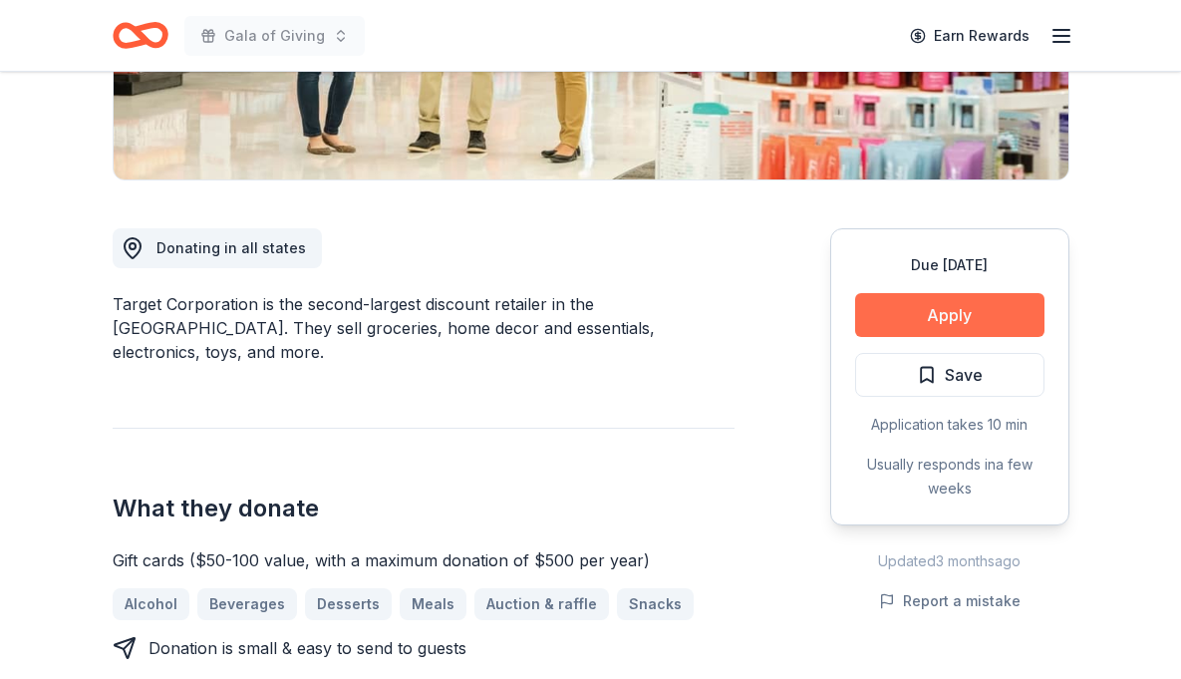
click at [914, 314] on button "Apply" at bounding box center [949, 315] width 189 height 44
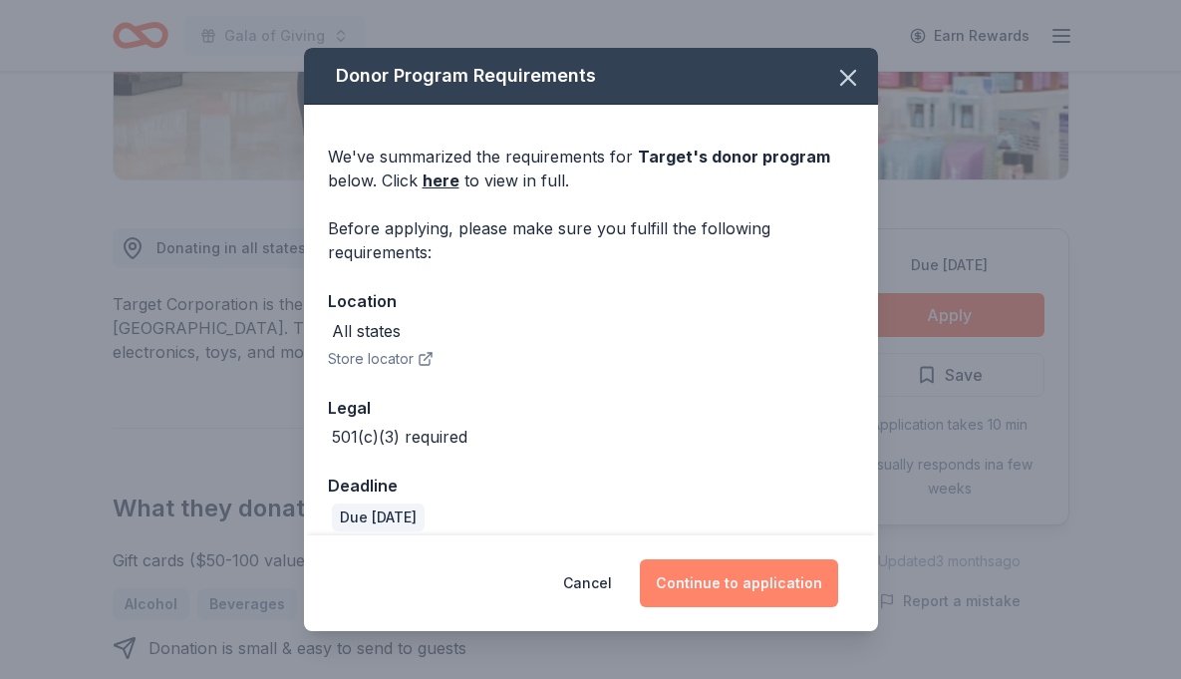
click at [703, 580] on button "Continue to application" at bounding box center [739, 583] width 198 height 48
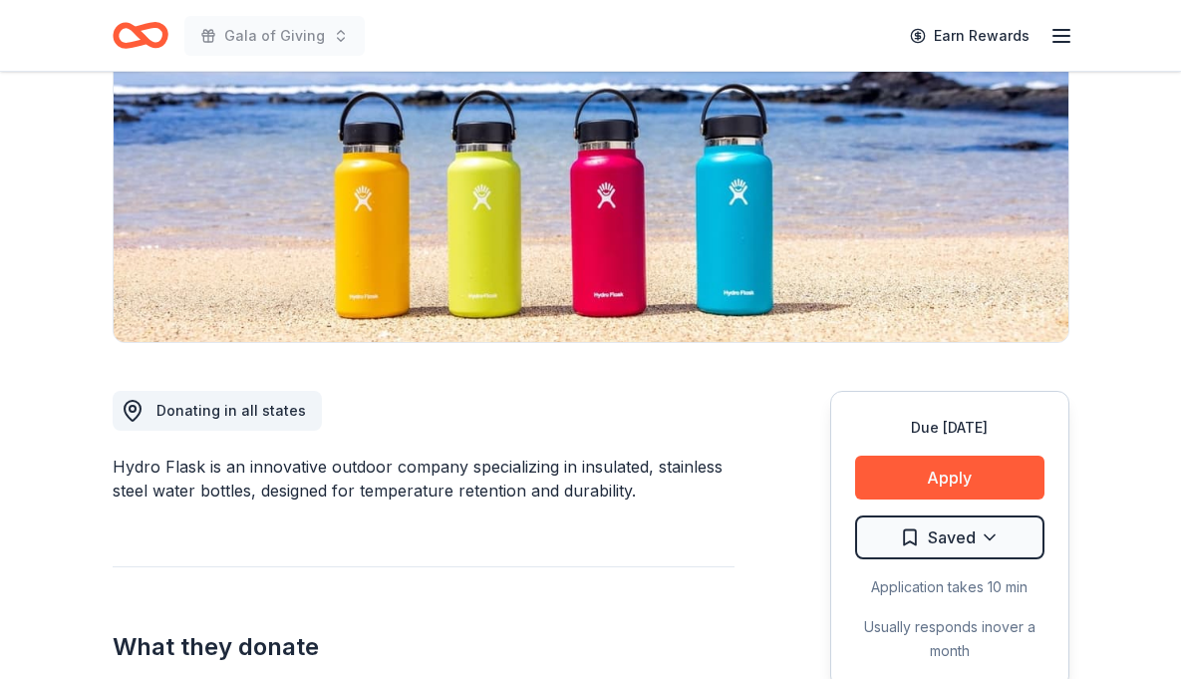
scroll to position [350, 0]
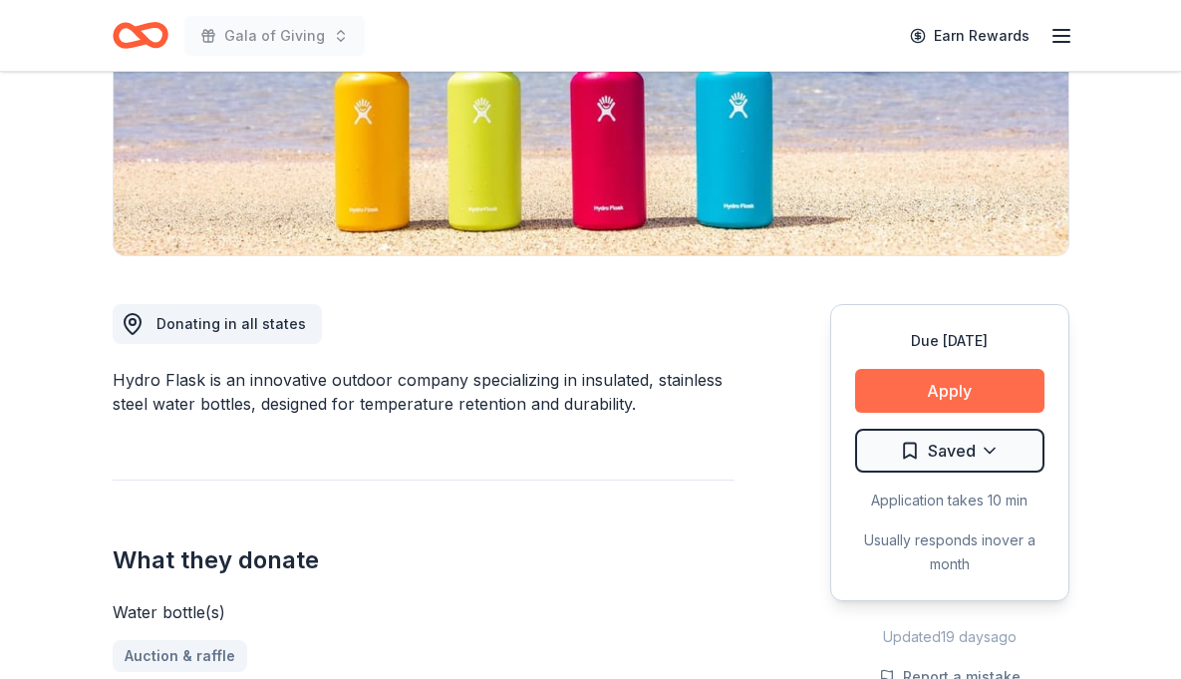
click at [923, 396] on button "Apply" at bounding box center [949, 391] width 189 height 44
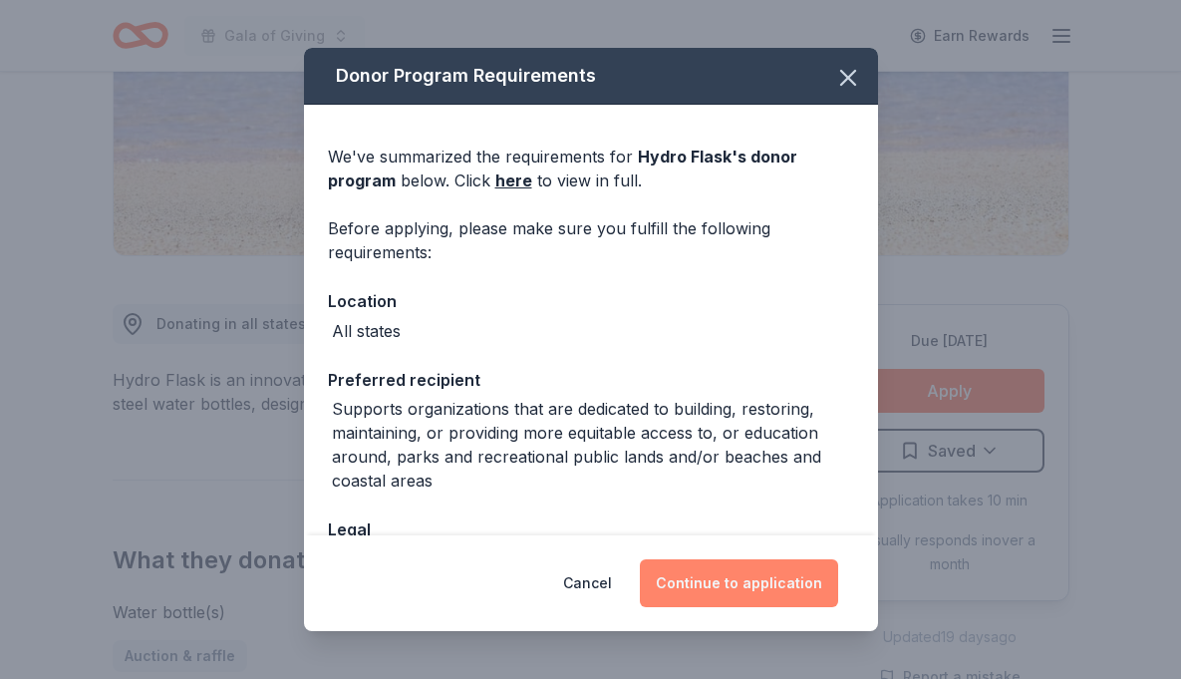
click at [702, 579] on button "Continue to application" at bounding box center [739, 583] width 198 height 48
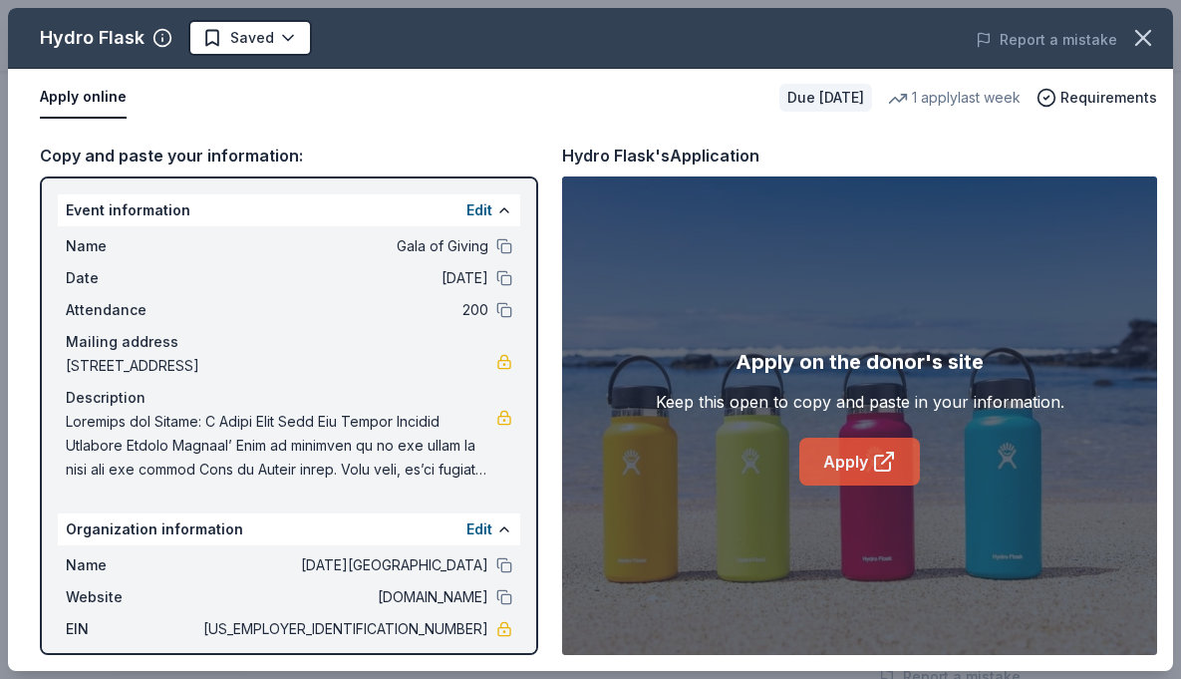
click at [860, 453] on link "Apply" at bounding box center [859, 462] width 121 height 48
